Goal: Task Accomplishment & Management: Manage account settings

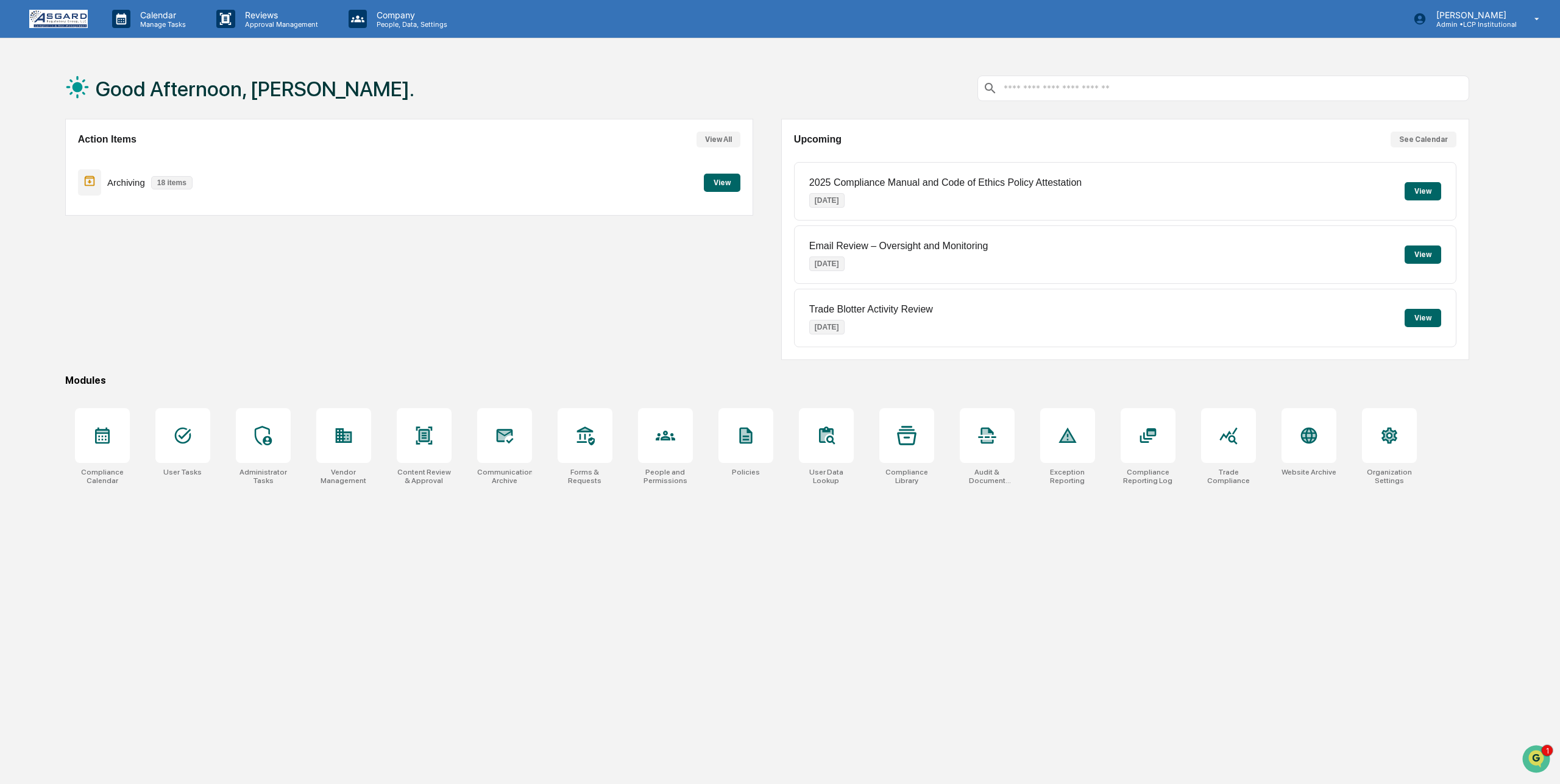
click at [1424, 189] on button "View" at bounding box center [1423, 191] width 37 height 18
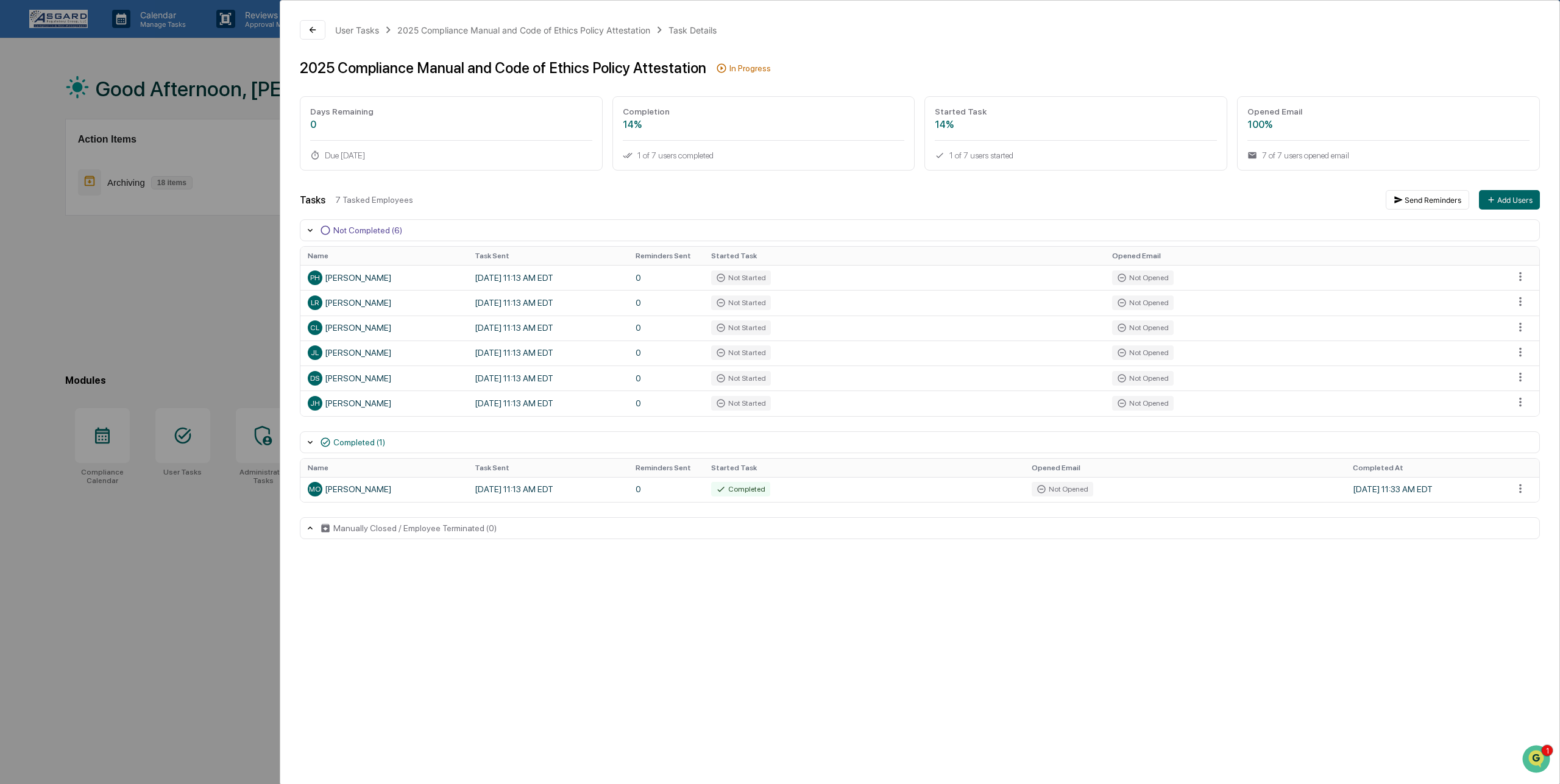
click at [364, 441] on div "Completed (1)" at bounding box center [359, 442] width 52 height 10
click at [363, 442] on div "Completed (1)" at bounding box center [359, 442] width 52 height 10
click at [1525, 406] on html "Calendar Manage Tasks Reviews Approval Management Company People, Data, Setting…" at bounding box center [780, 392] width 1560 height 784
click at [1350, 675] on html "Calendar Manage Tasks Reviews Approval Management Company People, Data, Setting…" at bounding box center [780, 392] width 1560 height 784
click at [342, 405] on div "[PERSON_NAME]" at bounding box center [384, 403] width 153 height 15
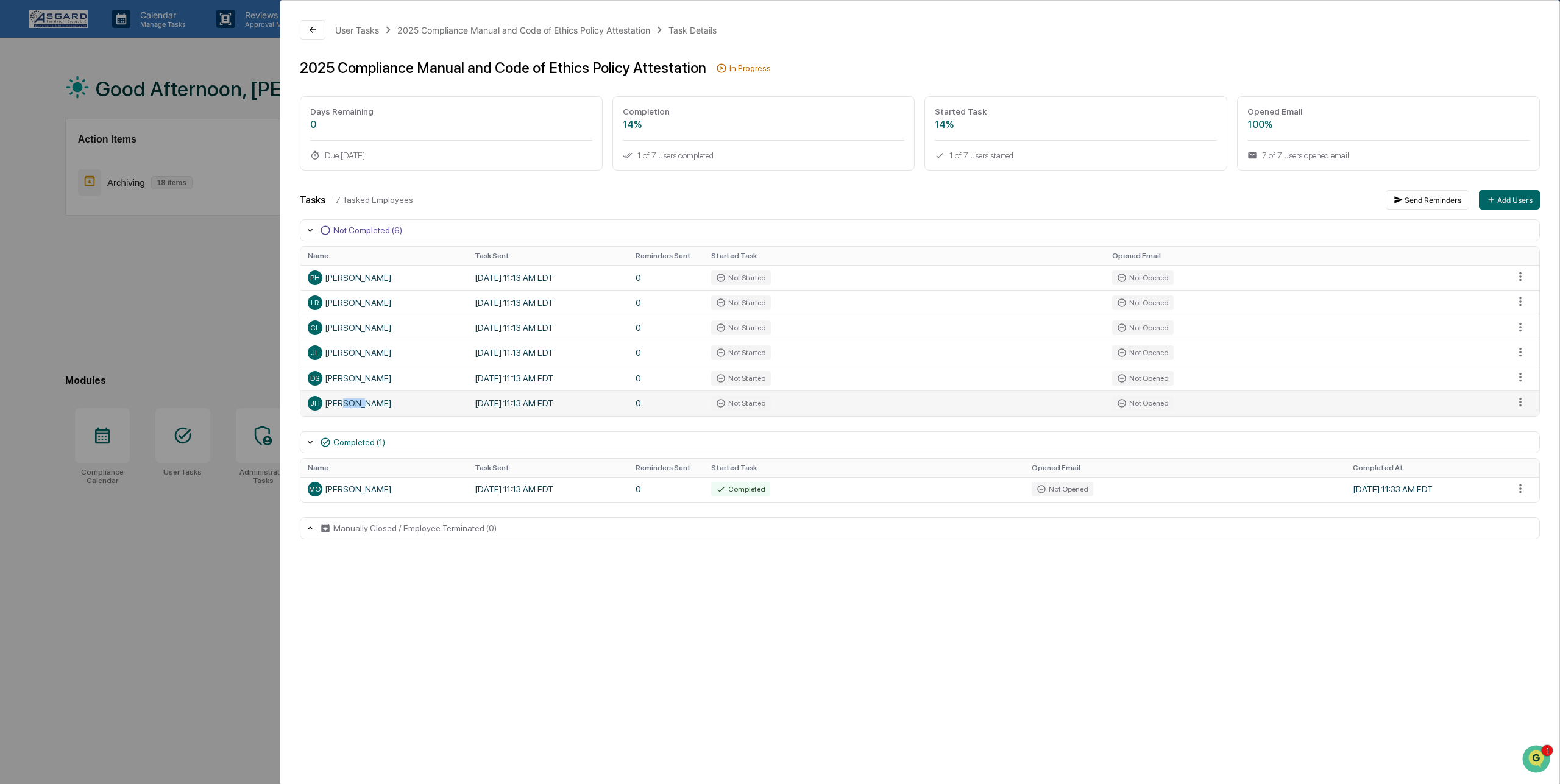
click at [342, 405] on div "[PERSON_NAME]" at bounding box center [384, 403] width 153 height 15
drag, startPoint x: 526, startPoint y: 594, endPoint x: 525, endPoint y: 585, distance: 9.1
click at [525, 593] on div "User Tasks 2025 Compliance Manual and Code of Ethics Policy Attestation Task De…" at bounding box center [919, 392] width 1280 height 785
click at [602, 27] on div "2025 Compliance Manual and Code of Ethics Policy Attestation" at bounding box center [524, 29] width 253 height 10
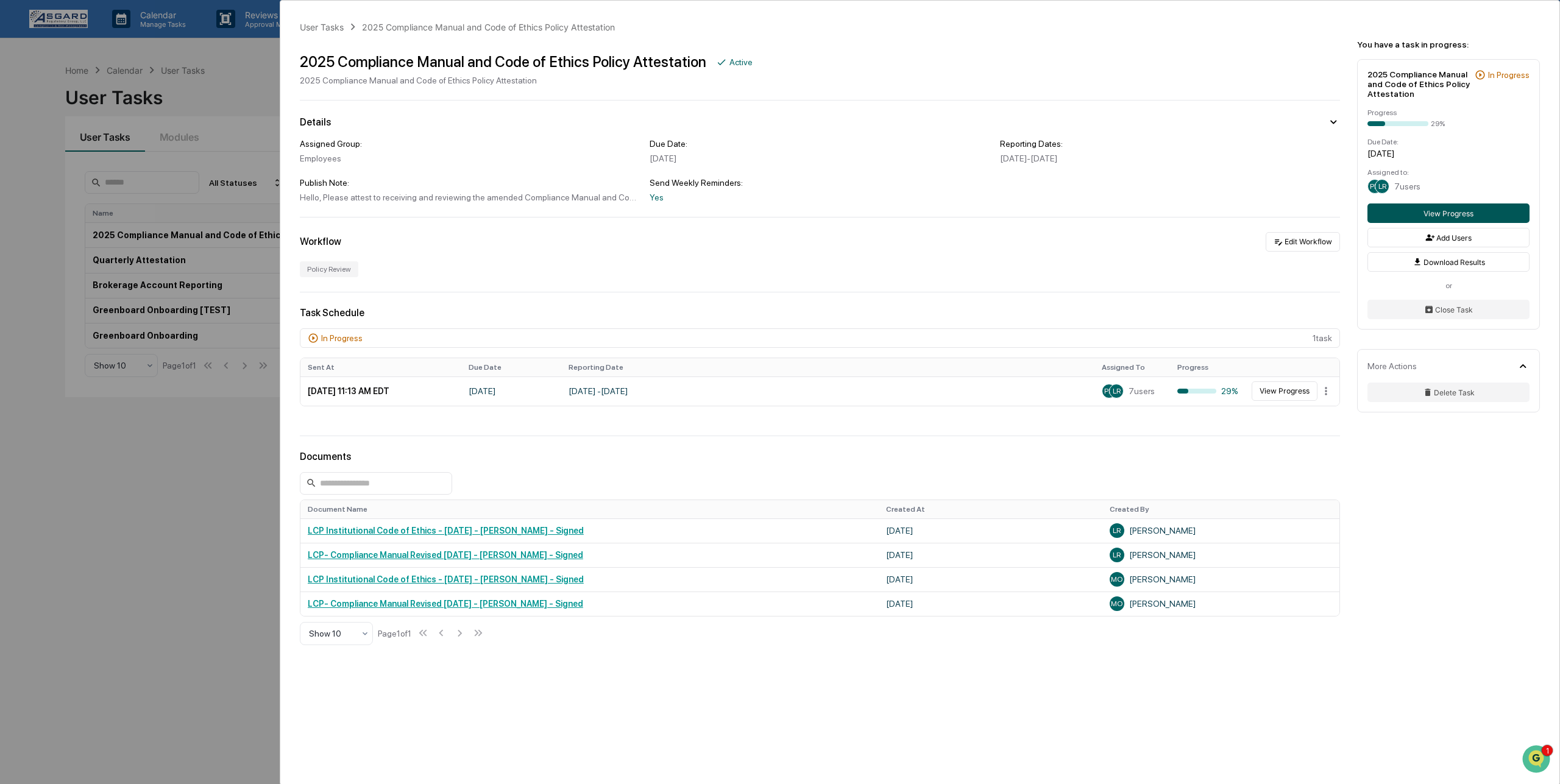
click at [1411, 212] on button "View Progress" at bounding box center [1449, 213] width 162 height 19
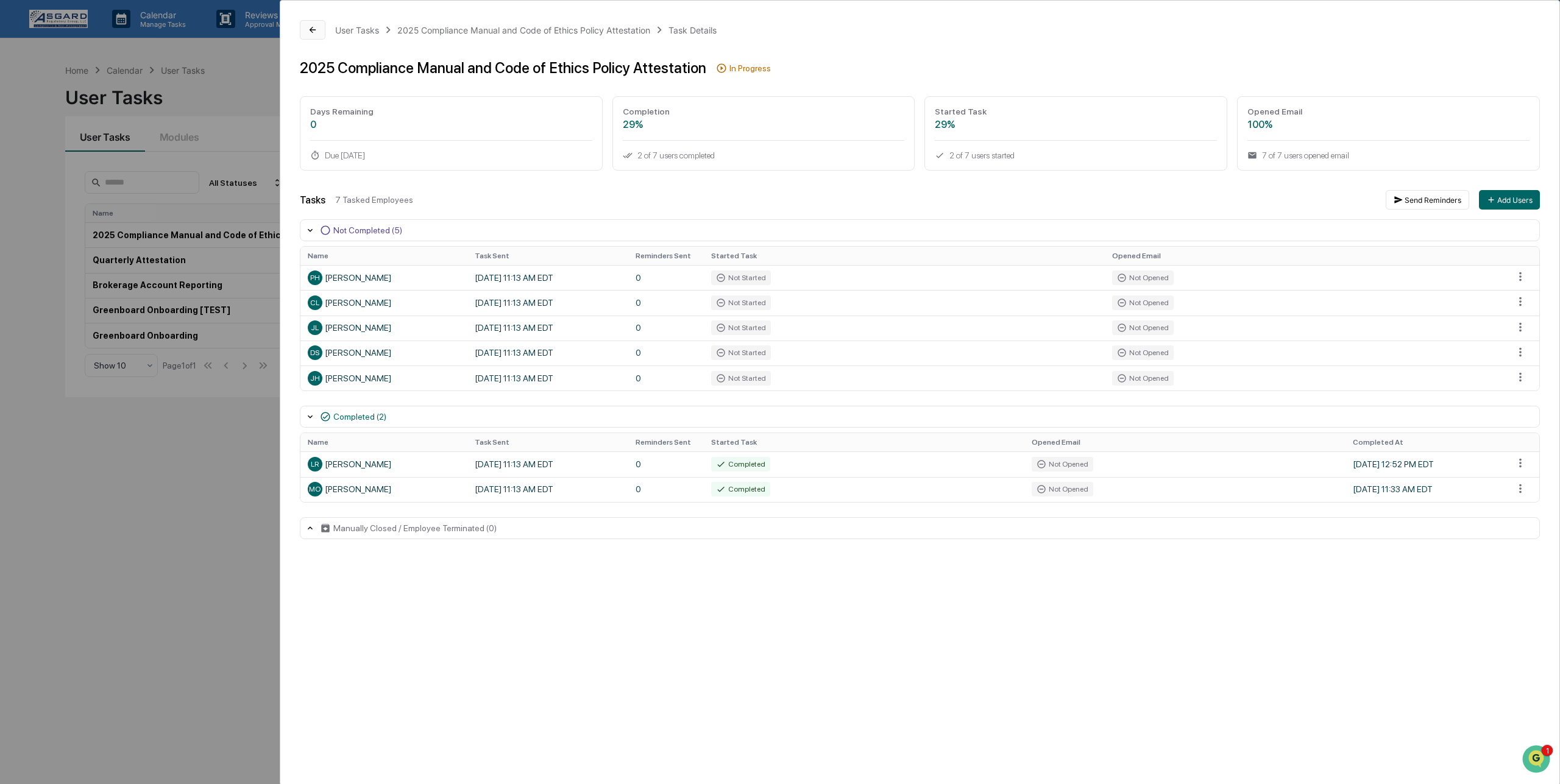
click at [309, 26] on icon at bounding box center [312, 29] width 10 height 10
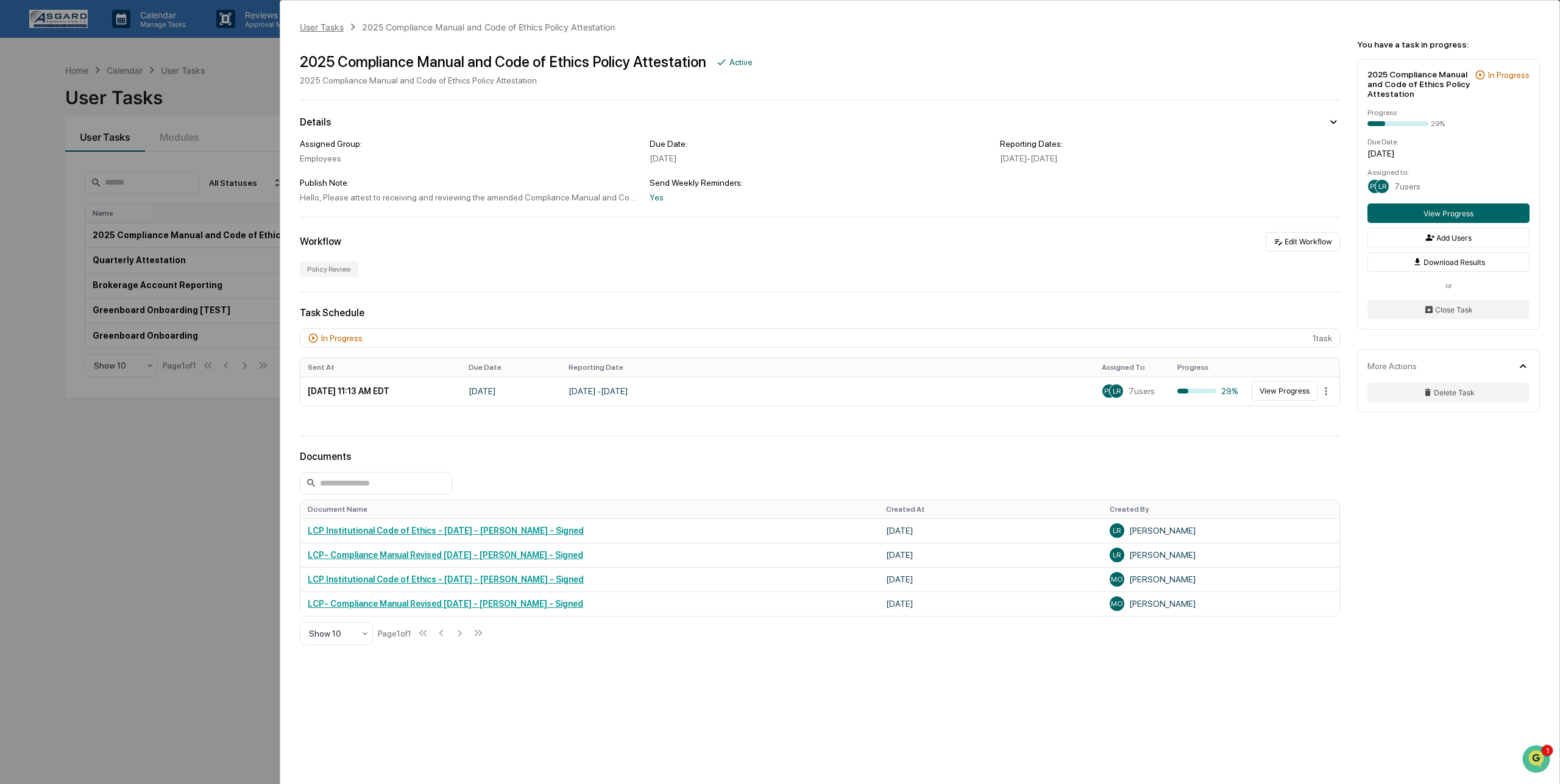
click at [336, 28] on div "User Tasks" at bounding box center [322, 27] width 44 height 10
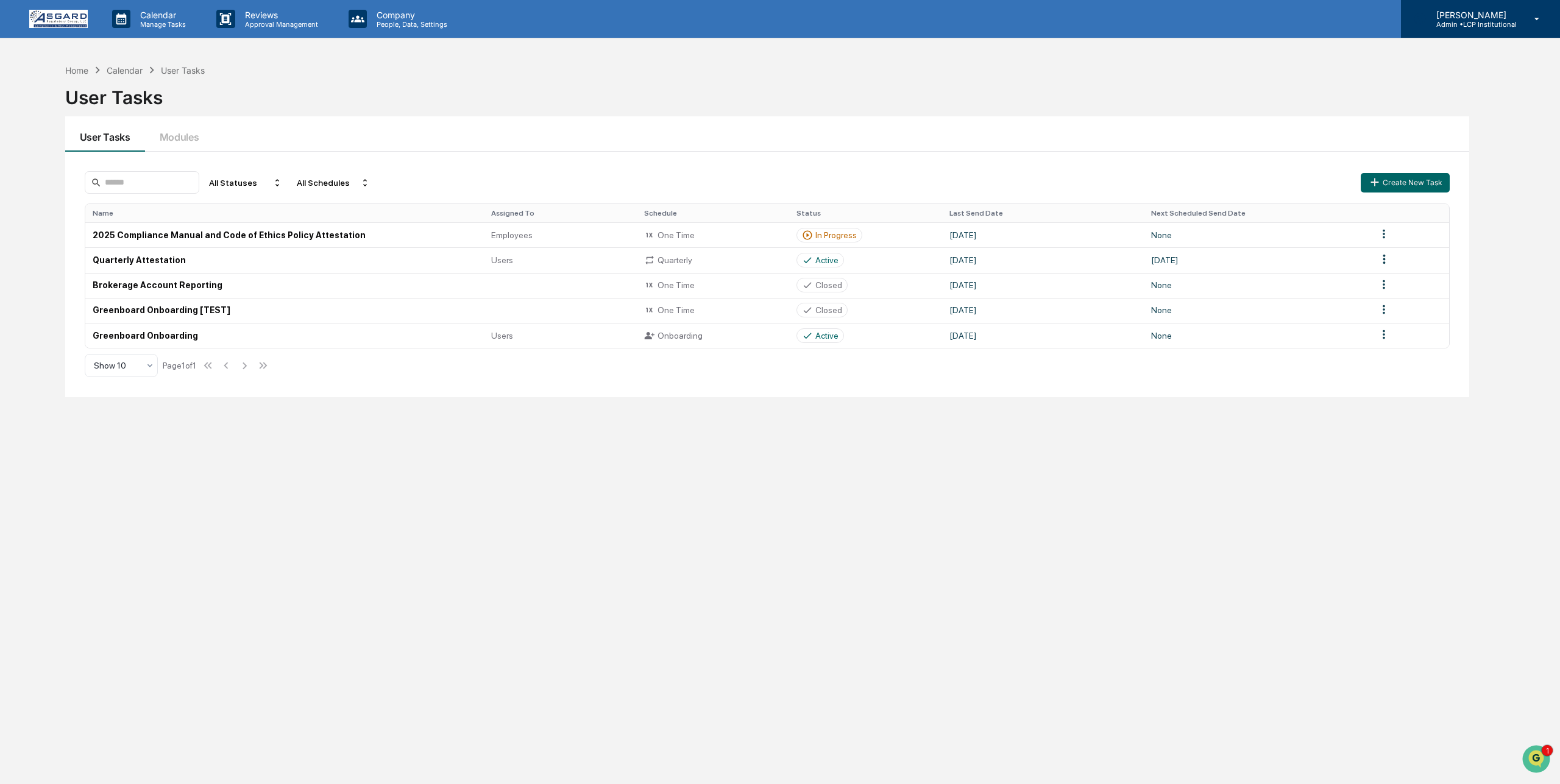
click at [1530, 18] on icon at bounding box center [1536, 19] width 21 height 12
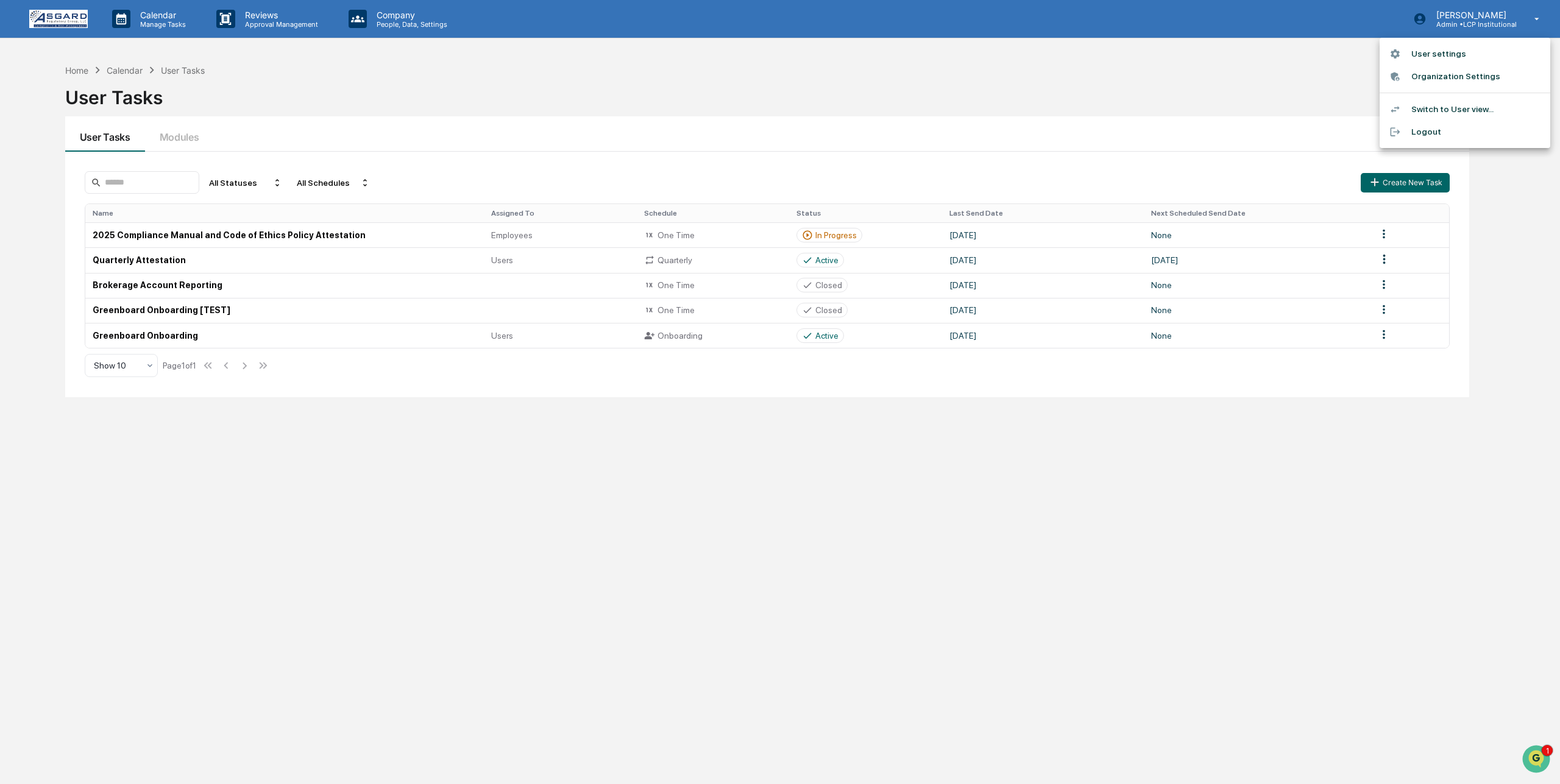
click at [1439, 106] on li "Switch to User view..." at bounding box center [1464, 110] width 170 height 22
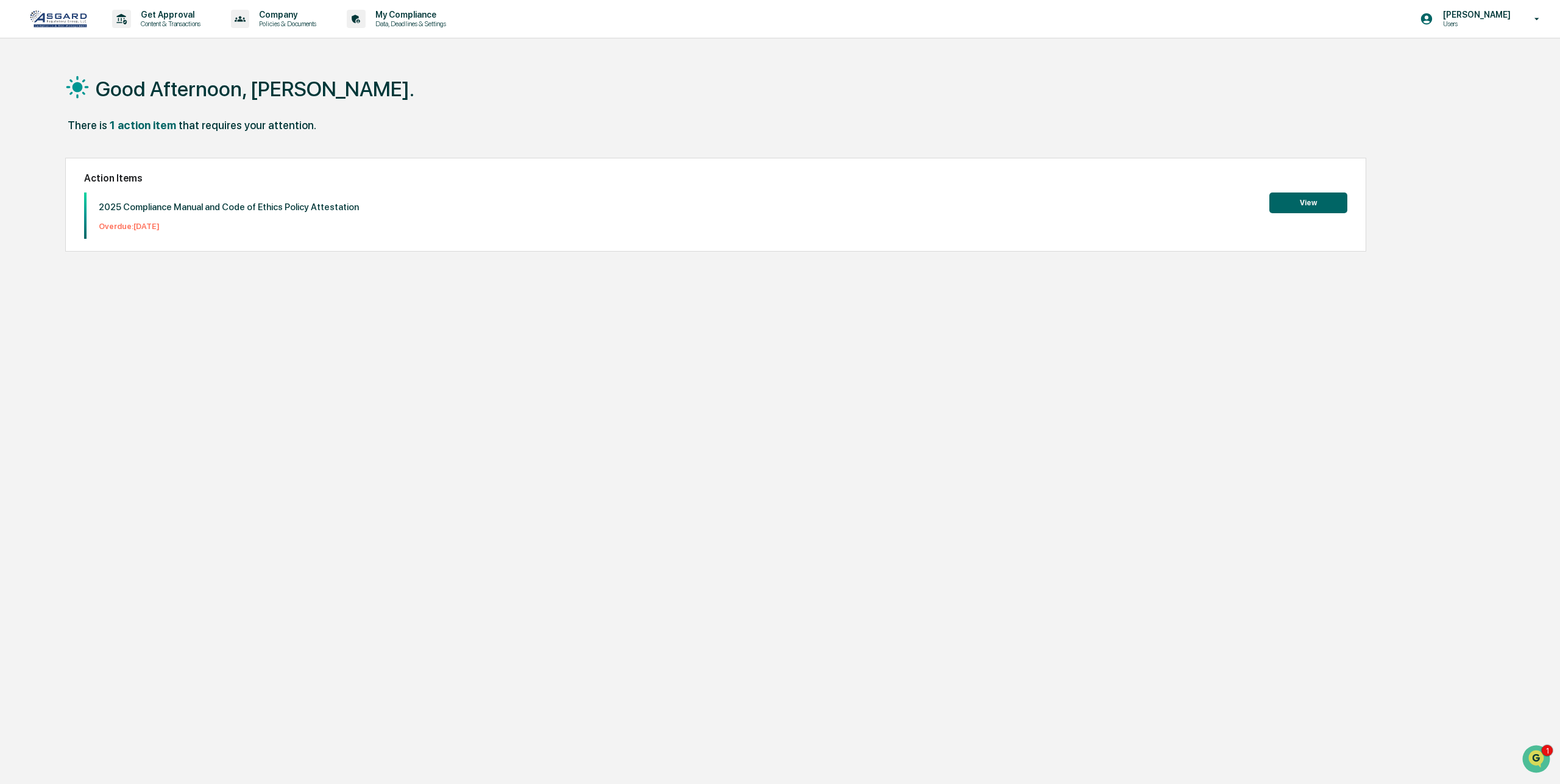
click at [1301, 203] on button "View" at bounding box center [1308, 202] width 78 height 21
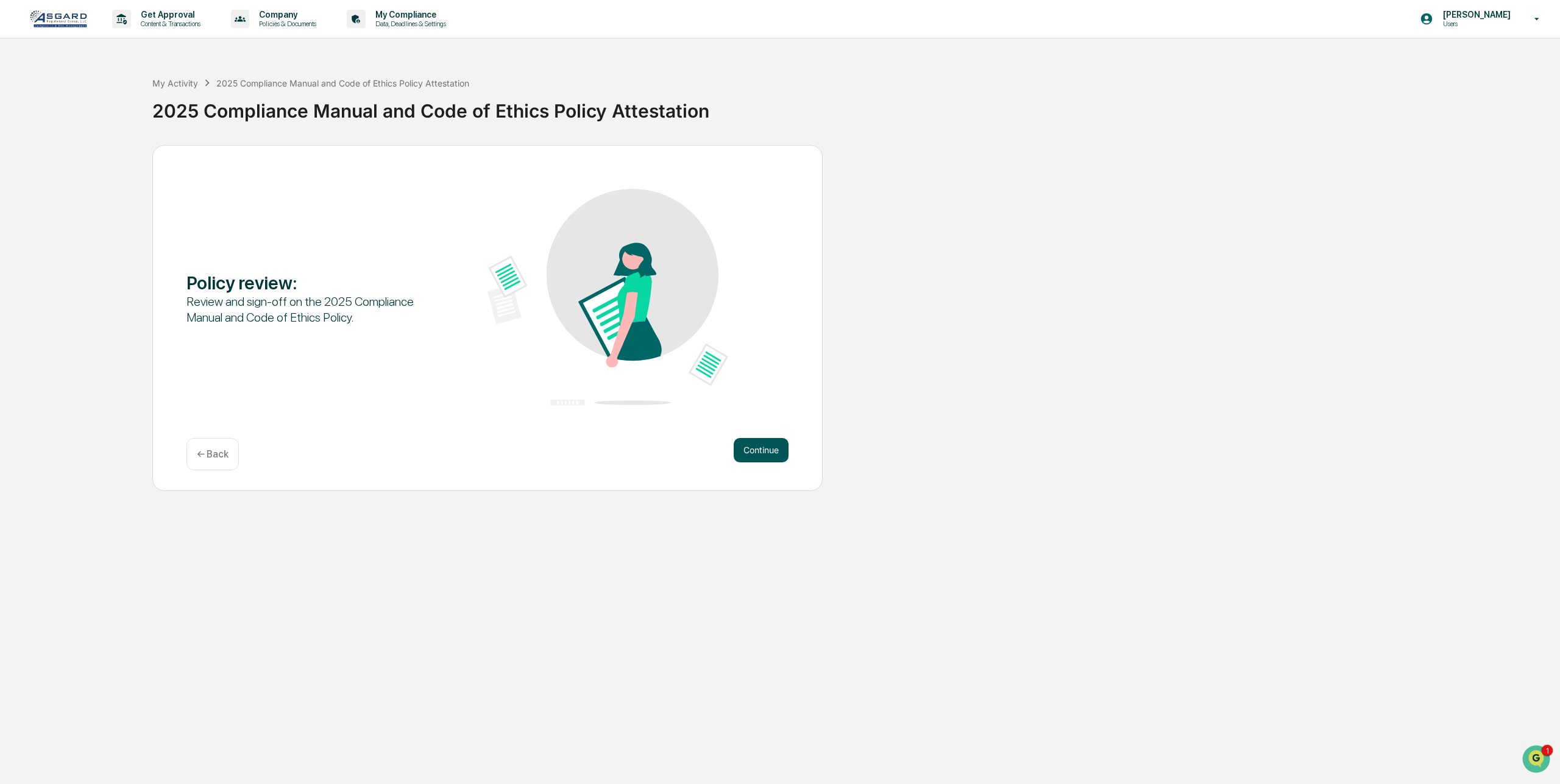
click at [757, 454] on button "Continue" at bounding box center [761, 450] width 55 height 24
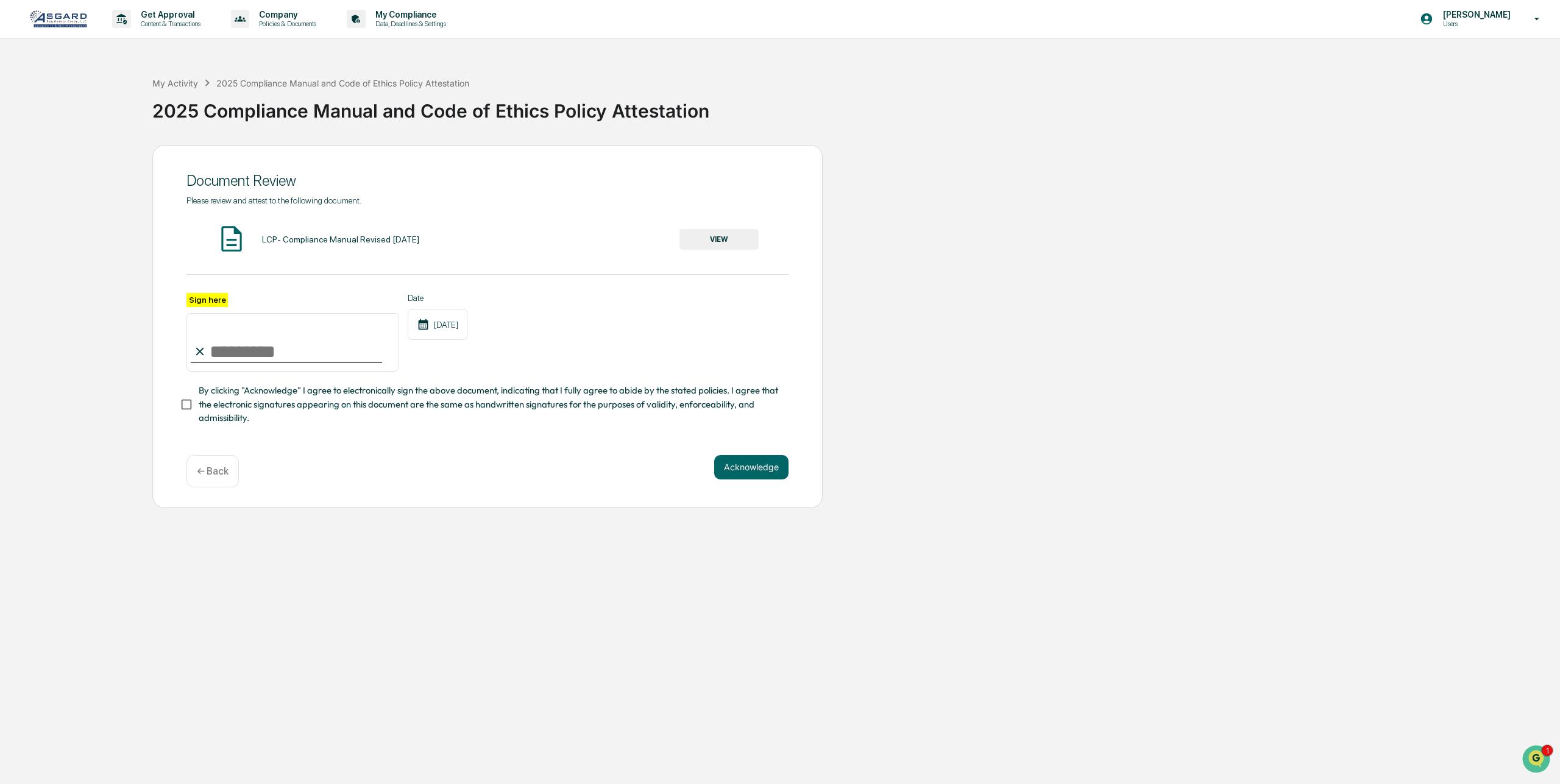
click at [255, 352] on input "Sign here" at bounding box center [293, 342] width 213 height 59
type input "**********"
click at [724, 243] on button "VIEW" at bounding box center [719, 239] width 79 height 21
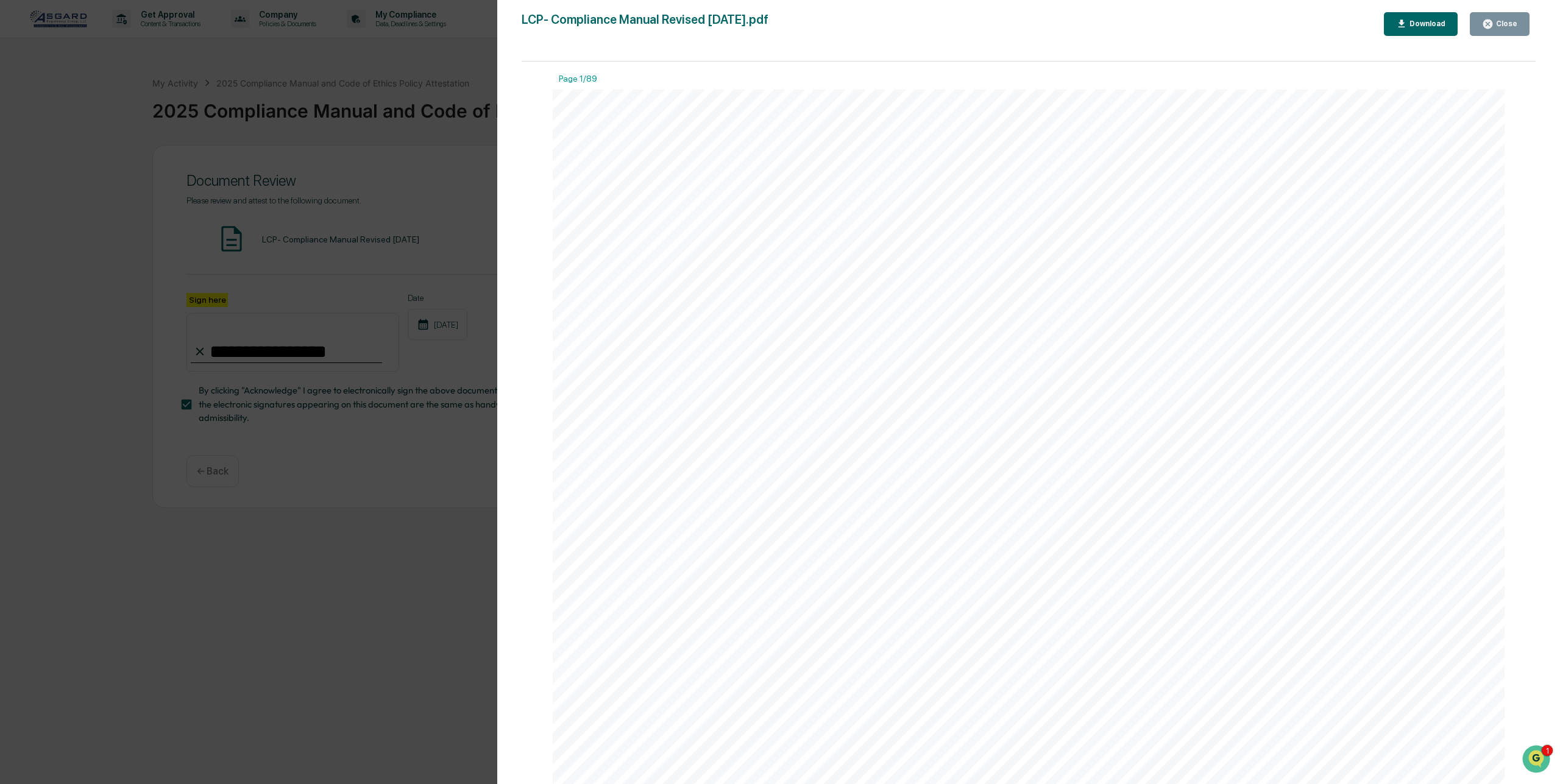
click at [1500, 29] on div "Close" at bounding box center [1499, 24] width 35 height 12
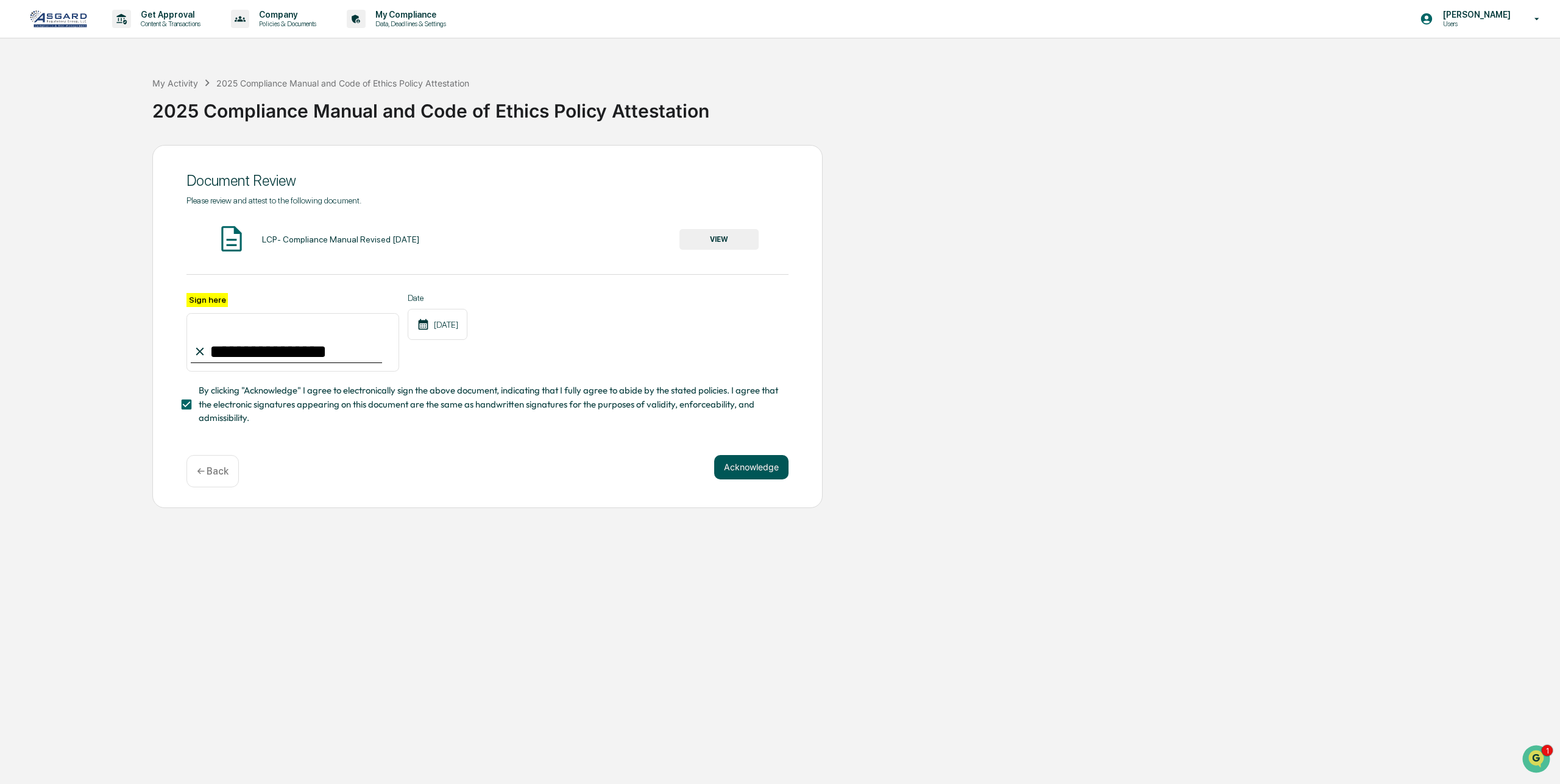
click at [746, 474] on button "Acknowledge" at bounding box center [751, 467] width 75 height 24
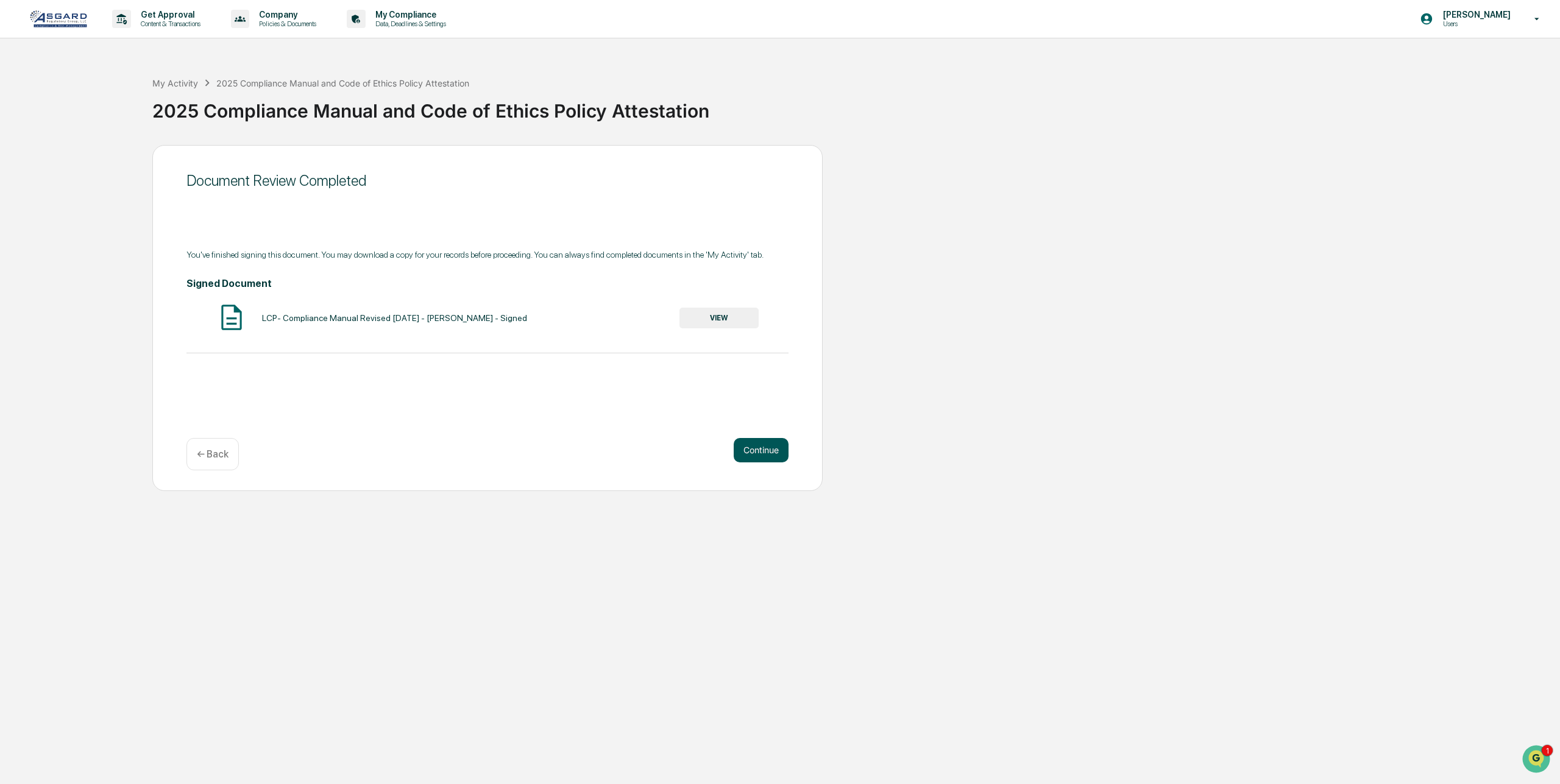
click at [751, 455] on button "Continue" at bounding box center [761, 450] width 55 height 24
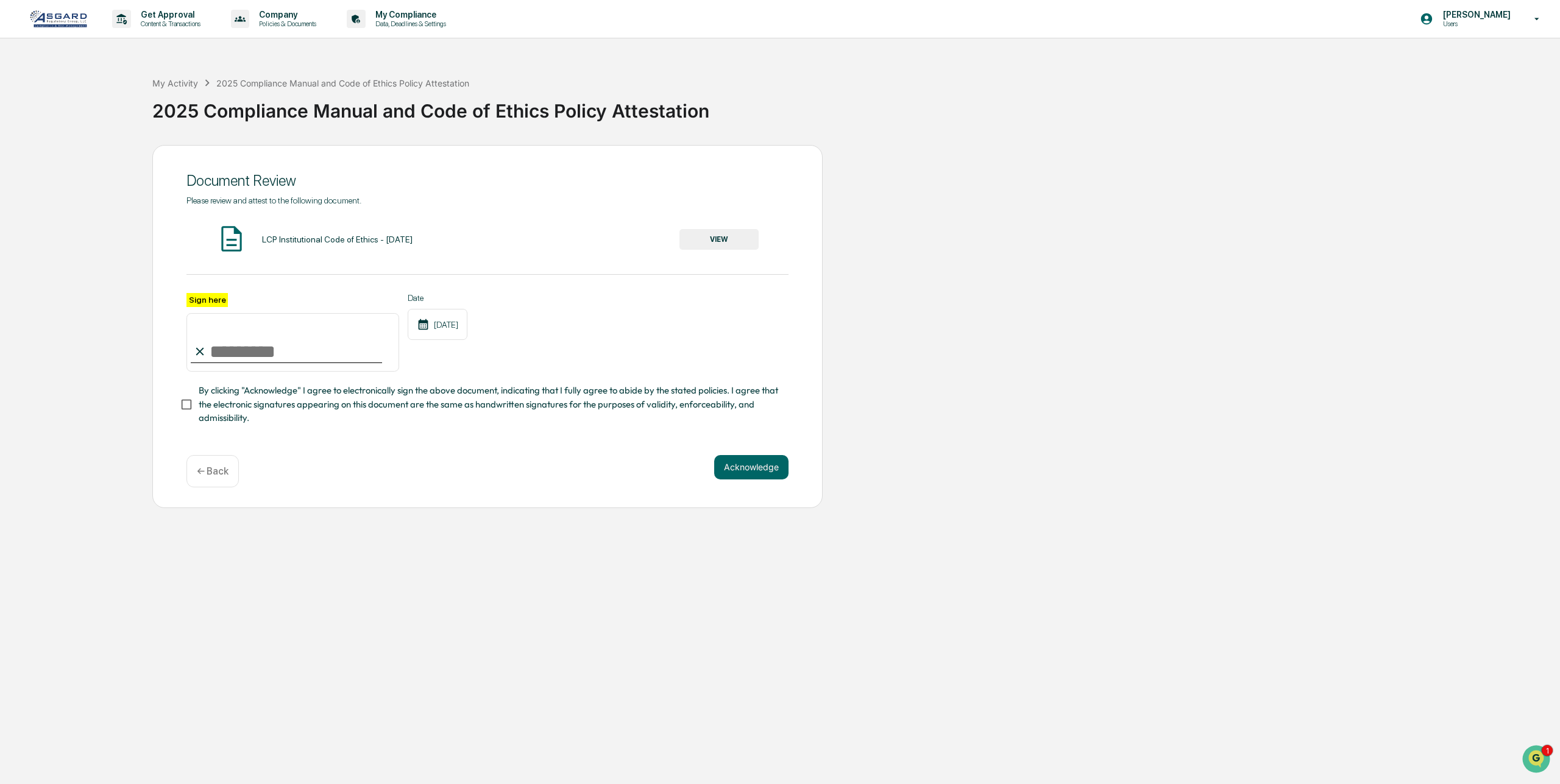
click at [231, 356] on input "Sign here" at bounding box center [293, 342] width 213 height 59
type input "**********"
click at [731, 236] on button "VIEW" at bounding box center [719, 239] width 79 height 21
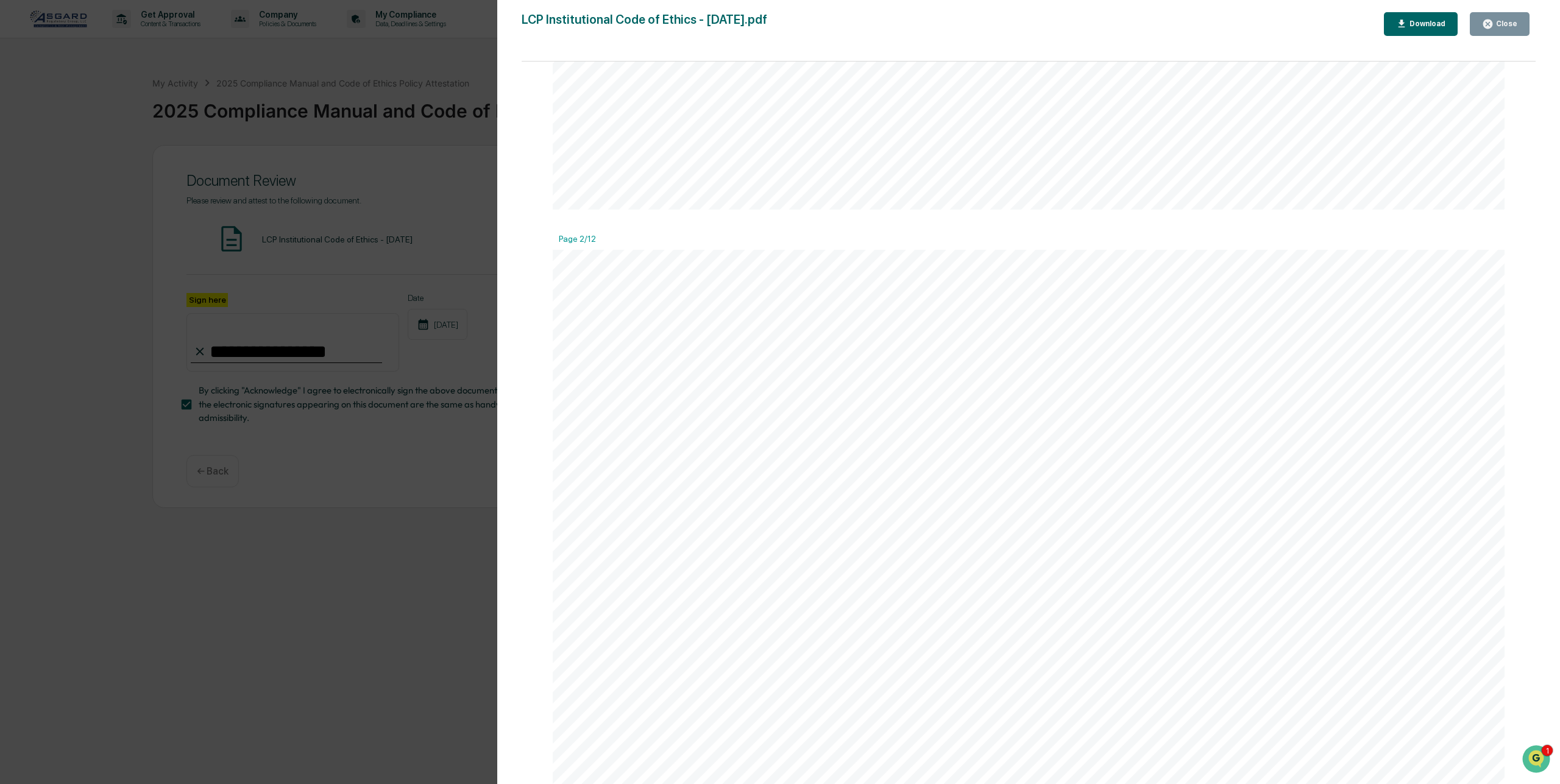
scroll to position [1023, 0]
click at [1508, 30] on button "Close" at bounding box center [1499, 24] width 60 height 24
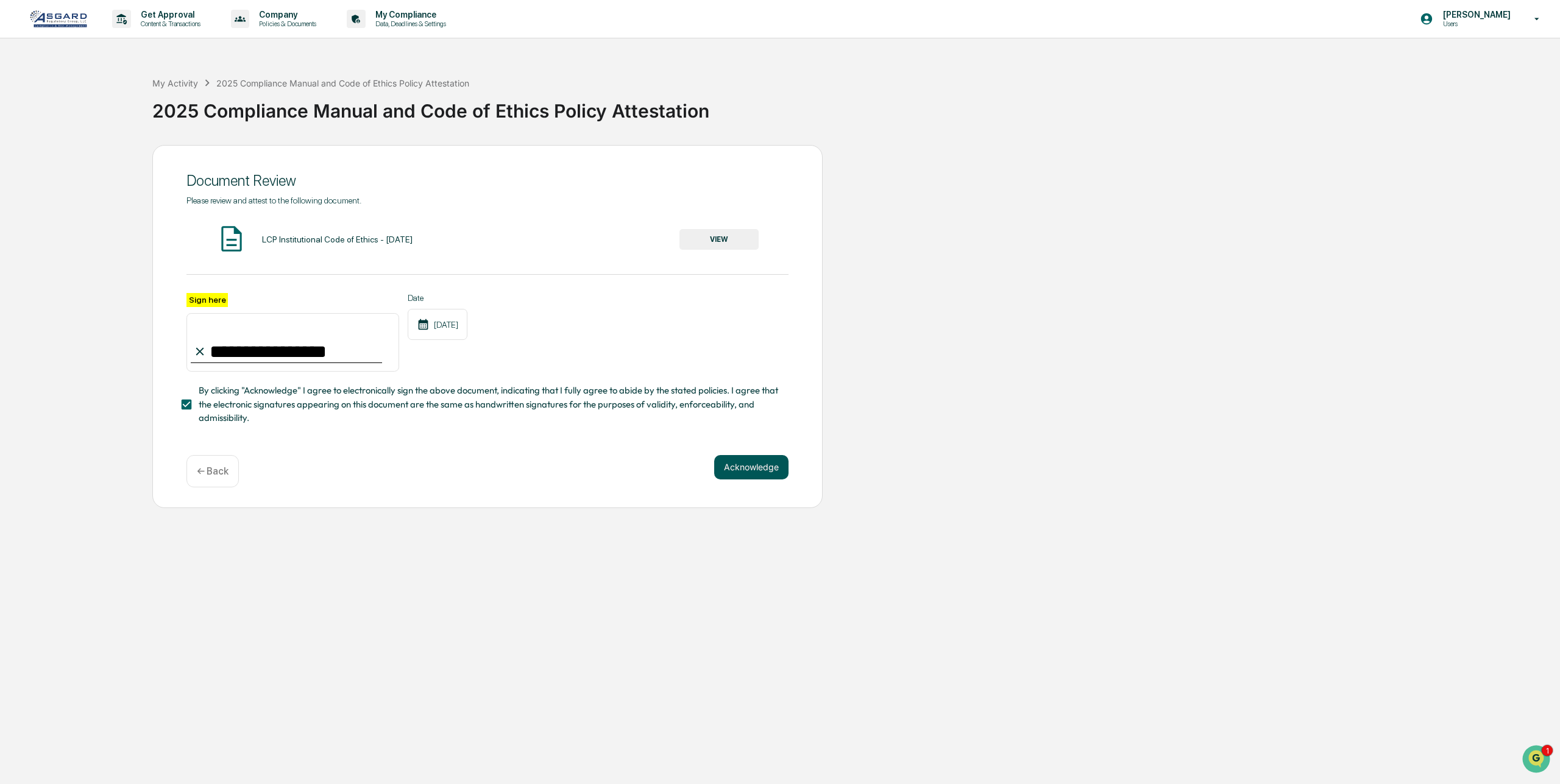
click at [737, 469] on button "Acknowledge" at bounding box center [751, 467] width 75 height 24
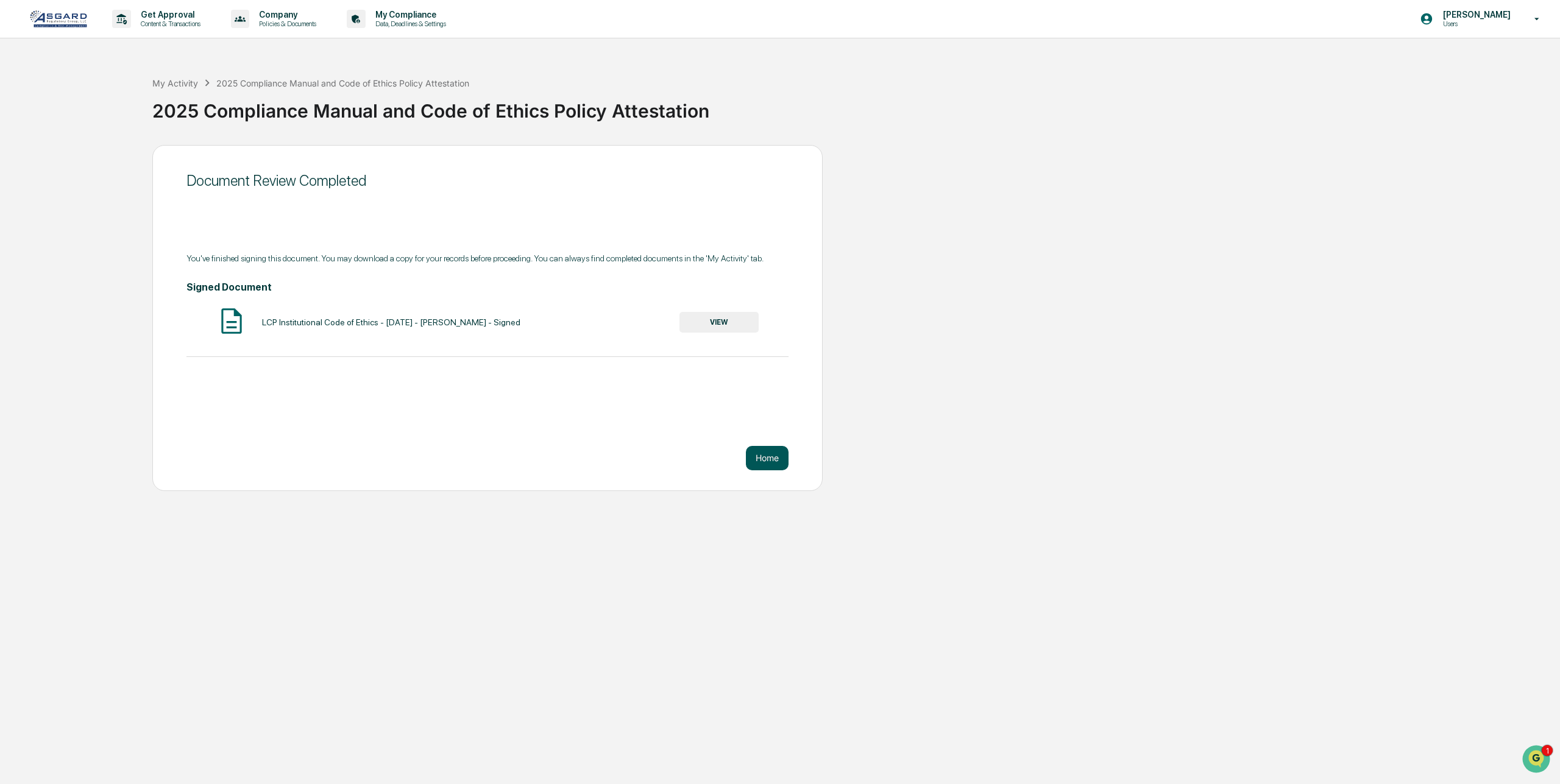
click at [774, 456] on button "Home" at bounding box center [767, 458] width 42 height 24
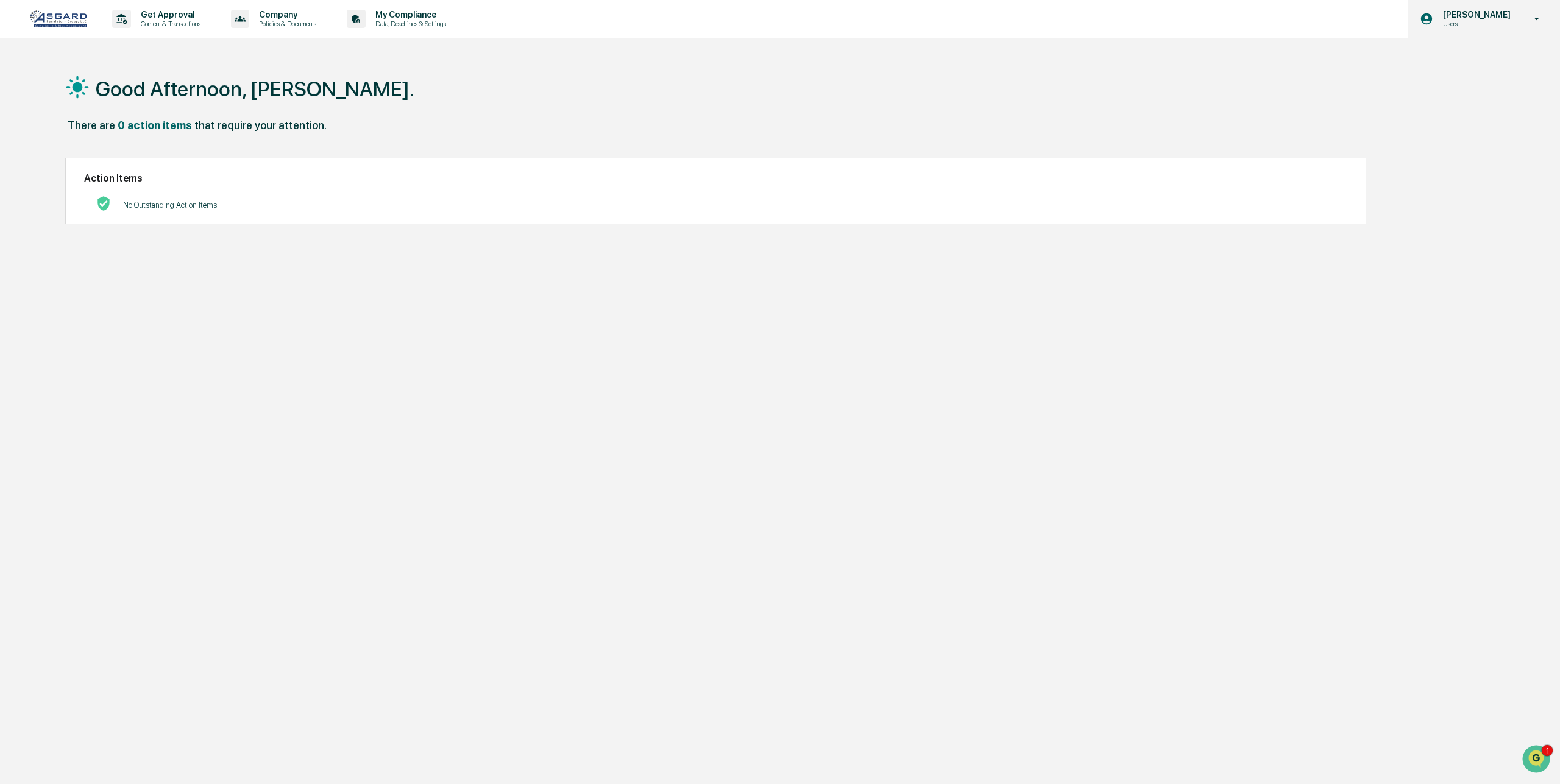
click at [1538, 19] on icon at bounding box center [1536, 19] width 21 height 12
click at [1538, 20] on div at bounding box center [780, 392] width 1560 height 784
click at [1535, 16] on icon at bounding box center [1536, 19] width 21 height 12
click at [1445, 60] on li "Switch to Admin view..." at bounding box center [1464, 62] width 170 height 22
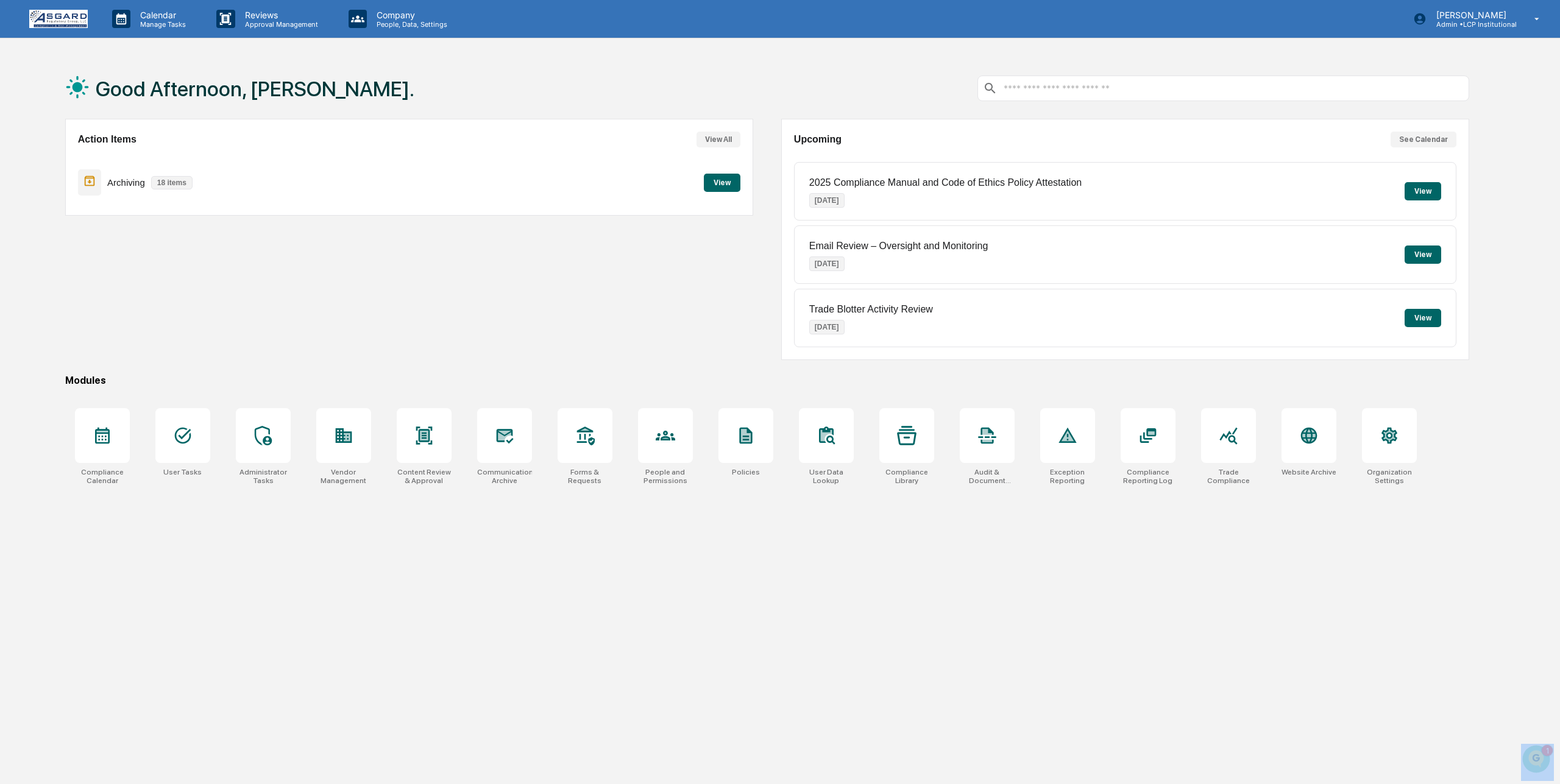
click at [726, 181] on button "View" at bounding box center [722, 183] width 37 height 18
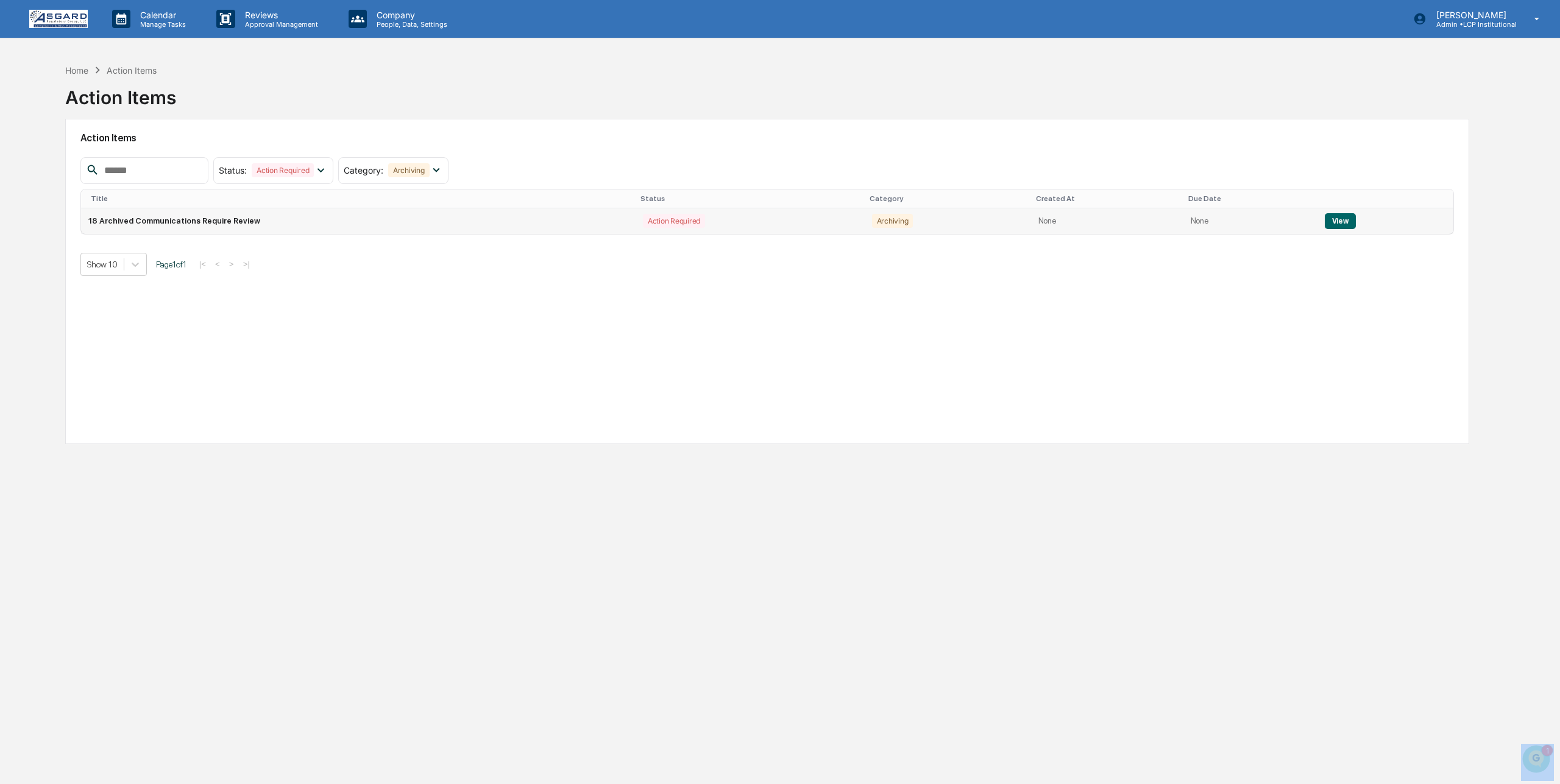
click at [1342, 219] on button "View" at bounding box center [1340, 221] width 31 height 16
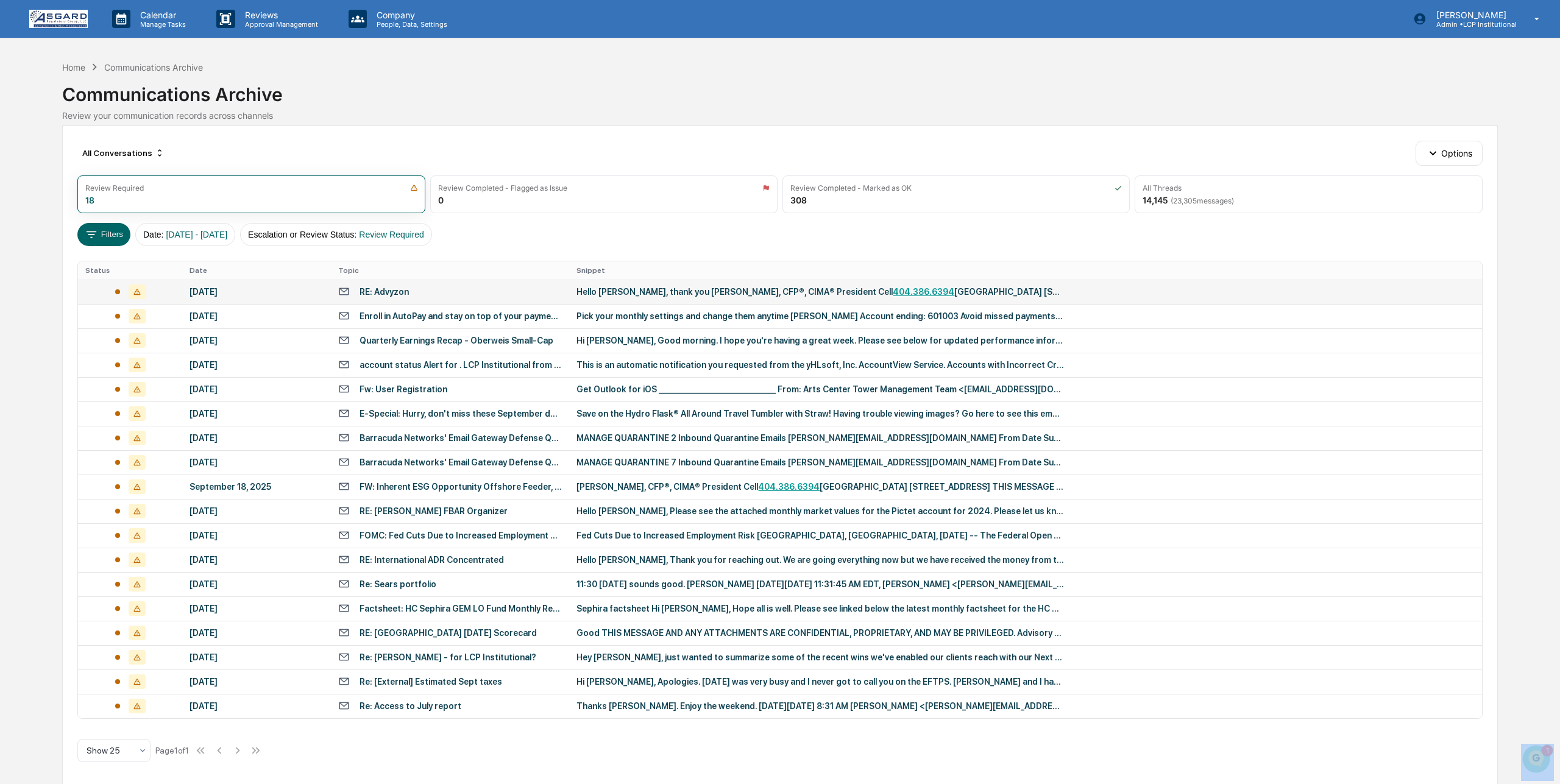
click at [718, 293] on div "Hello [PERSON_NAME], thank you [PERSON_NAME], CFP®, CIMA® President Cell [PHONE…" at bounding box center [820, 292] width 488 height 10
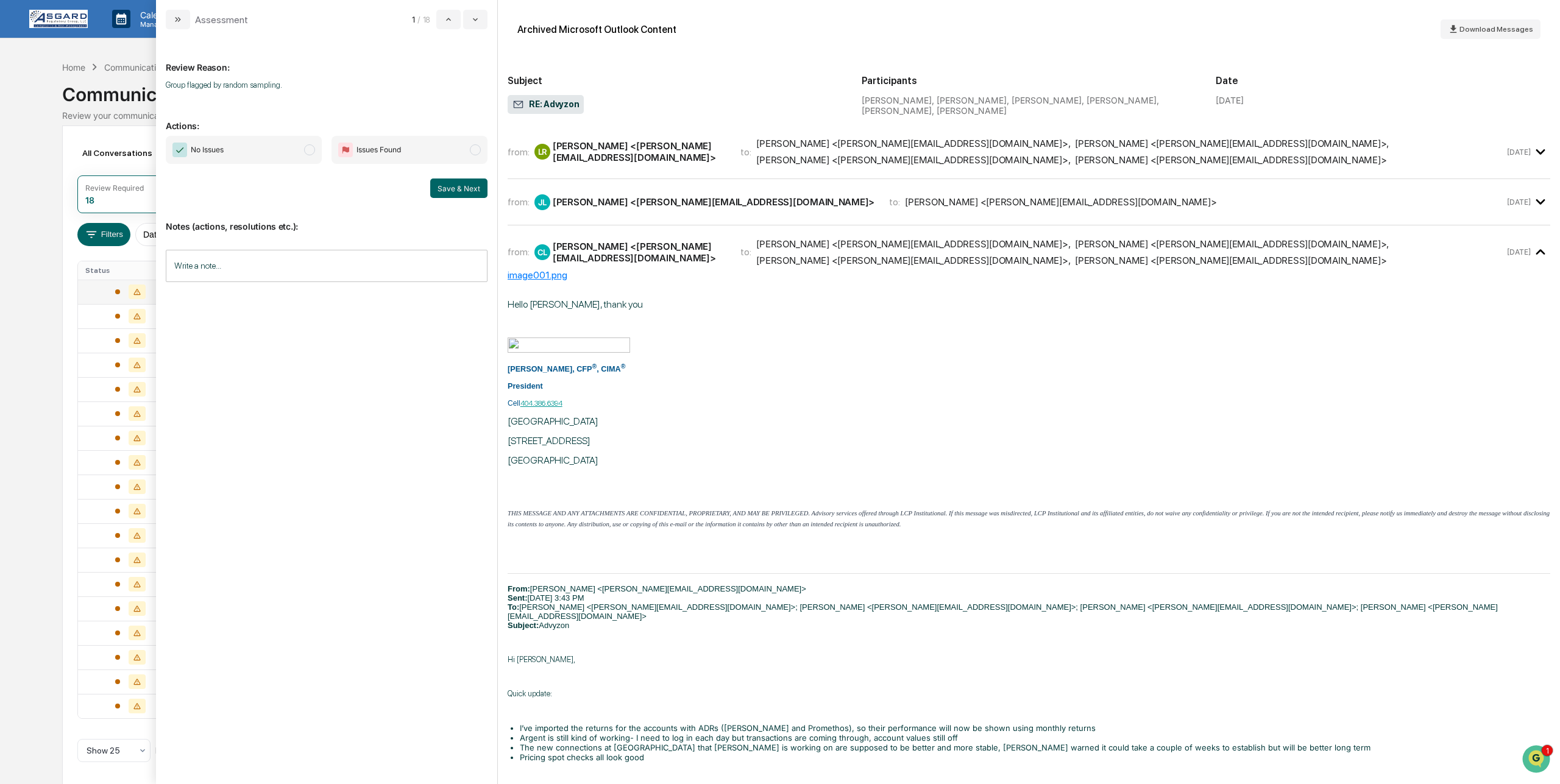
click at [312, 147] on span "modal" at bounding box center [309, 150] width 11 height 11
click at [469, 190] on button "Save & Next" at bounding box center [458, 188] width 57 height 19
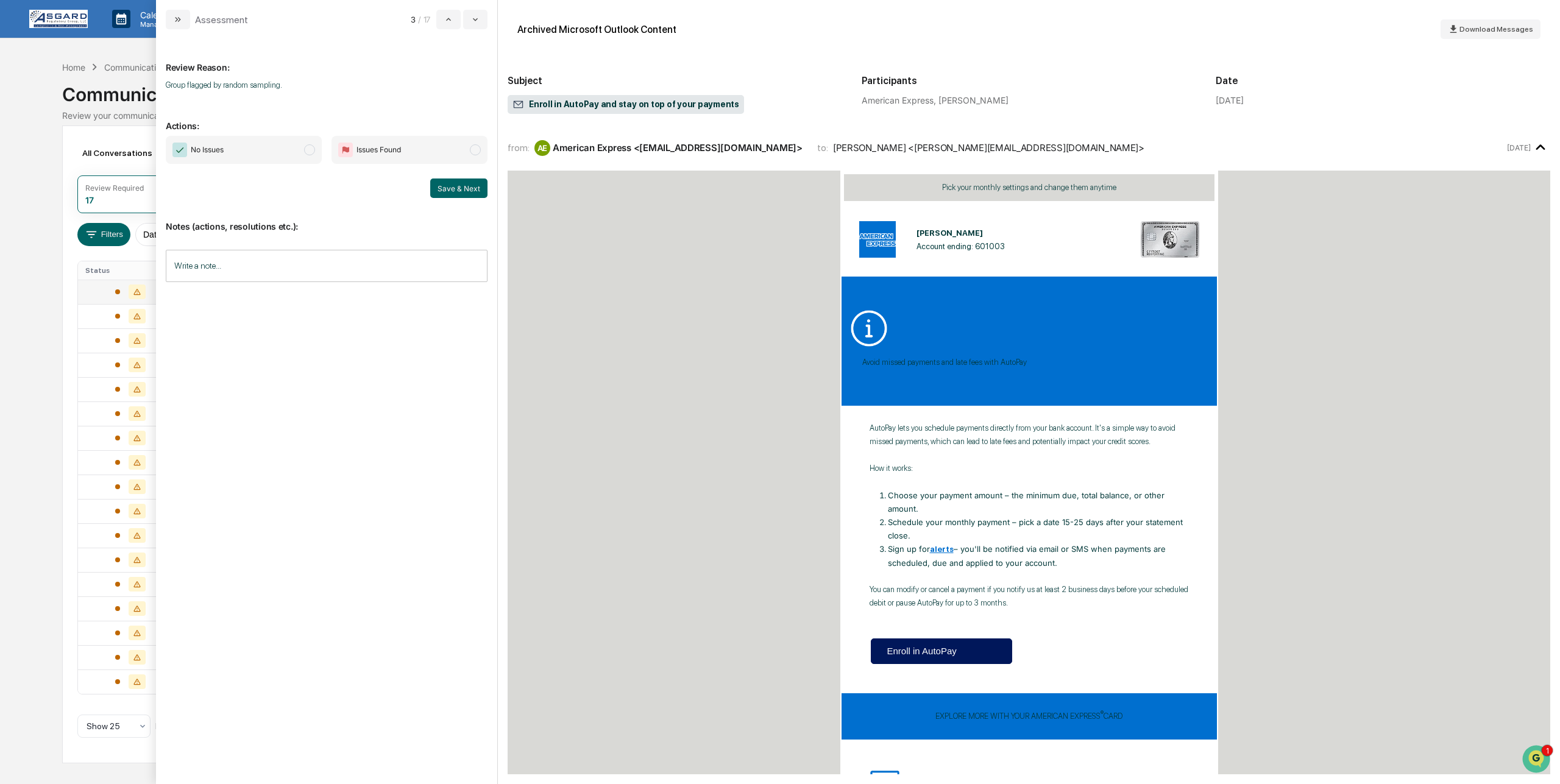
click at [311, 149] on span "modal" at bounding box center [309, 150] width 11 height 11
click at [468, 183] on button "Save & Next" at bounding box center [458, 188] width 57 height 19
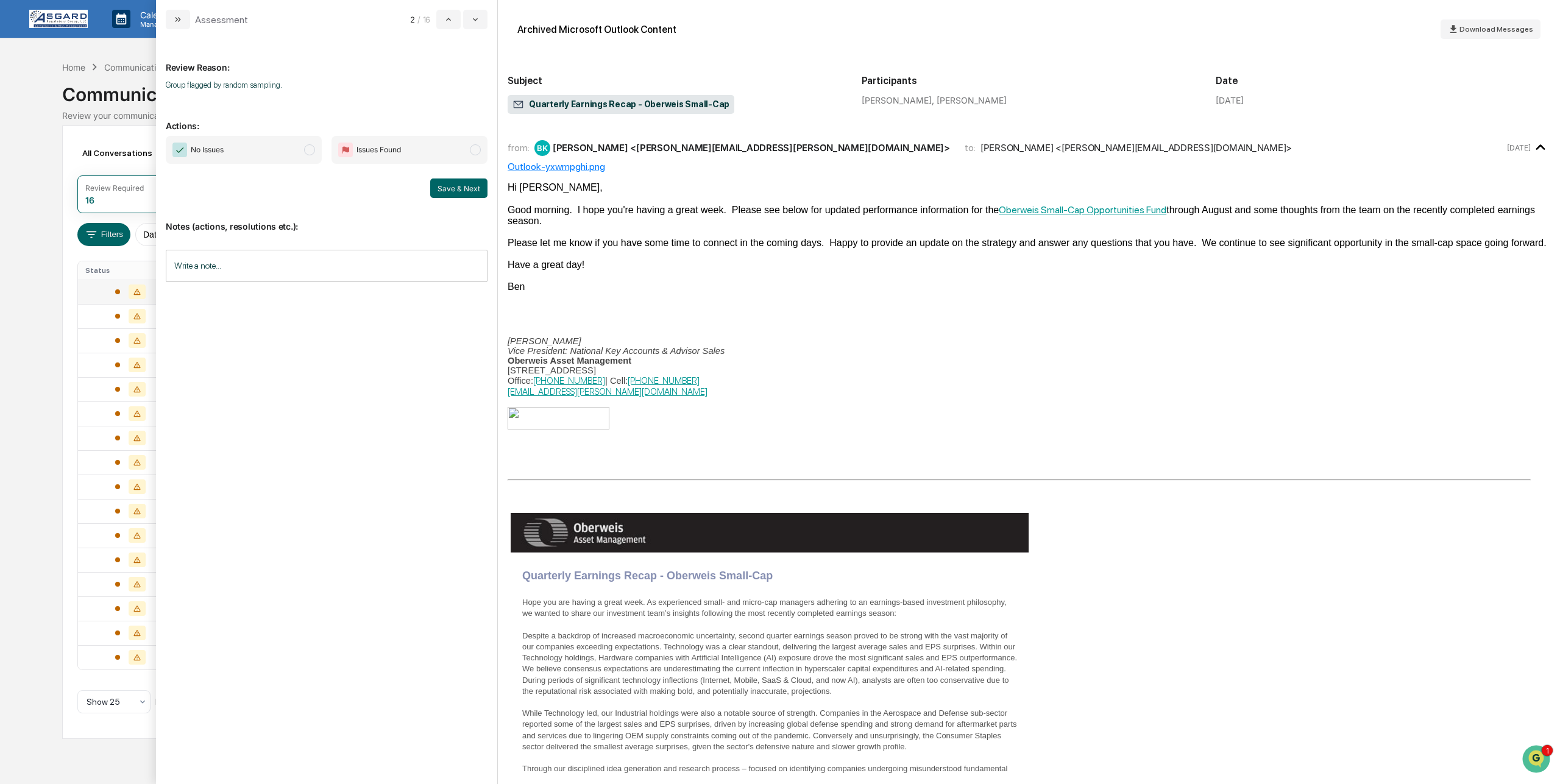
click at [311, 148] on span "modal" at bounding box center [309, 150] width 11 height 11
click at [482, 190] on button "Save & Next" at bounding box center [458, 188] width 57 height 19
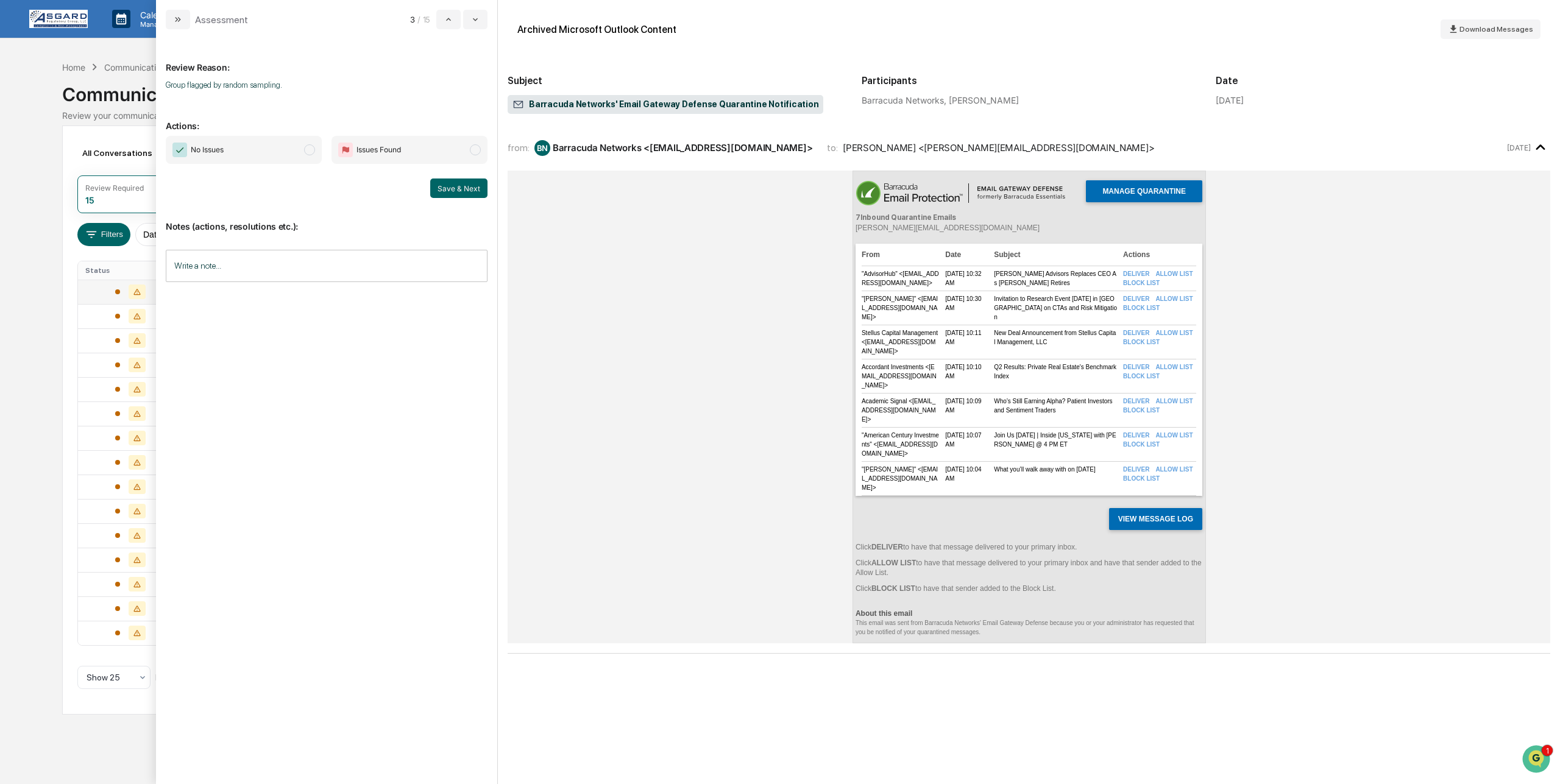
click at [315, 150] on span "modal" at bounding box center [309, 150] width 11 height 11
click at [442, 187] on button "Save & Next" at bounding box center [458, 188] width 57 height 19
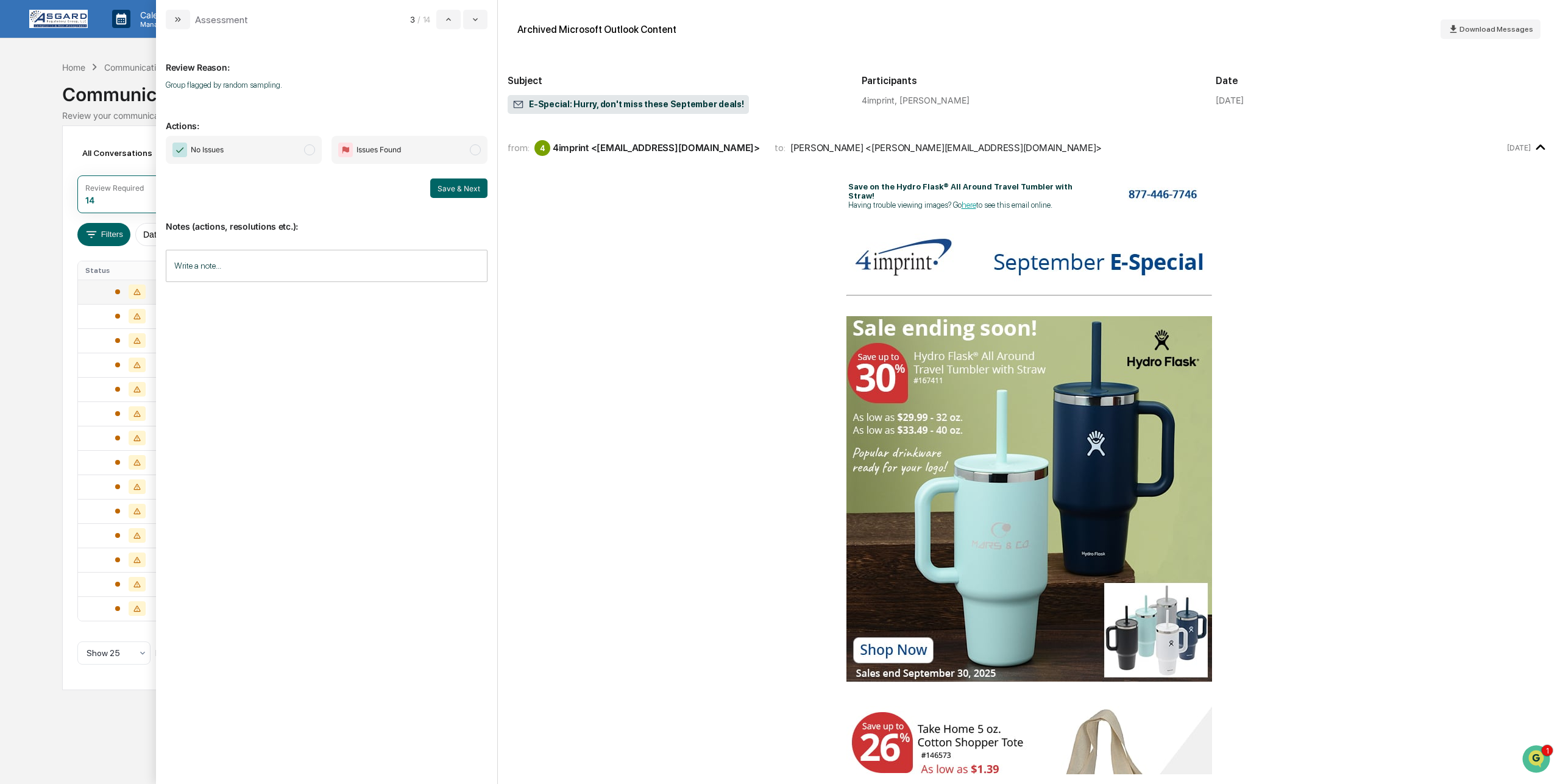
click at [311, 151] on span "modal" at bounding box center [309, 150] width 11 height 11
click at [450, 190] on button "Save & Next" at bounding box center [458, 188] width 57 height 19
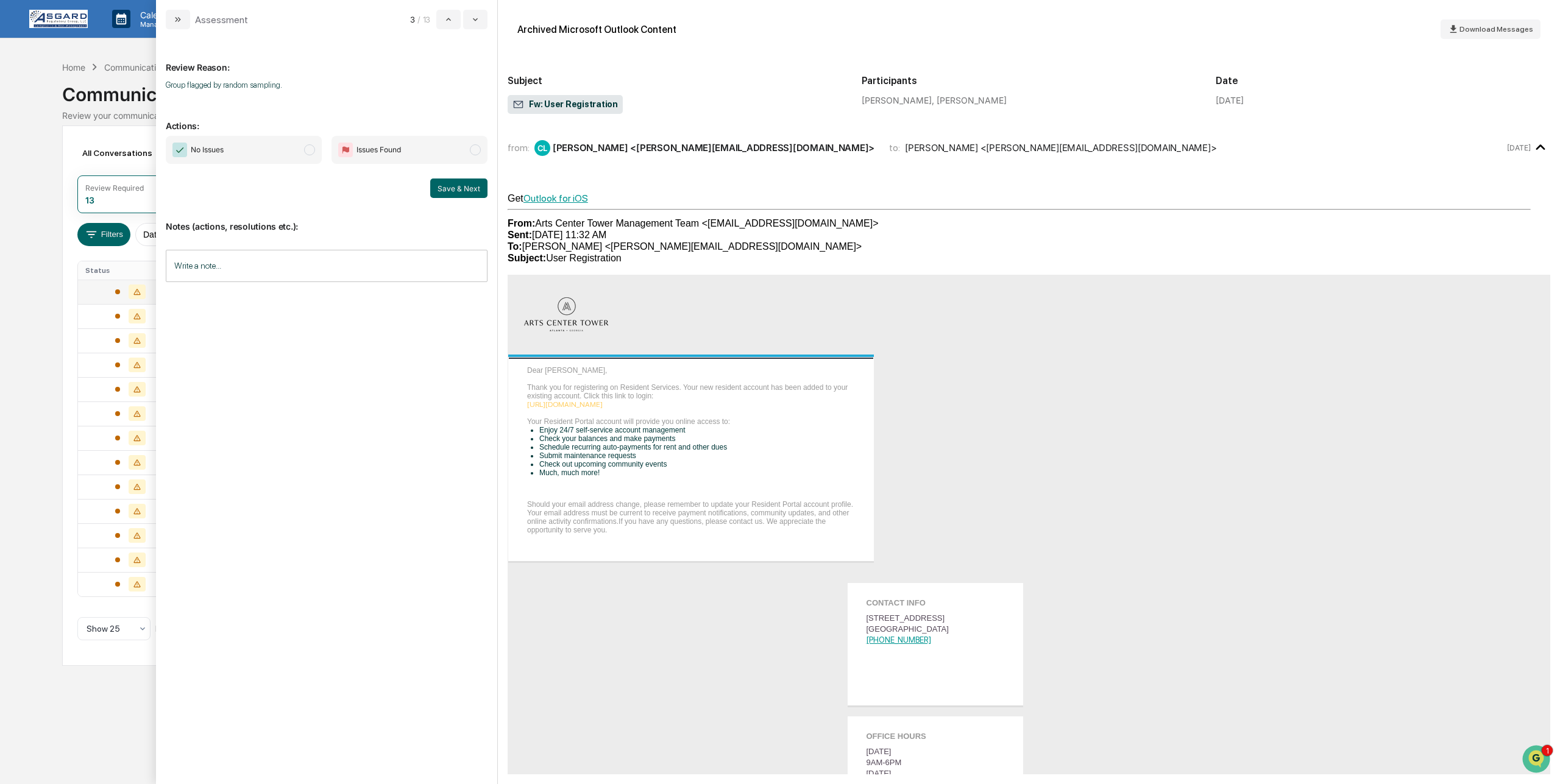
click at [311, 151] on span "modal" at bounding box center [309, 150] width 11 height 11
click at [475, 192] on button "Save & Next" at bounding box center [458, 188] width 57 height 19
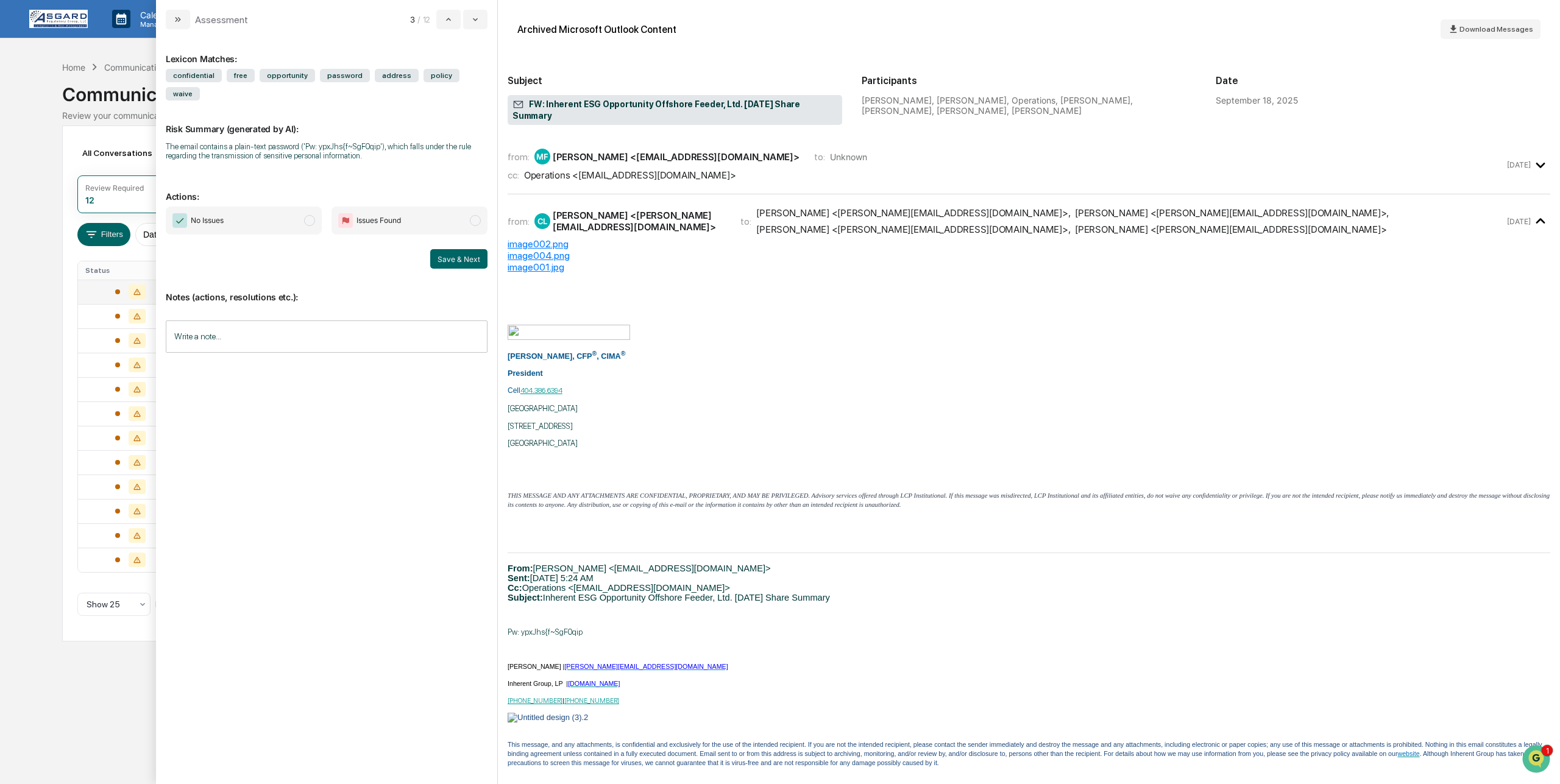
click at [309, 220] on span "modal" at bounding box center [309, 221] width 11 height 11
click at [459, 253] on button "Save & Next" at bounding box center [458, 259] width 57 height 19
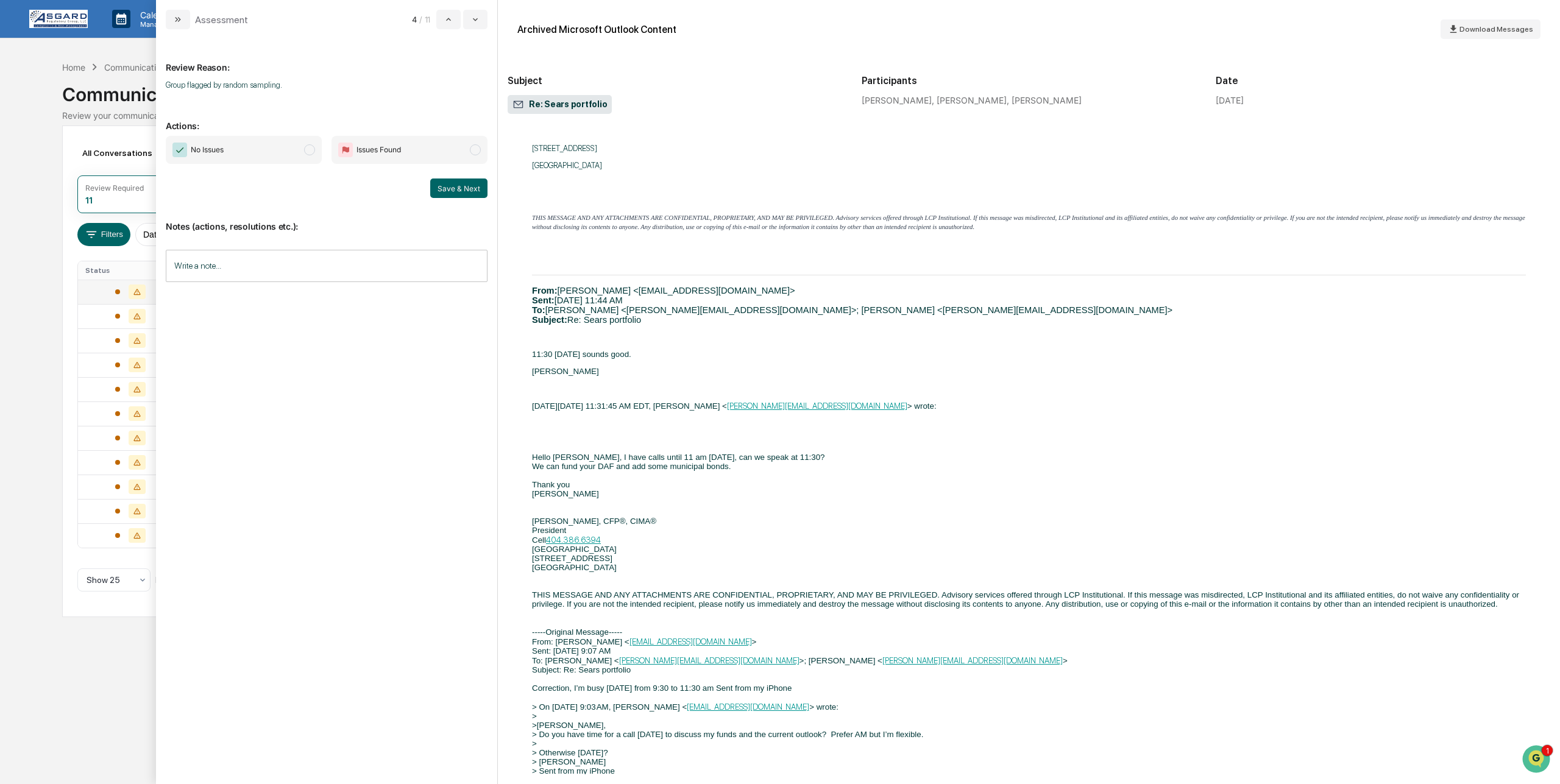
scroll to position [591, 0]
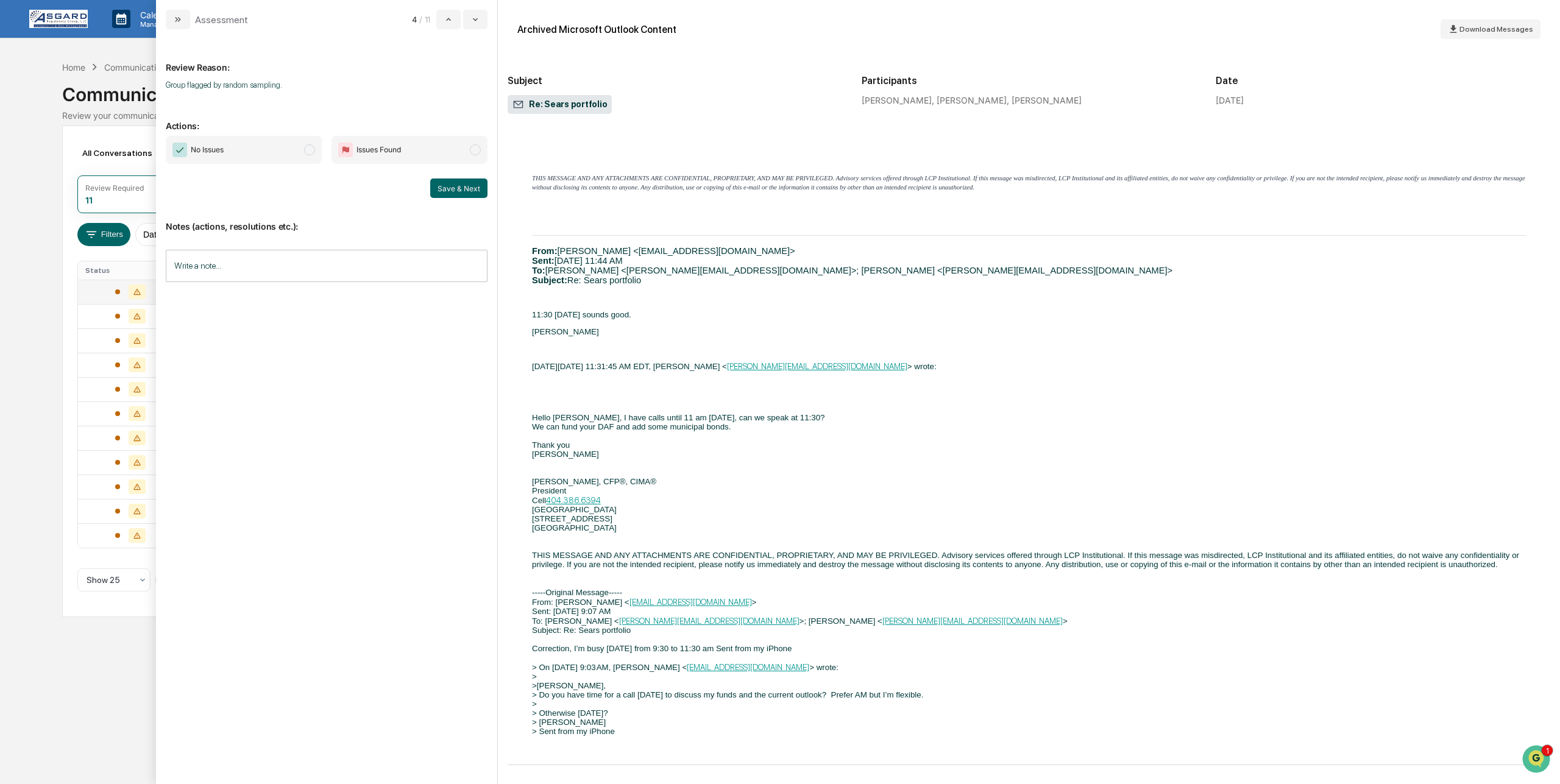
click at [306, 144] on span "No Issues" at bounding box center [243, 150] width 156 height 28
click at [454, 183] on button "Save & Next" at bounding box center [458, 188] width 57 height 19
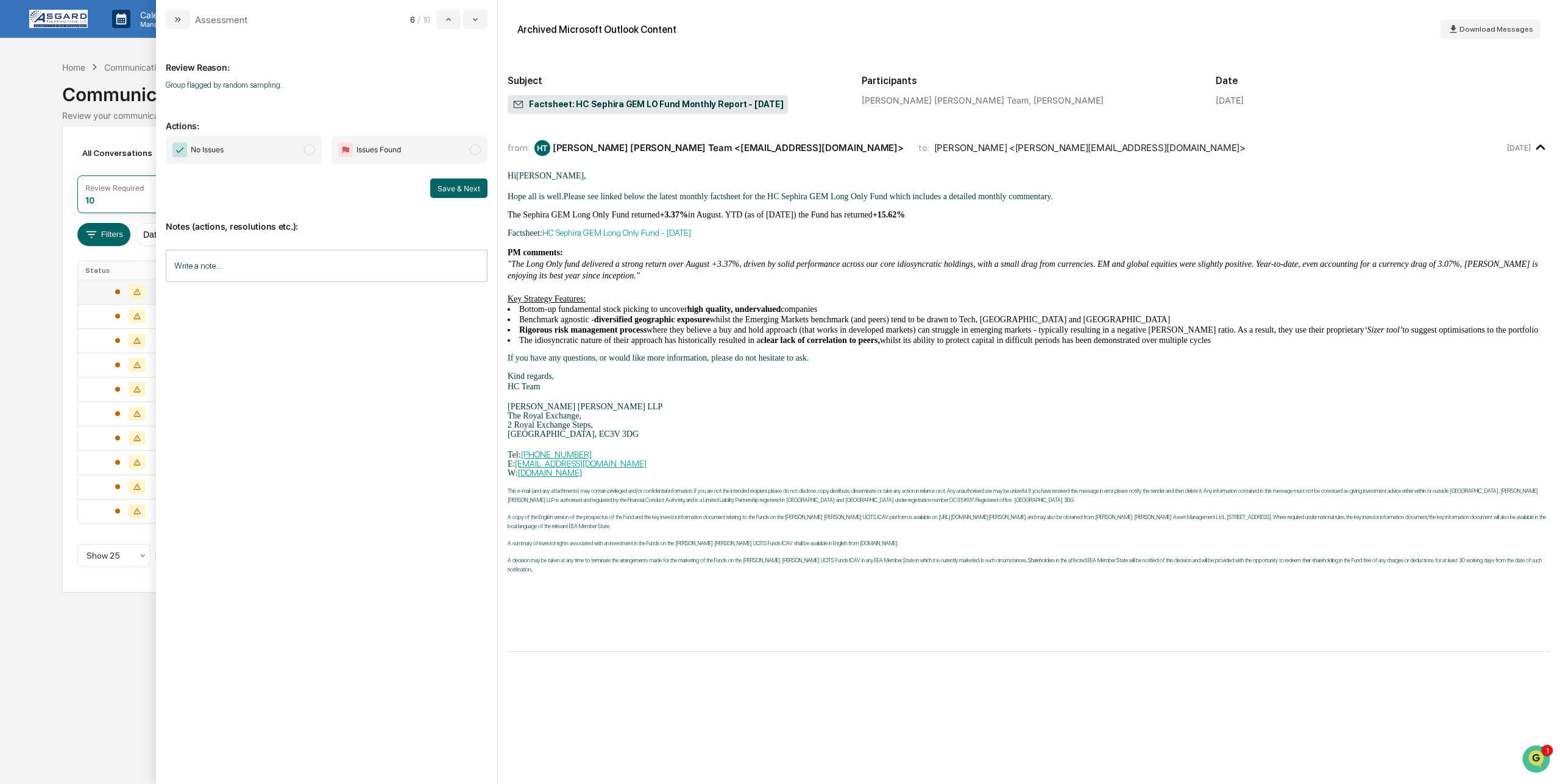
click at [304, 149] on span "No Issues" at bounding box center [243, 150] width 156 height 28
click at [451, 185] on button "Save & Next" at bounding box center [458, 188] width 57 height 19
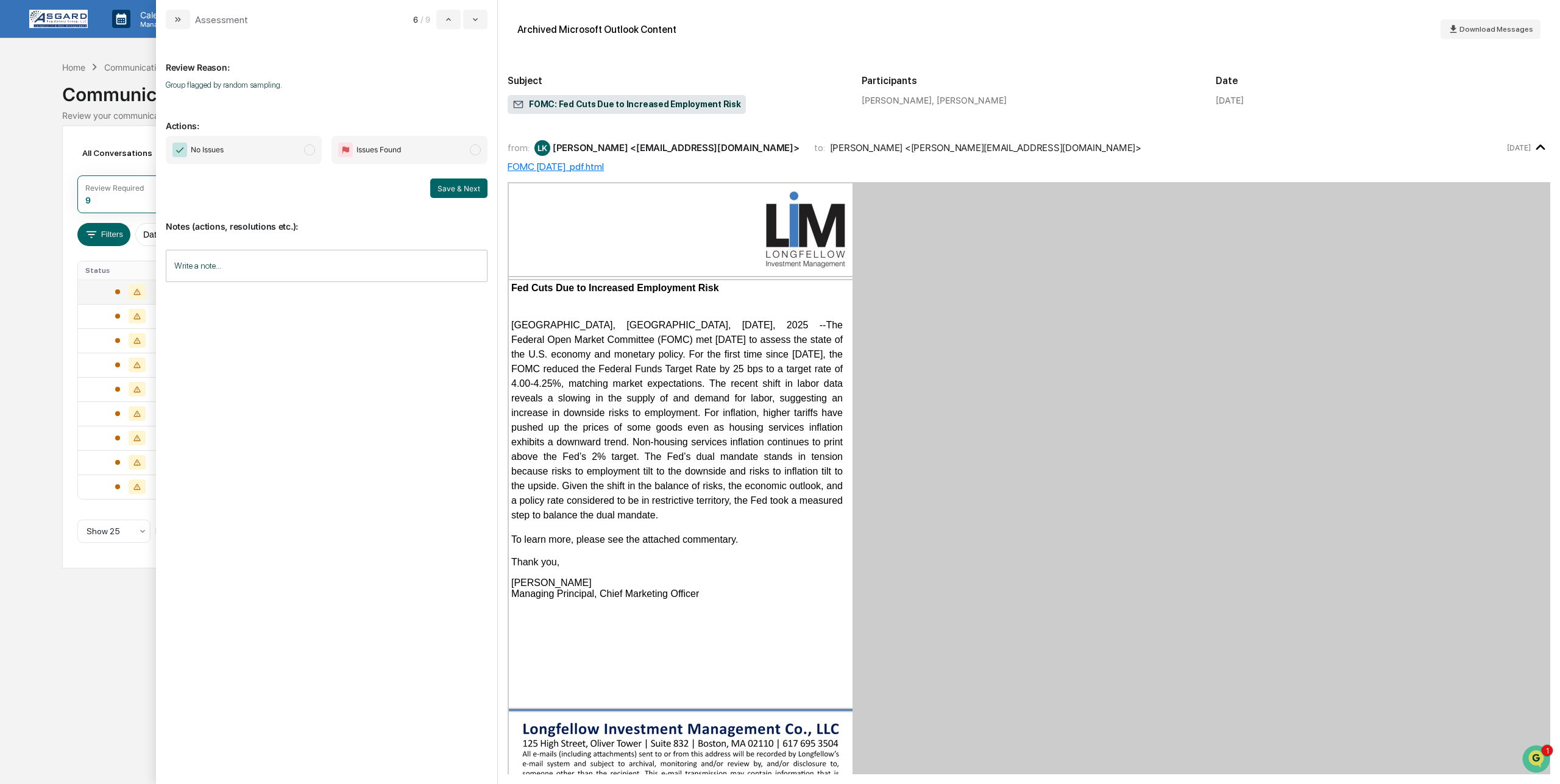
click at [306, 151] on span "modal" at bounding box center [309, 150] width 11 height 11
click at [456, 190] on button "Save & Next" at bounding box center [458, 188] width 57 height 19
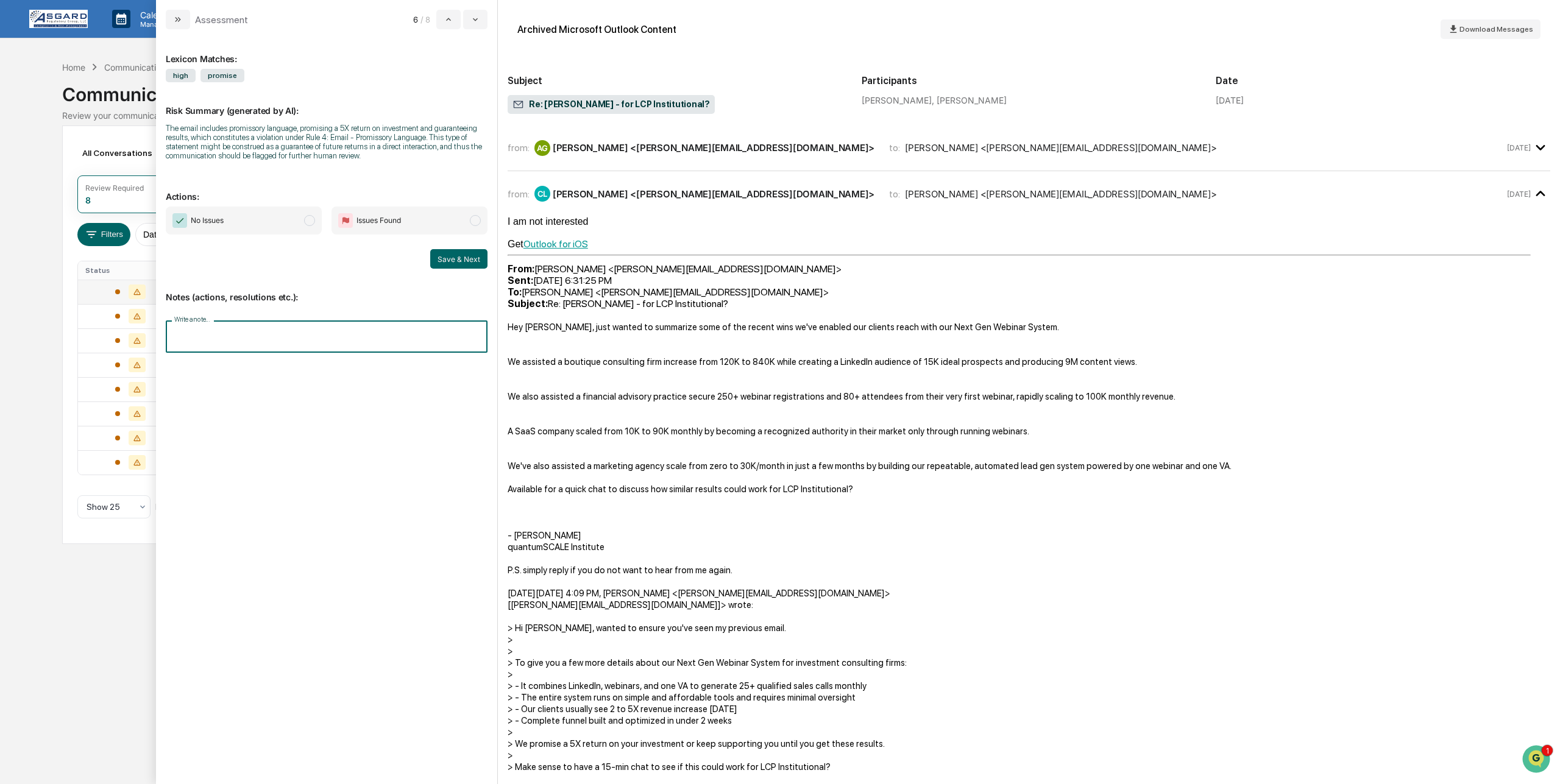
click at [243, 340] on input "Write a note..." at bounding box center [327, 336] width 322 height 32
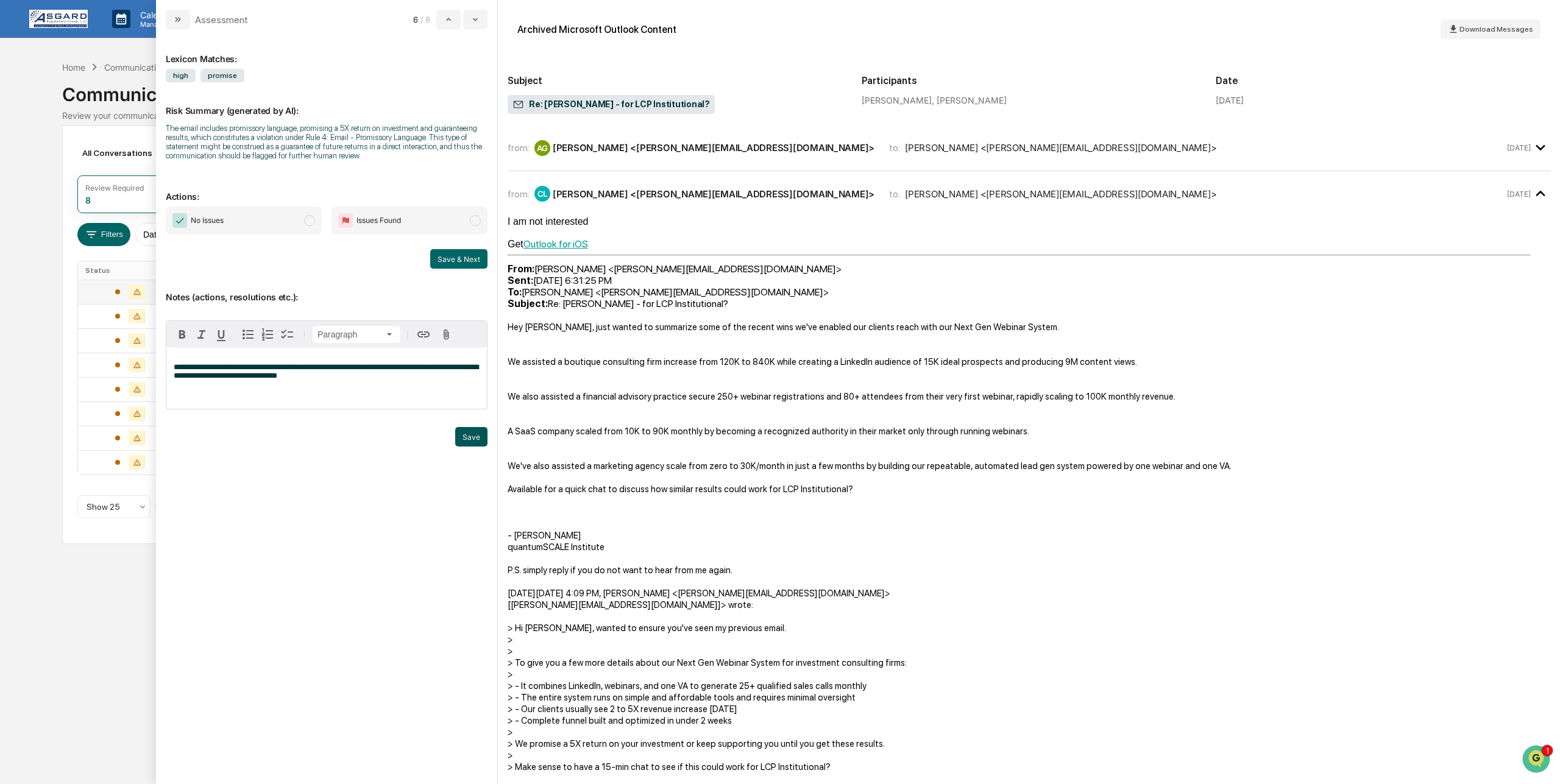
click at [473, 443] on button "Save" at bounding box center [471, 436] width 32 height 19
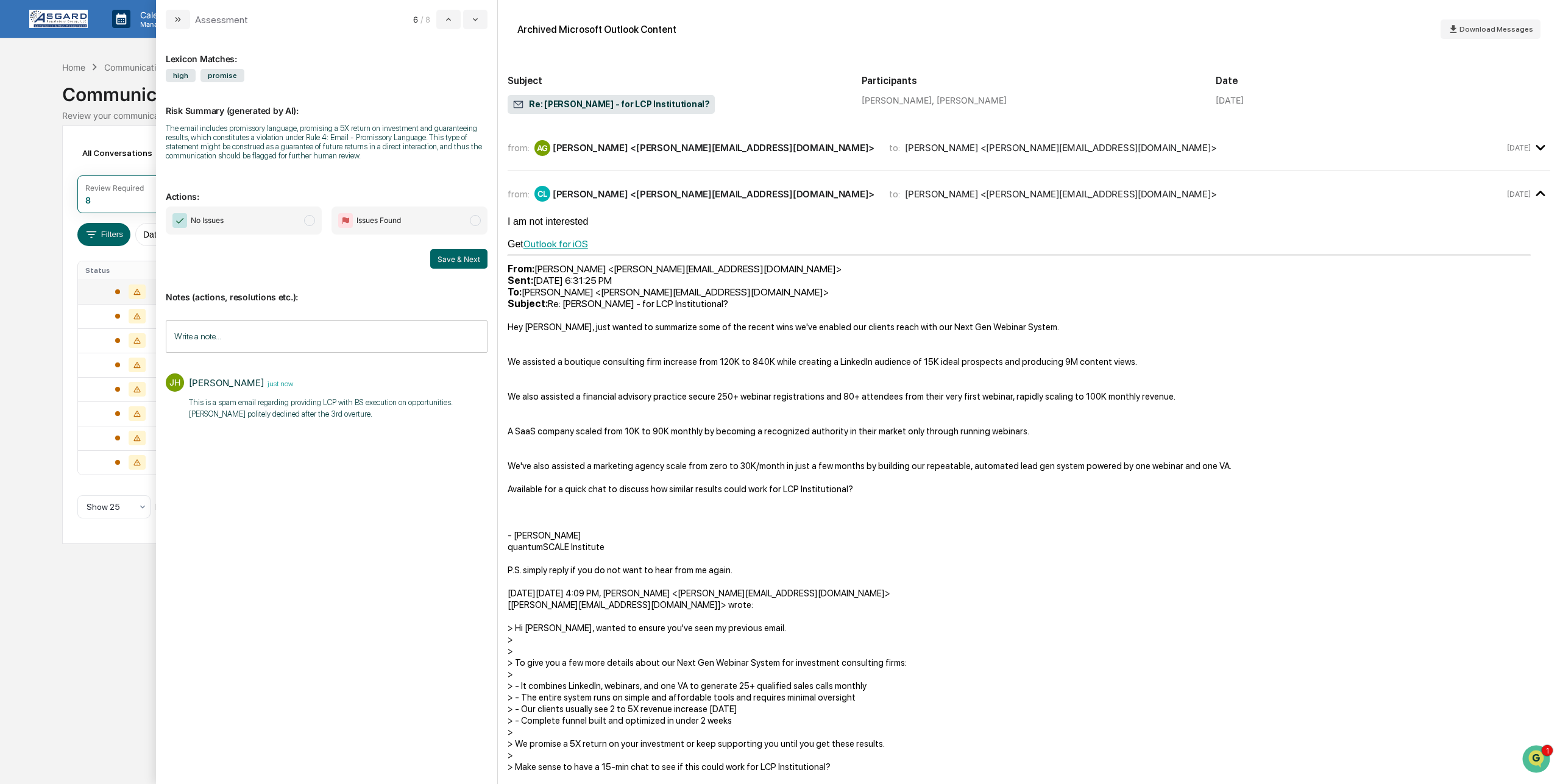
click at [315, 231] on span "No Issues" at bounding box center [243, 220] width 156 height 28
click at [471, 268] on button "Save & Next" at bounding box center [458, 259] width 57 height 19
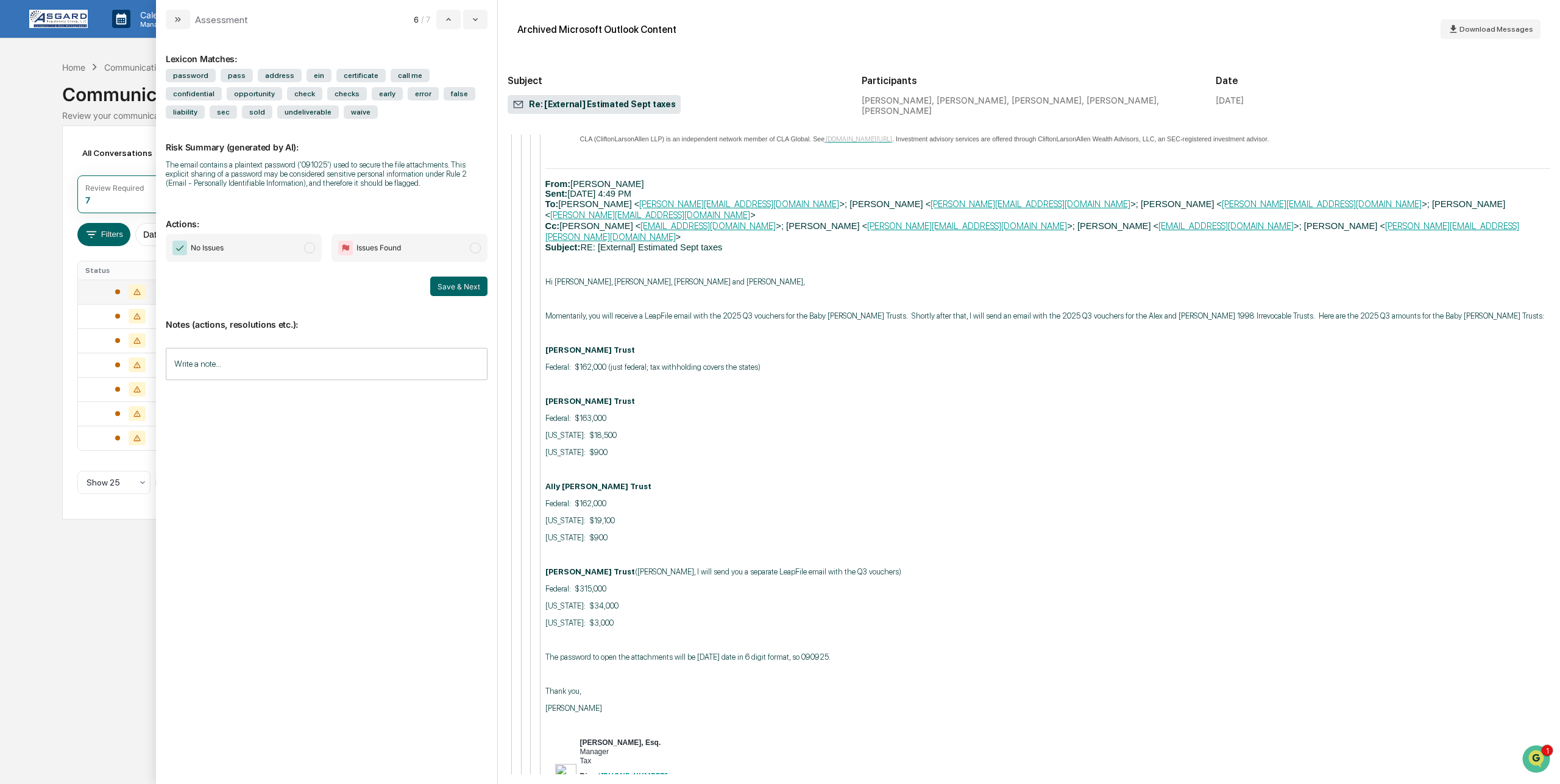
scroll to position [3385, 0]
click at [263, 372] on input "Write a note..." at bounding box center [327, 363] width 322 height 32
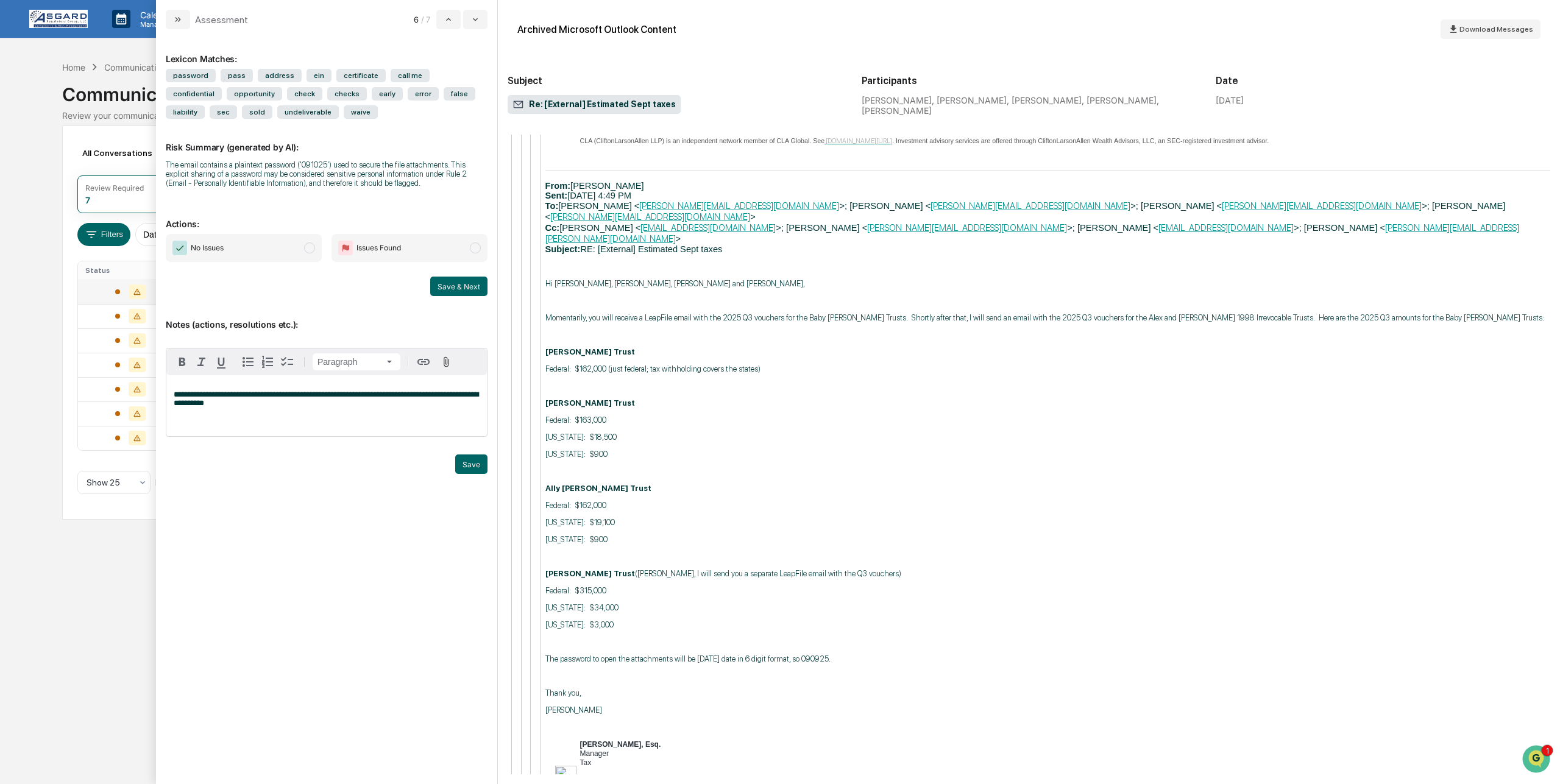
drag, startPoint x: 305, startPoint y: 254, endPoint x: 380, endPoint y: 330, distance: 106.8
click at [305, 255] on span "No Issues" at bounding box center [243, 248] width 156 height 28
click at [479, 474] on button "Save" at bounding box center [471, 464] width 32 height 19
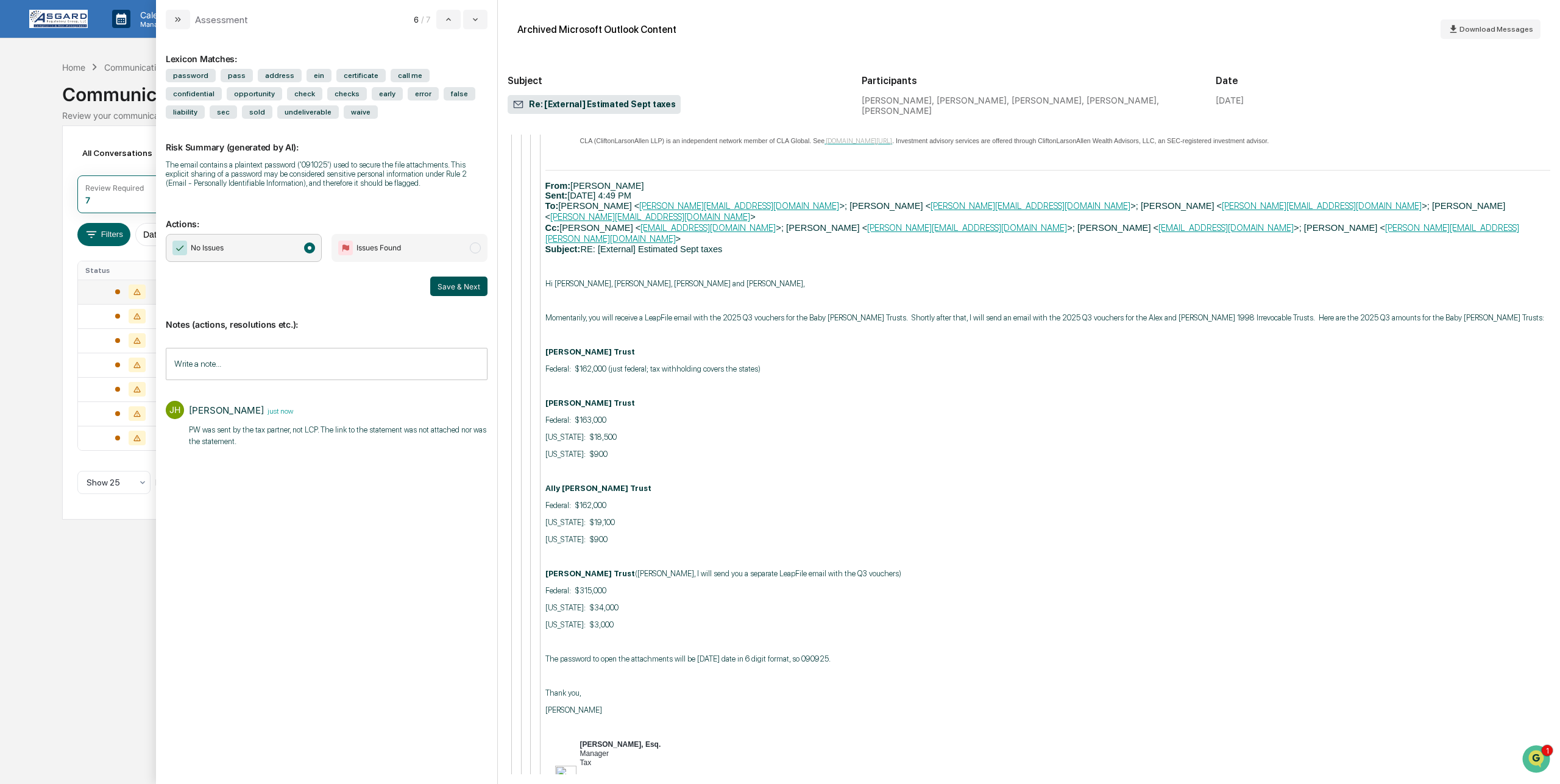
click at [462, 296] on button "Save & Next" at bounding box center [458, 286] width 57 height 19
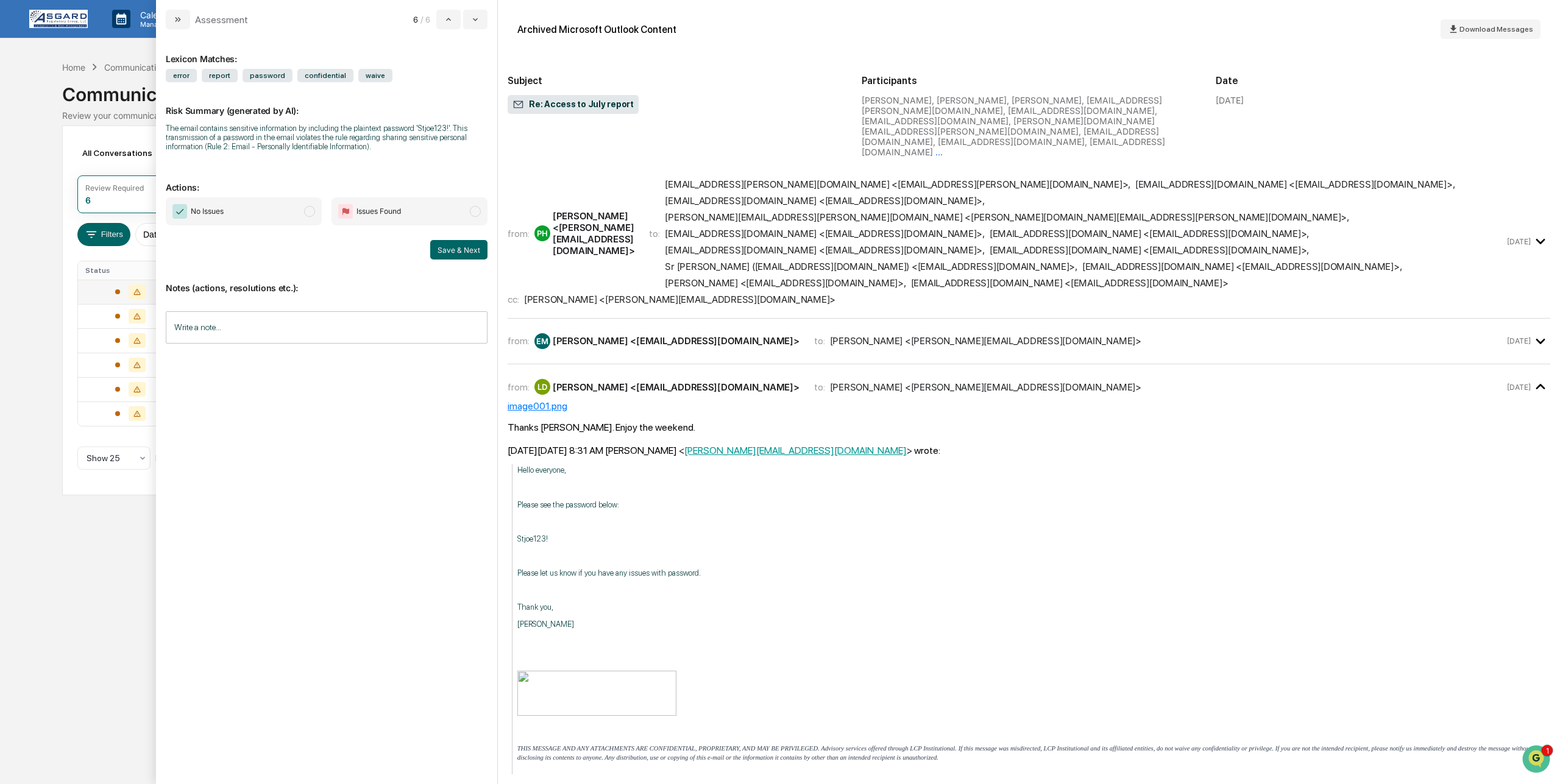
click at [1539, 377] on icon "modal" at bounding box center [1541, 387] width 20 height 20
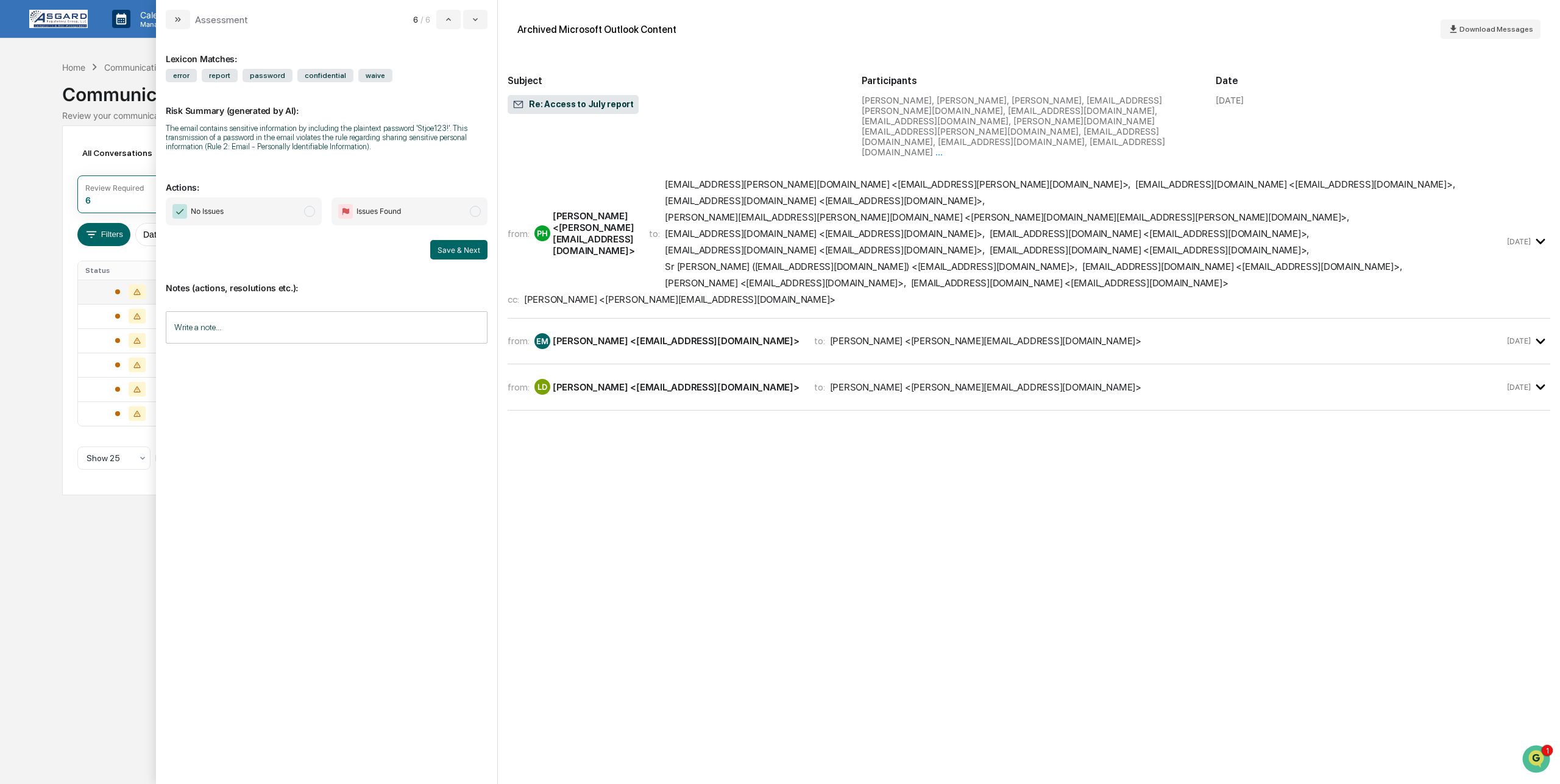
click at [1539, 377] on icon "modal" at bounding box center [1541, 387] width 20 height 20
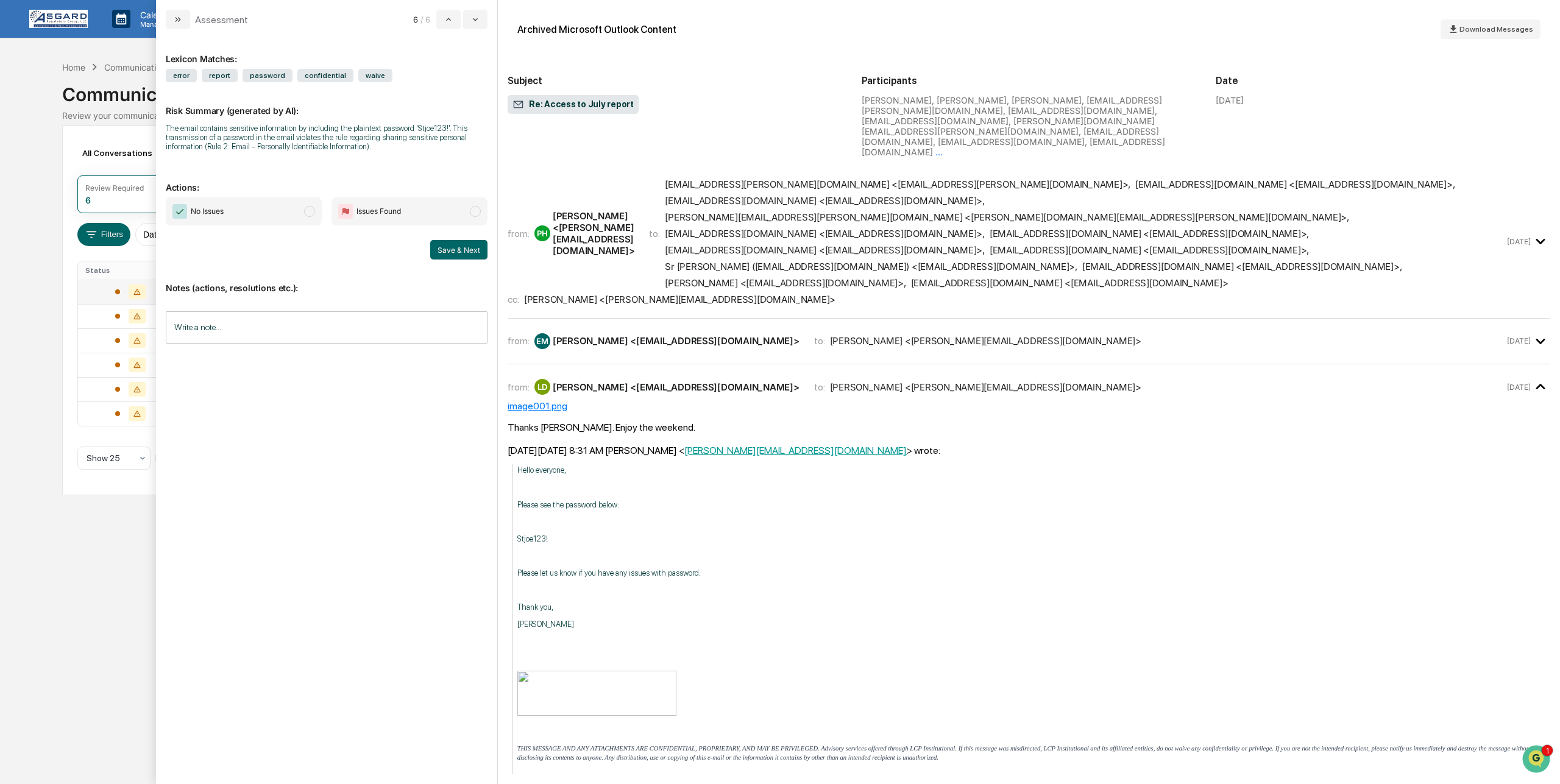
click at [1543, 331] on icon "modal" at bounding box center [1541, 341] width 20 height 20
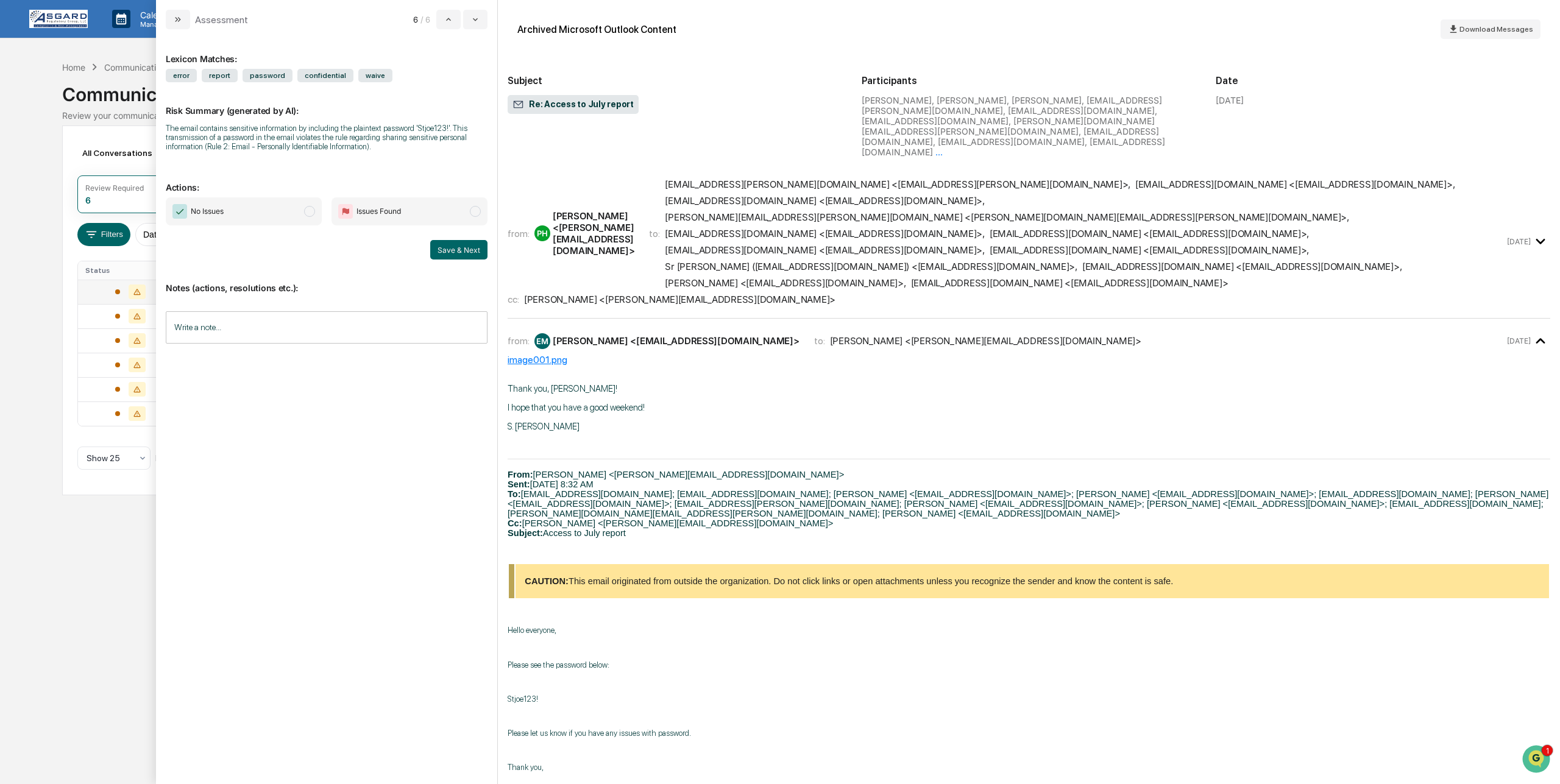
click at [1535, 232] on icon "modal" at bounding box center [1541, 242] width 20 height 20
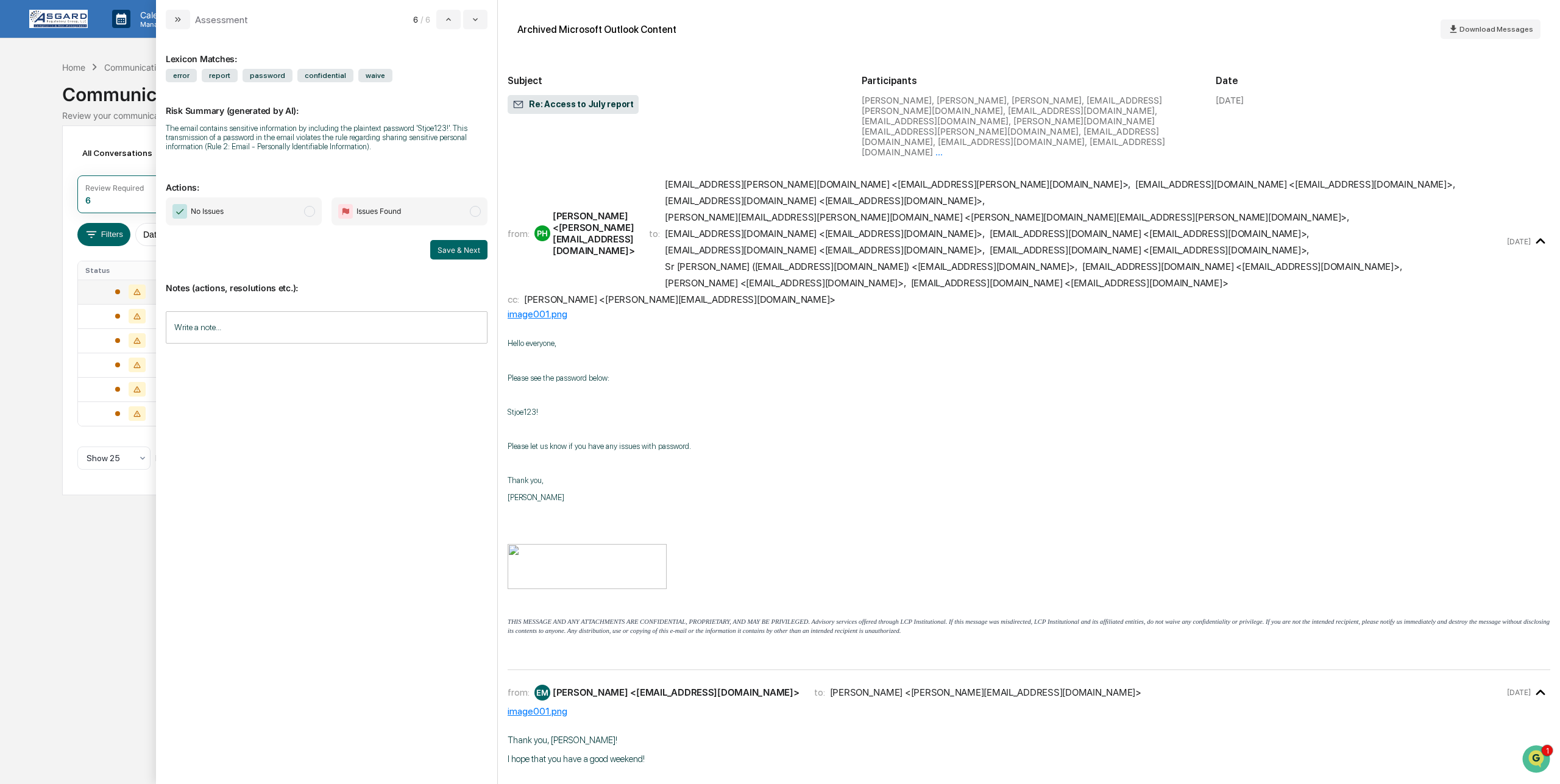
click at [307, 212] on span "modal" at bounding box center [309, 212] width 11 height 11
click at [263, 316] on input "Write a note..." at bounding box center [327, 327] width 322 height 32
click at [246, 352] on div "*" at bounding box center [327, 369] width 320 height 61
click at [1480, 22] on button "Download Messages" at bounding box center [1490, 29] width 100 height 19
click at [287, 363] on div "**********" at bounding box center [327, 369] width 320 height 61
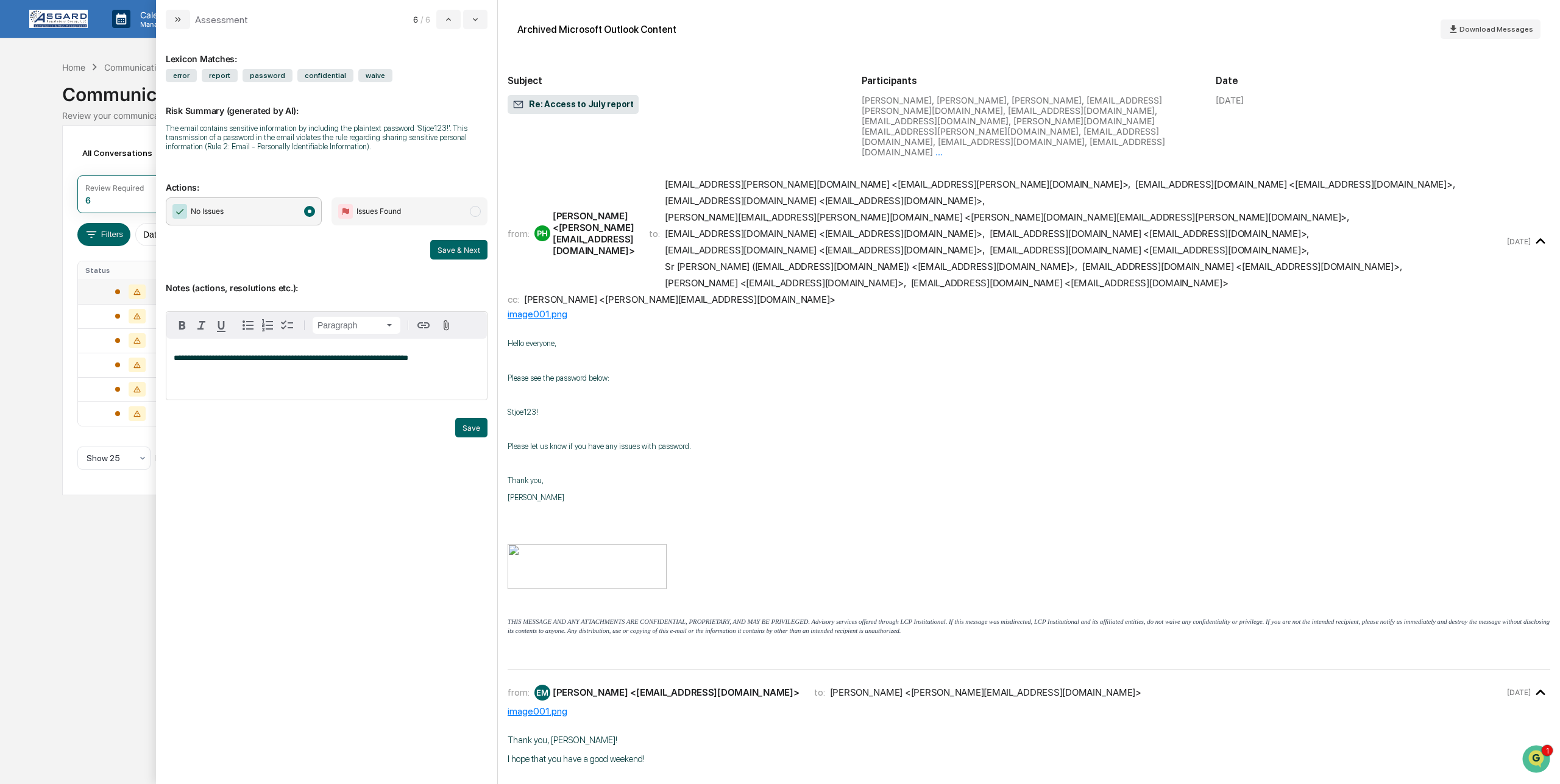
click at [261, 358] on span "**********" at bounding box center [291, 358] width 235 height 8
click at [275, 381] on div "**********" at bounding box center [327, 369] width 320 height 61
click at [254, 356] on span "**********" at bounding box center [291, 358] width 235 height 8
click at [270, 379] on div "**********" at bounding box center [327, 369] width 320 height 61
drag, startPoint x: 304, startPoint y: 360, endPoint x: 270, endPoint y: 359, distance: 34.0
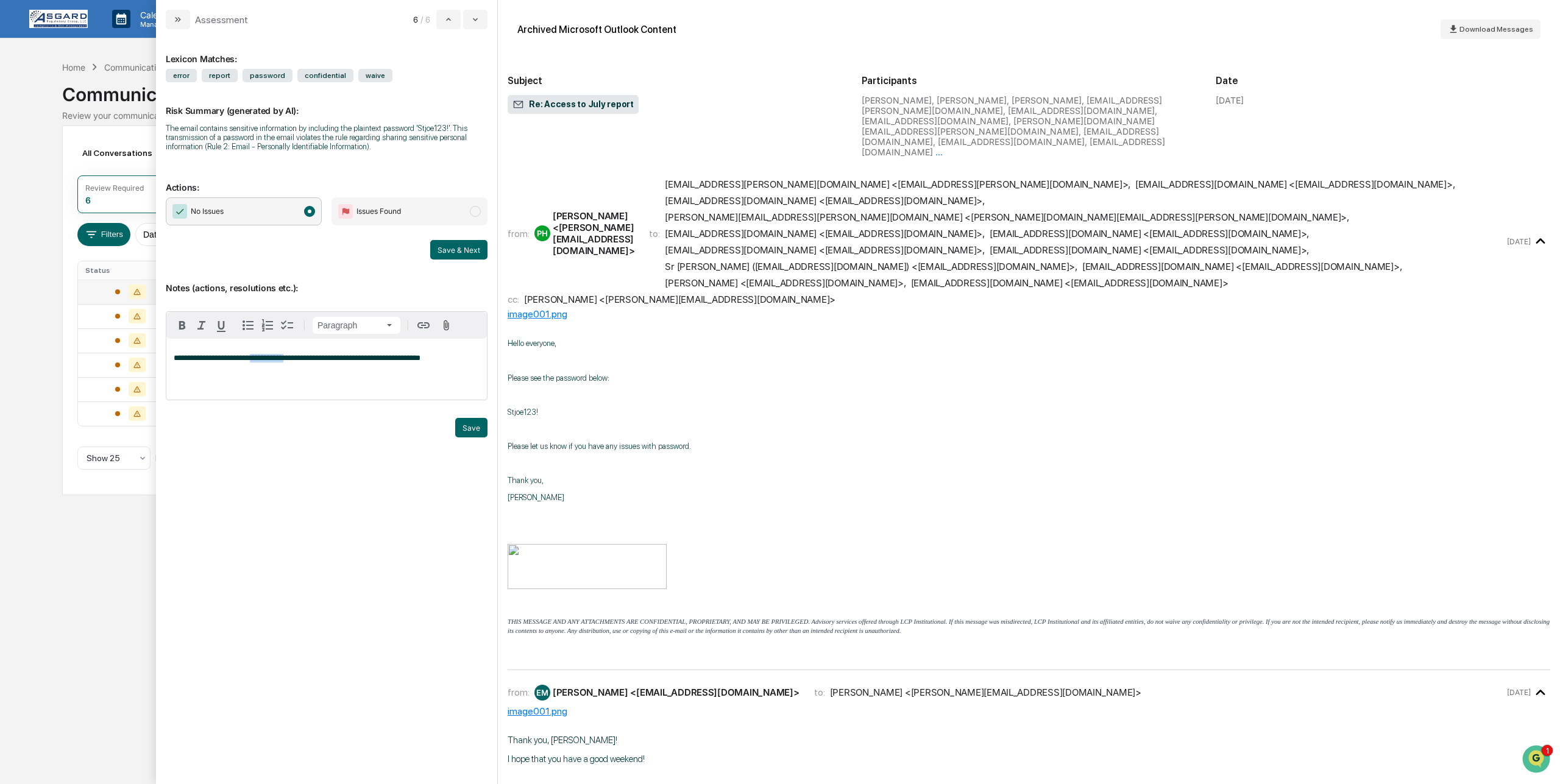
click at [270, 359] on span "**********" at bounding box center [297, 358] width 247 height 8
click at [306, 376] on div "**********" at bounding box center [327, 369] width 320 height 61
click at [461, 248] on button "Save & Next" at bounding box center [458, 249] width 57 height 19
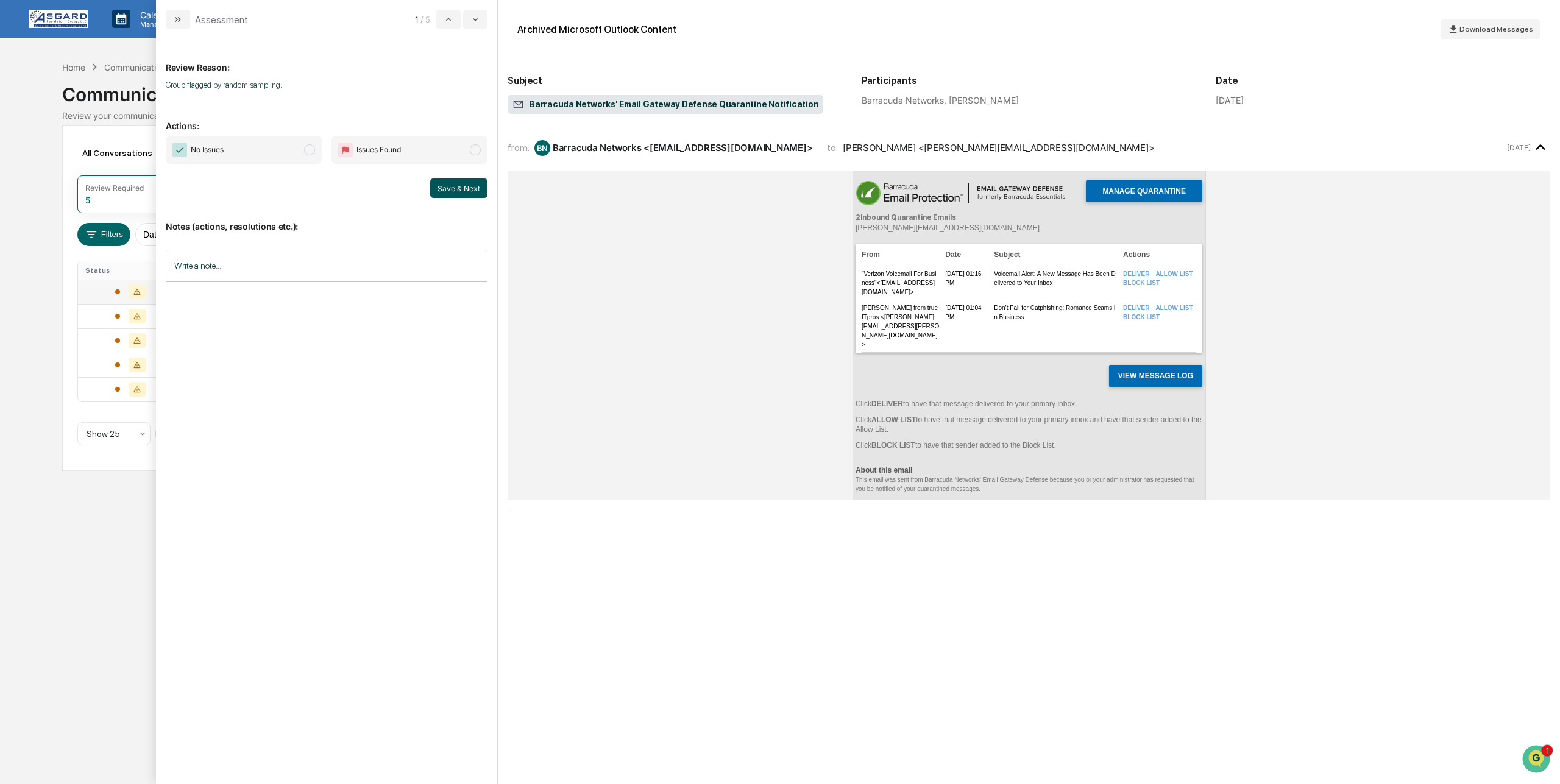
click at [467, 184] on button "Save & Next" at bounding box center [458, 188] width 57 height 19
click at [308, 147] on span "modal" at bounding box center [309, 150] width 11 height 11
click at [460, 187] on button "Save & Next" at bounding box center [458, 188] width 57 height 19
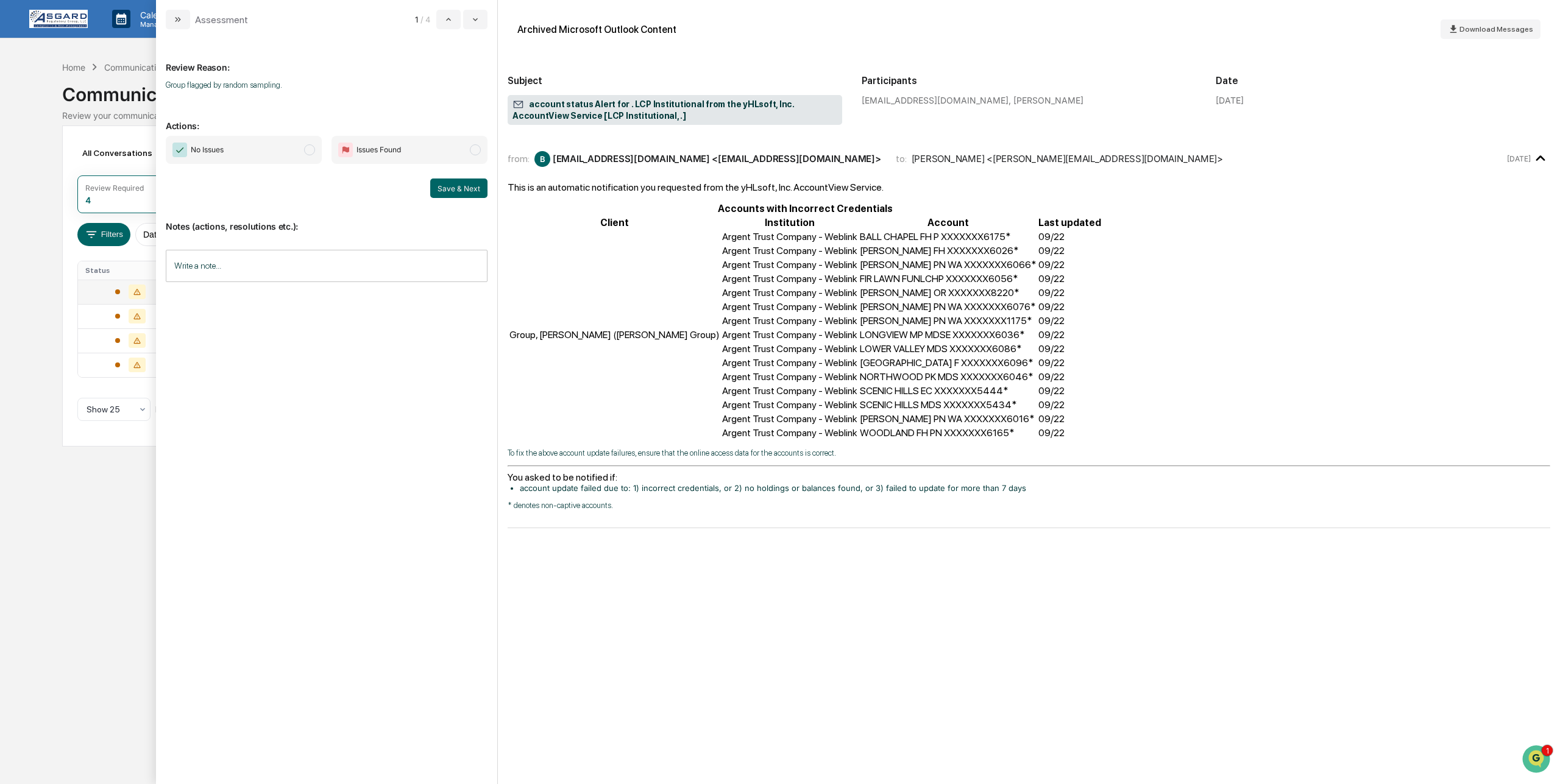
click at [315, 149] on span "modal" at bounding box center [309, 150] width 11 height 11
click at [464, 185] on button "Save & Next" at bounding box center [458, 188] width 57 height 19
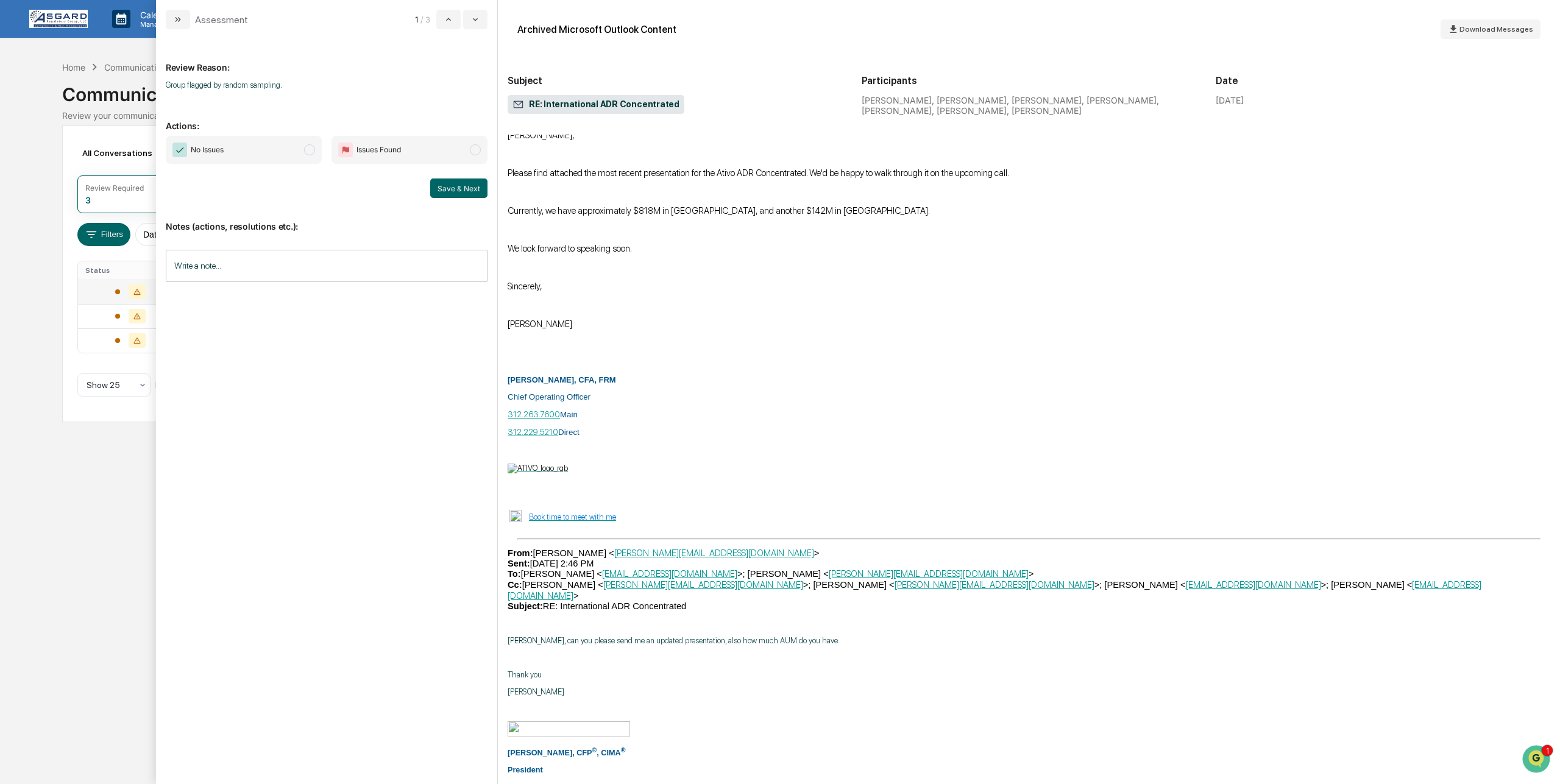
scroll to position [3188, 0]
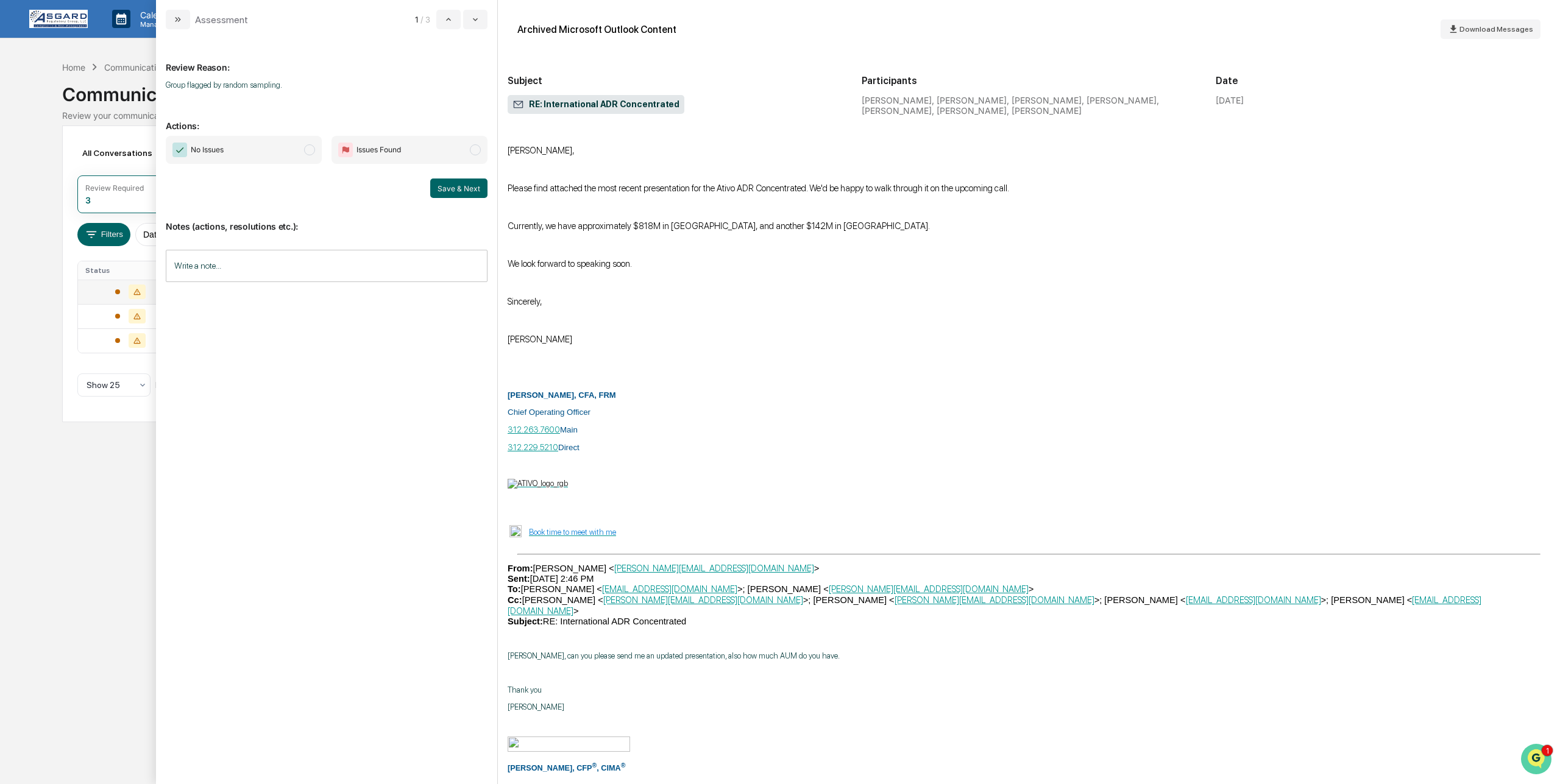
click at [1540, 762] on icon "Open customer support" at bounding box center [1536, 774] width 30 height 30
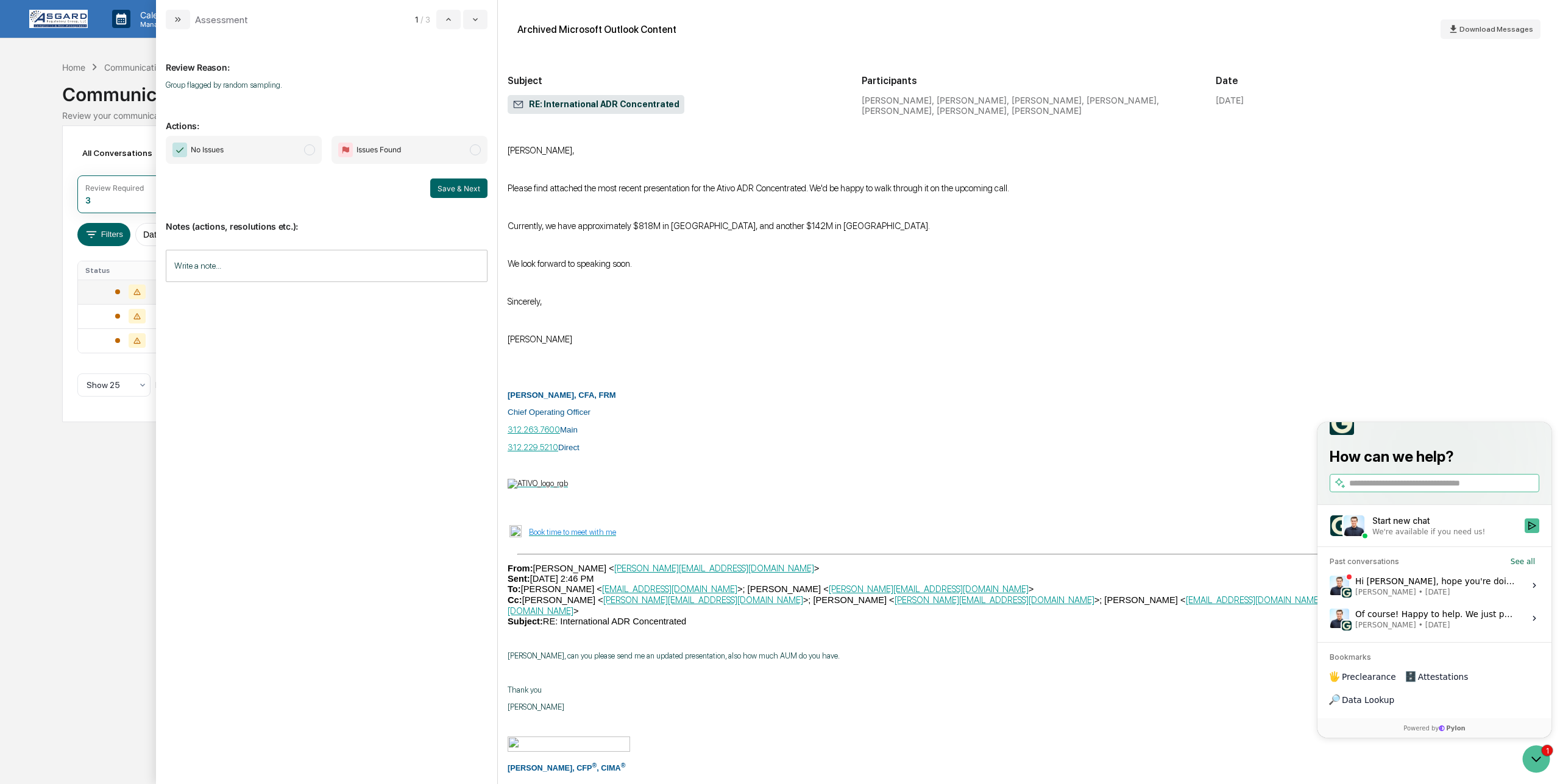
click at [1531, 591] on icon at bounding box center [1534, 585] width 10 height 10
click at [1330, 586] on button "View issue" at bounding box center [1329, 585] width 1 height 1
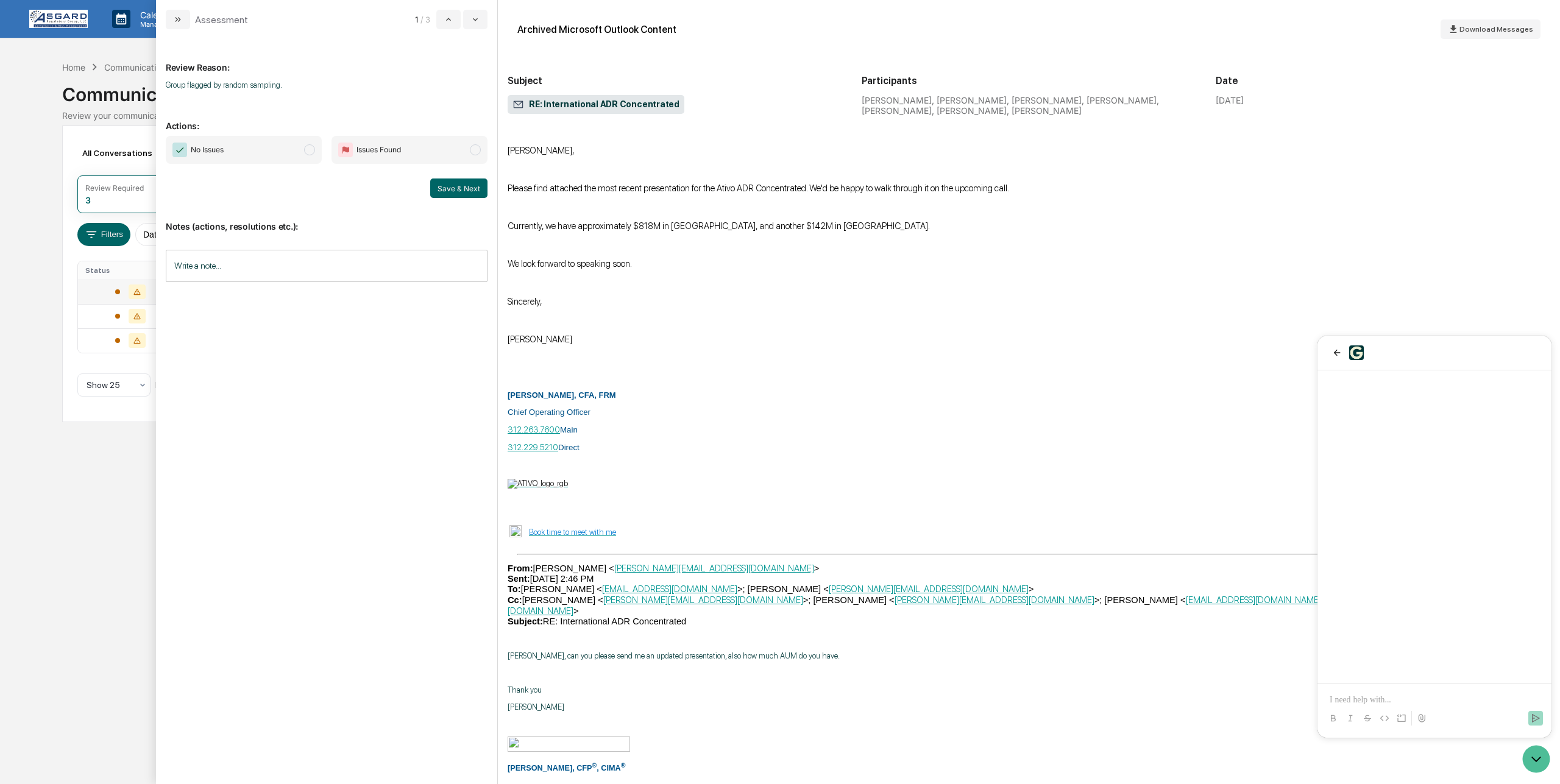
scroll to position [878, 0]
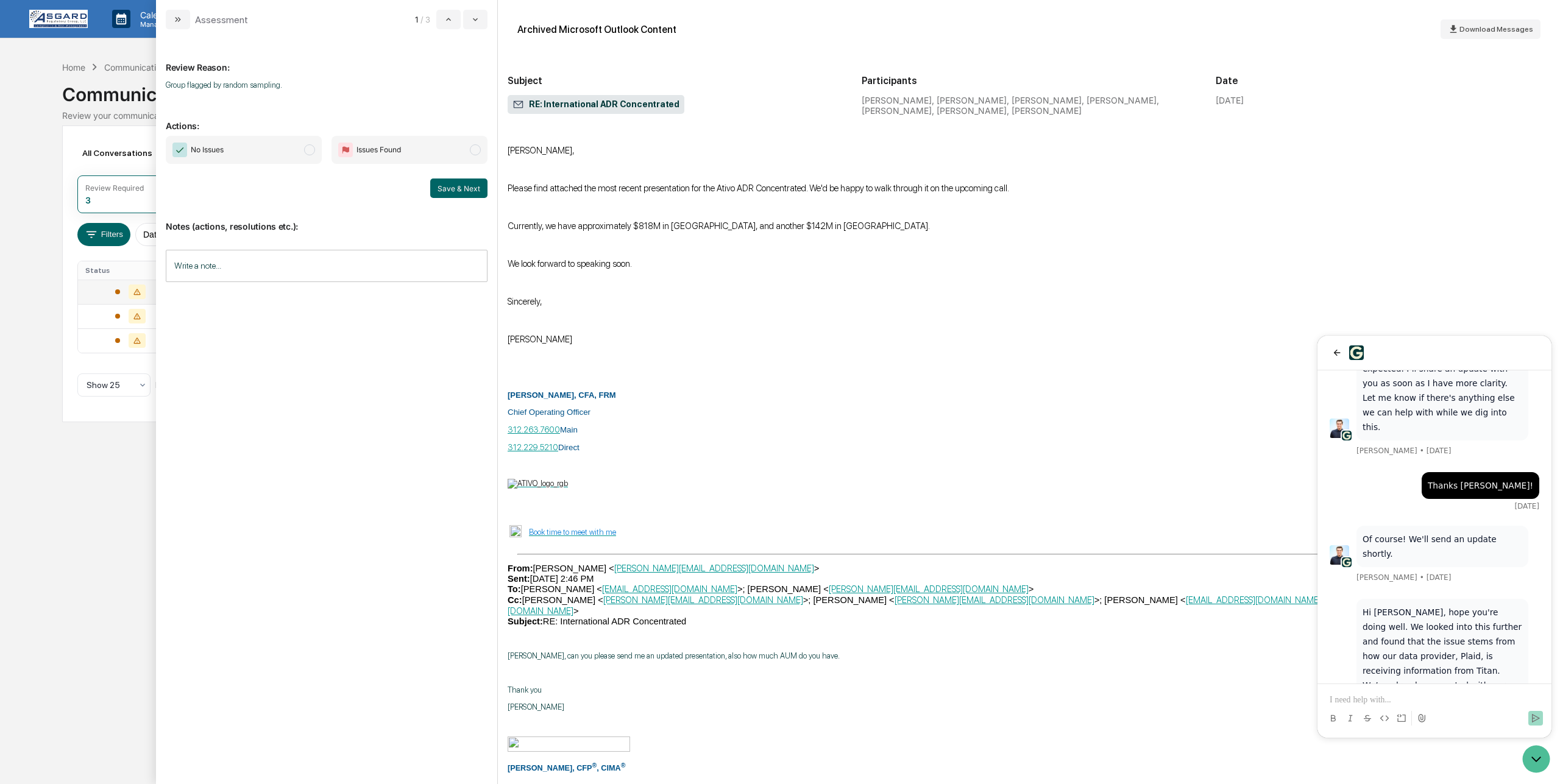
click at [1401, 701] on p at bounding box center [1435, 699] width 210 height 12
drag, startPoint x: 1528, startPoint y: 713, endPoint x: 1534, endPoint y: 715, distance: 6.3
click at [1534, 715] on button "Send" at bounding box center [1535, 719] width 15 height 15
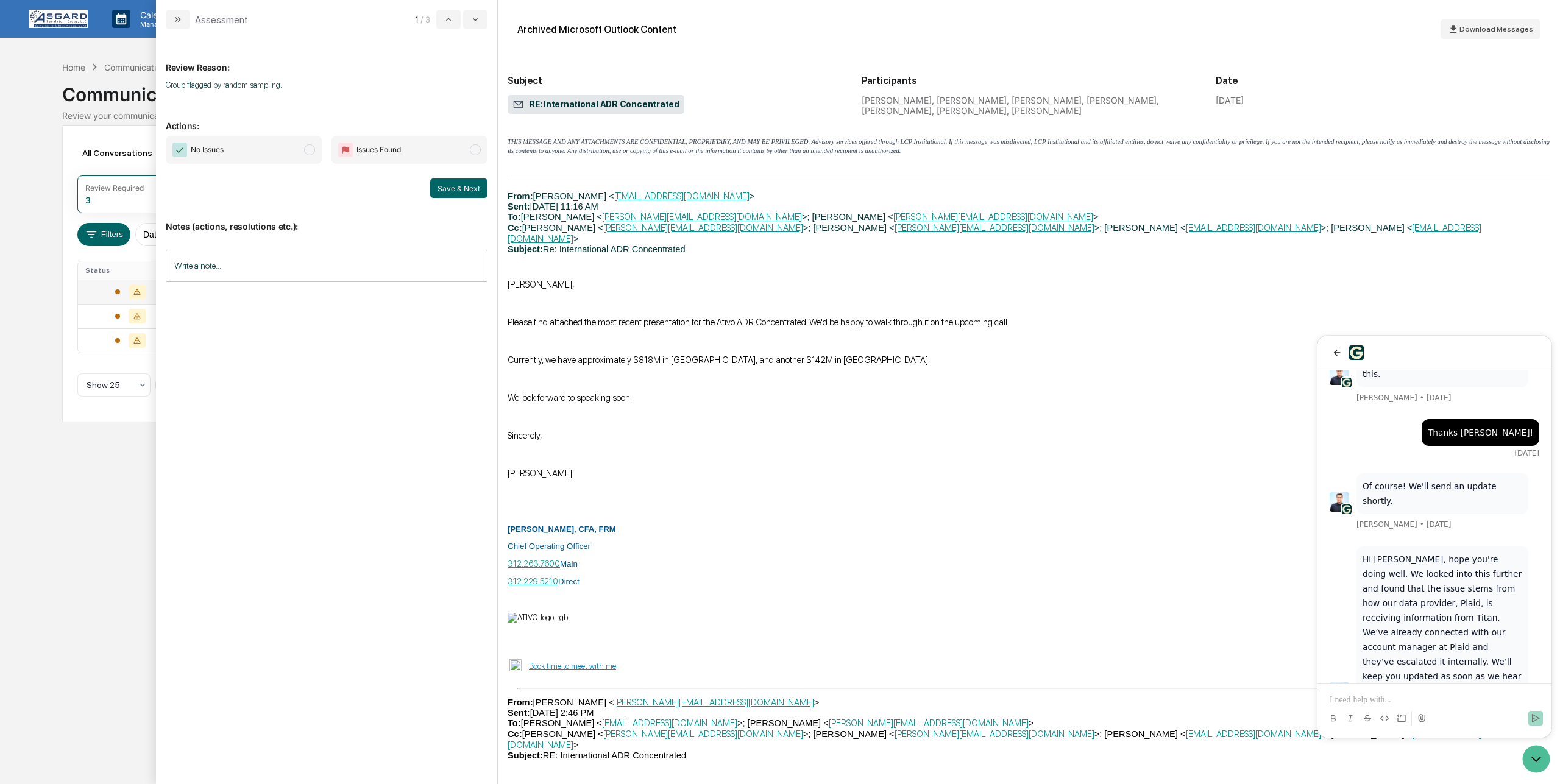
scroll to position [3019, 0]
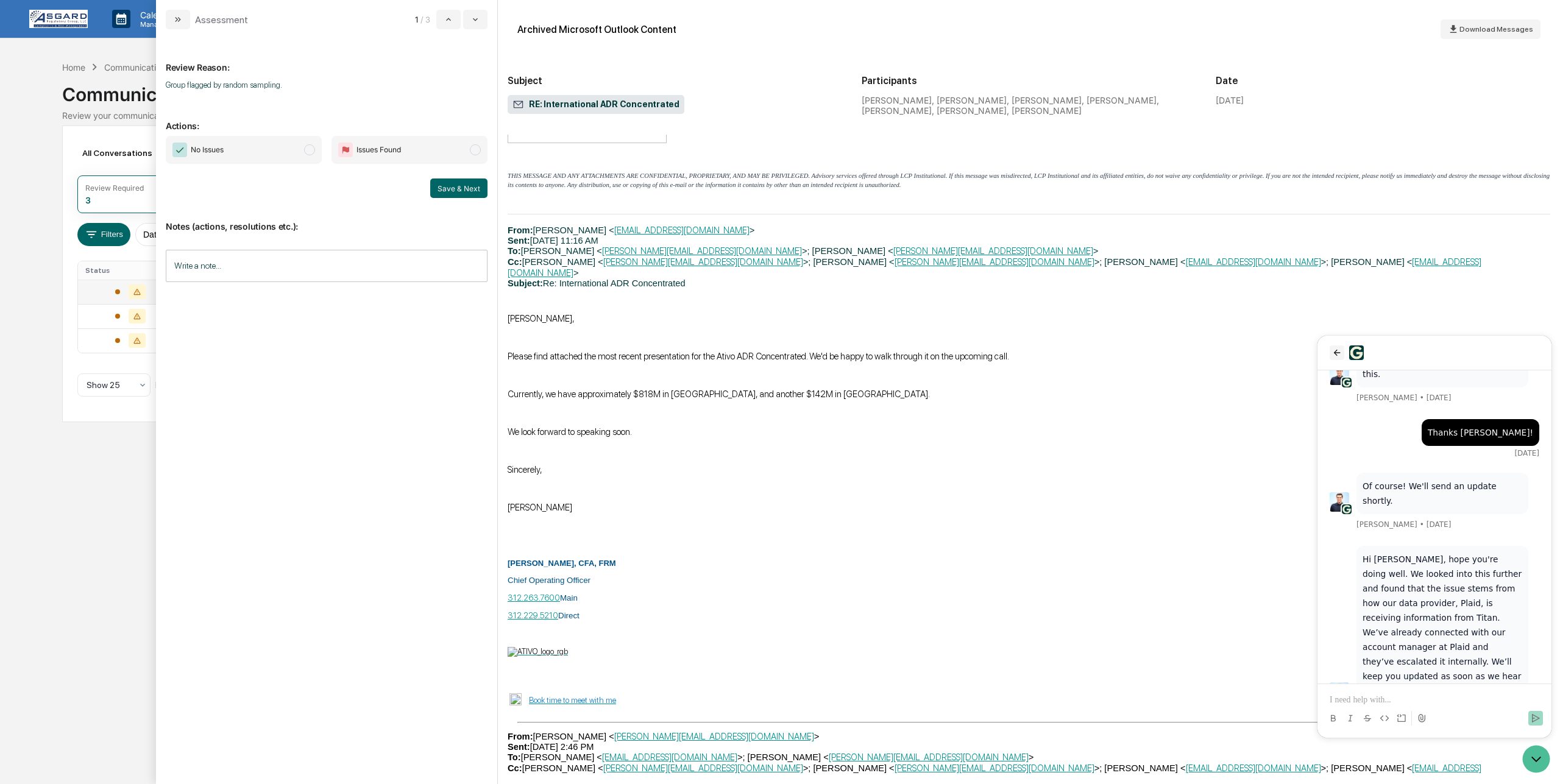
click at [1335, 351] on icon "back" at bounding box center [1336, 352] width 6 height 6
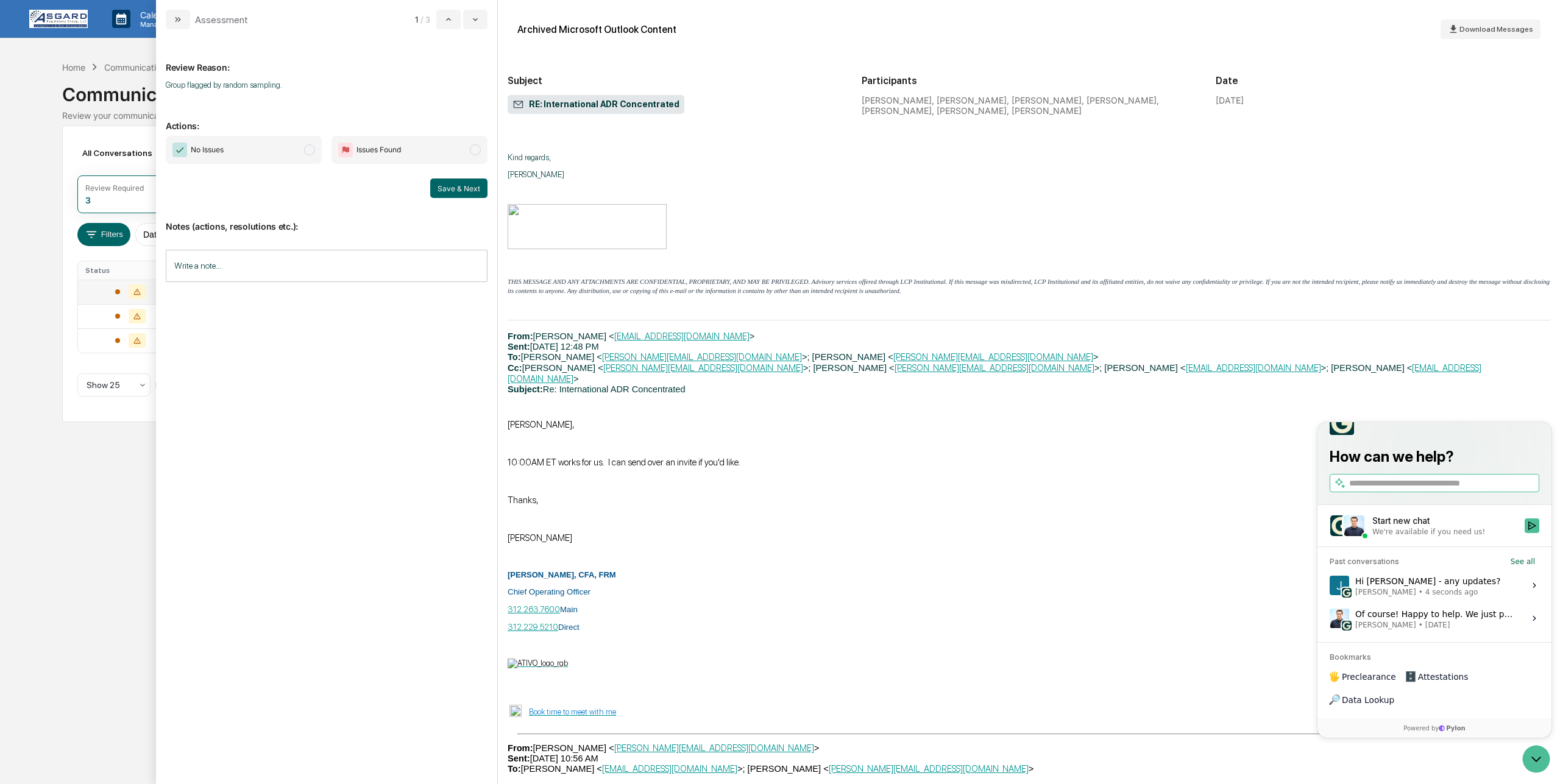
scroll to position [2072, 0]
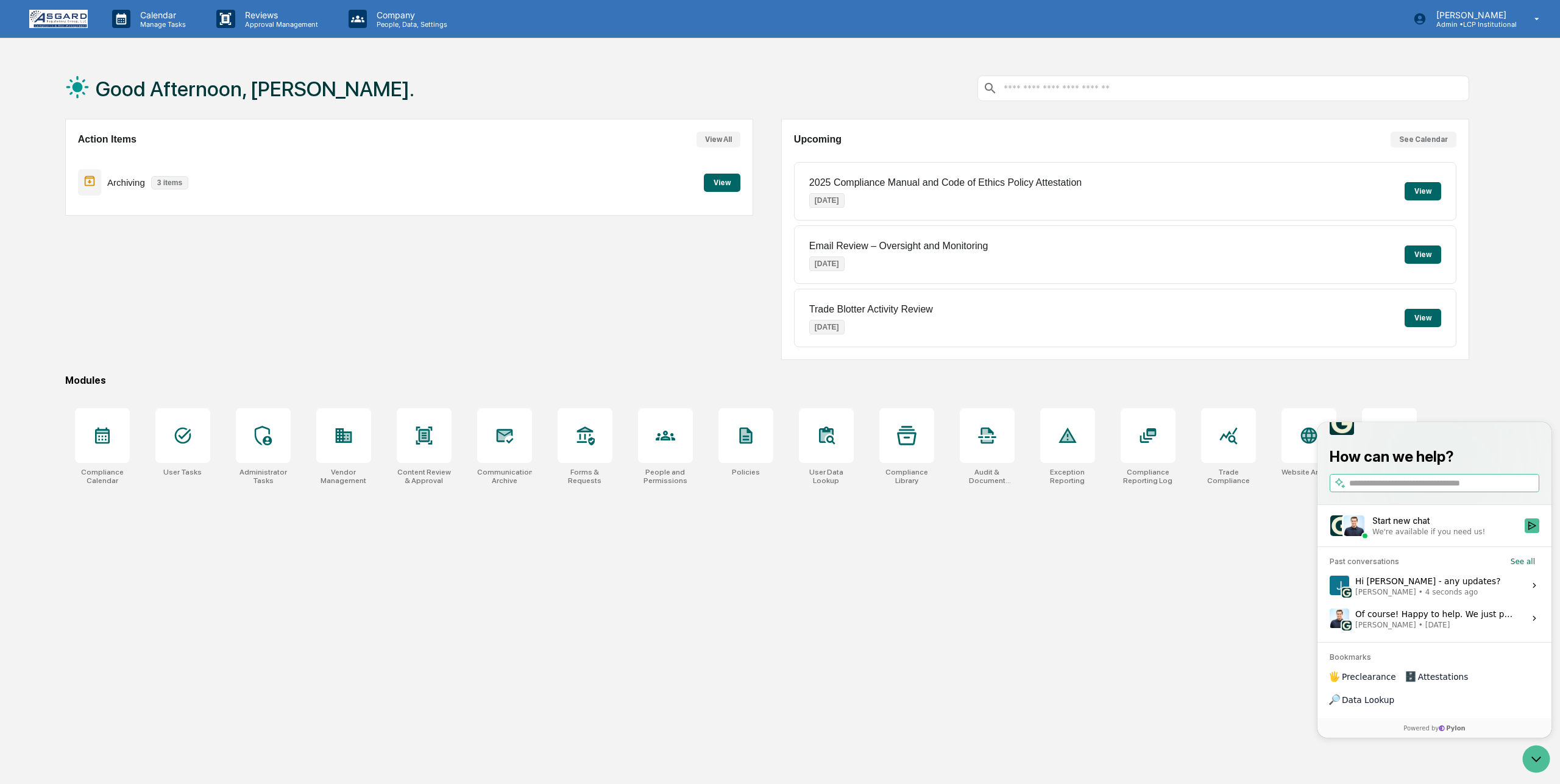
click at [722, 177] on button "View" at bounding box center [722, 183] width 37 height 18
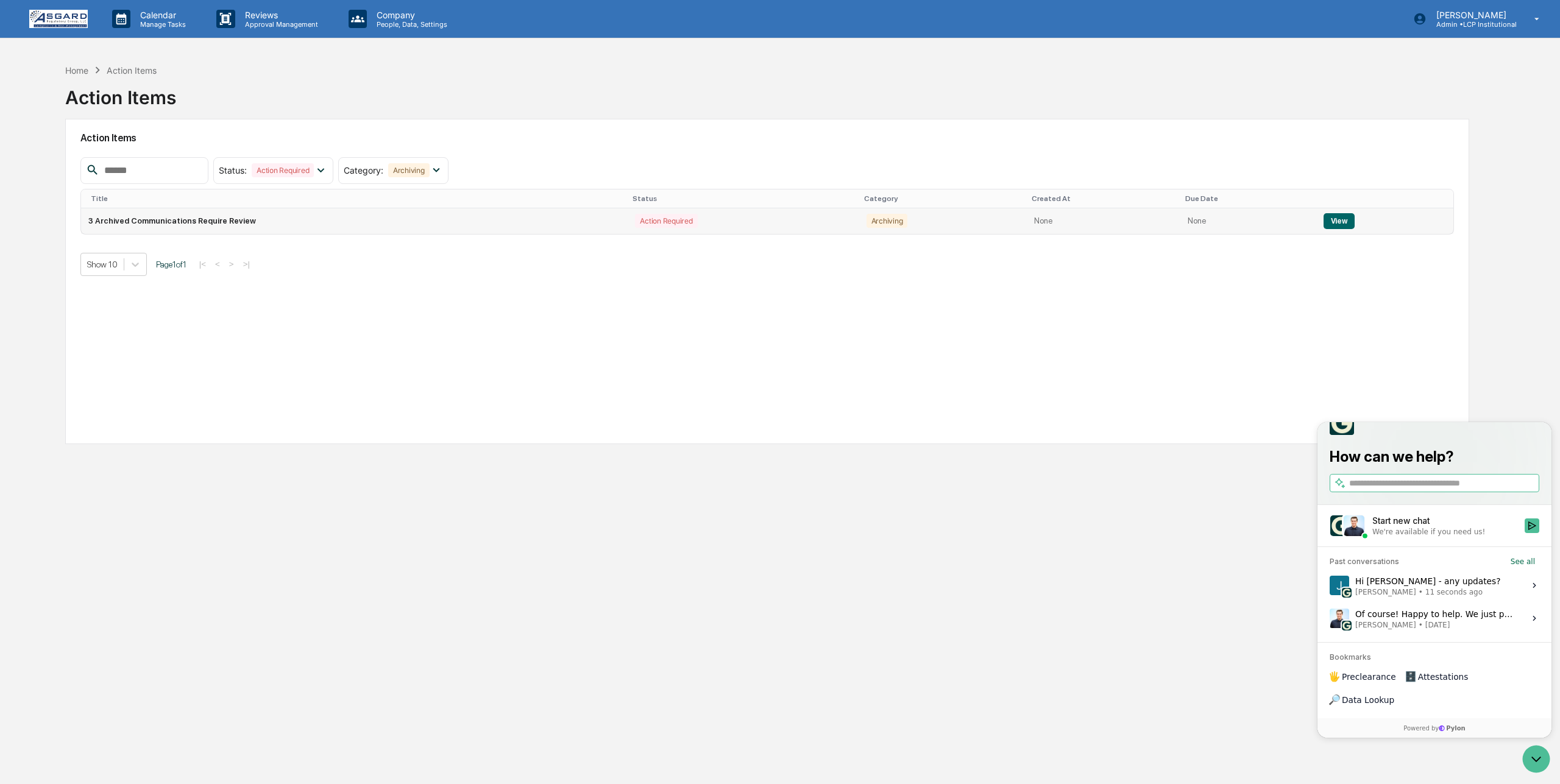
click at [1350, 214] on button "View" at bounding box center [1339, 221] width 31 height 16
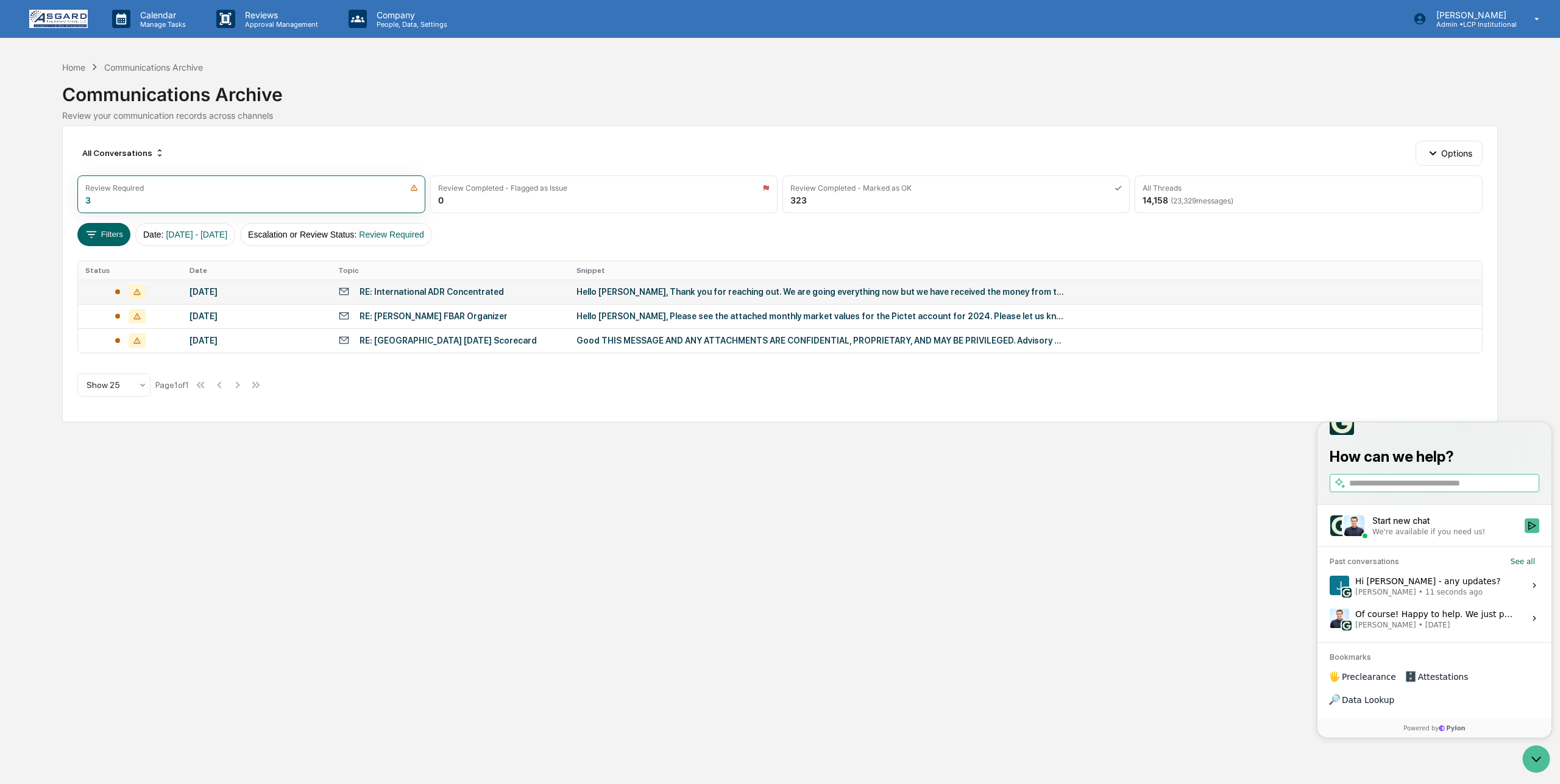
click at [93, 296] on div at bounding box center [130, 292] width 89 height 15
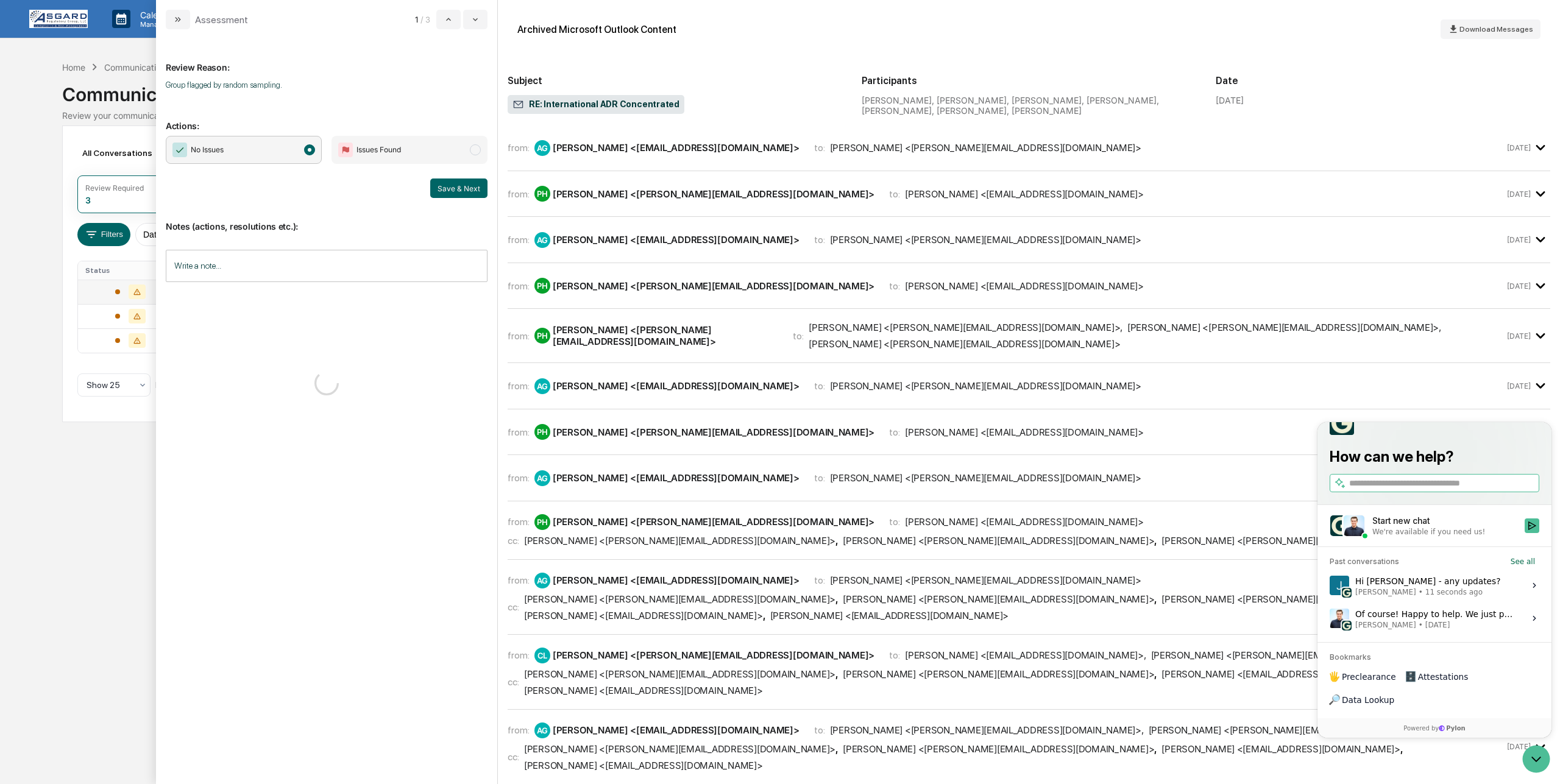
click at [463, 184] on button "Save & Next" at bounding box center [458, 188] width 57 height 19
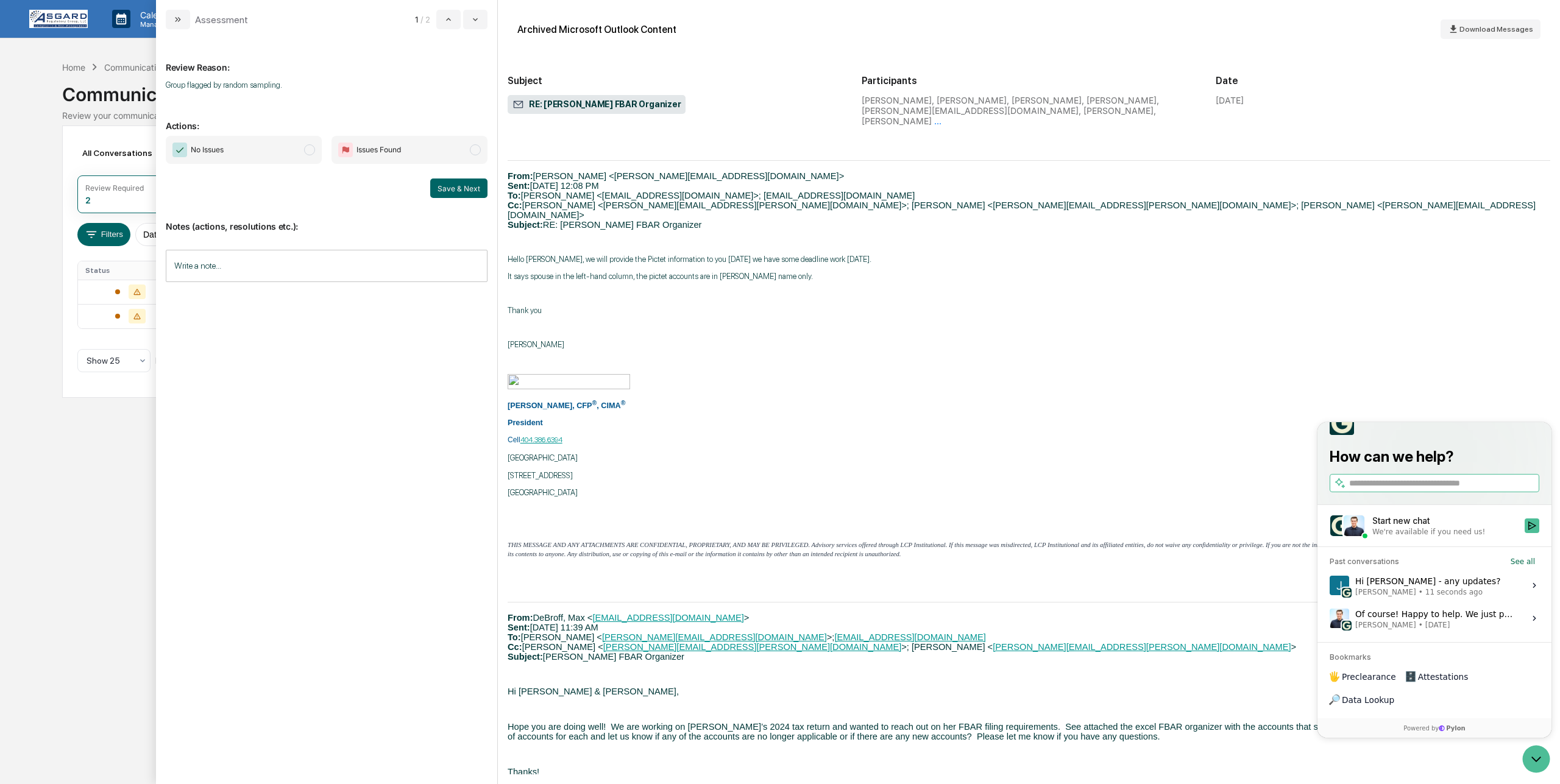
scroll to position [828, 0]
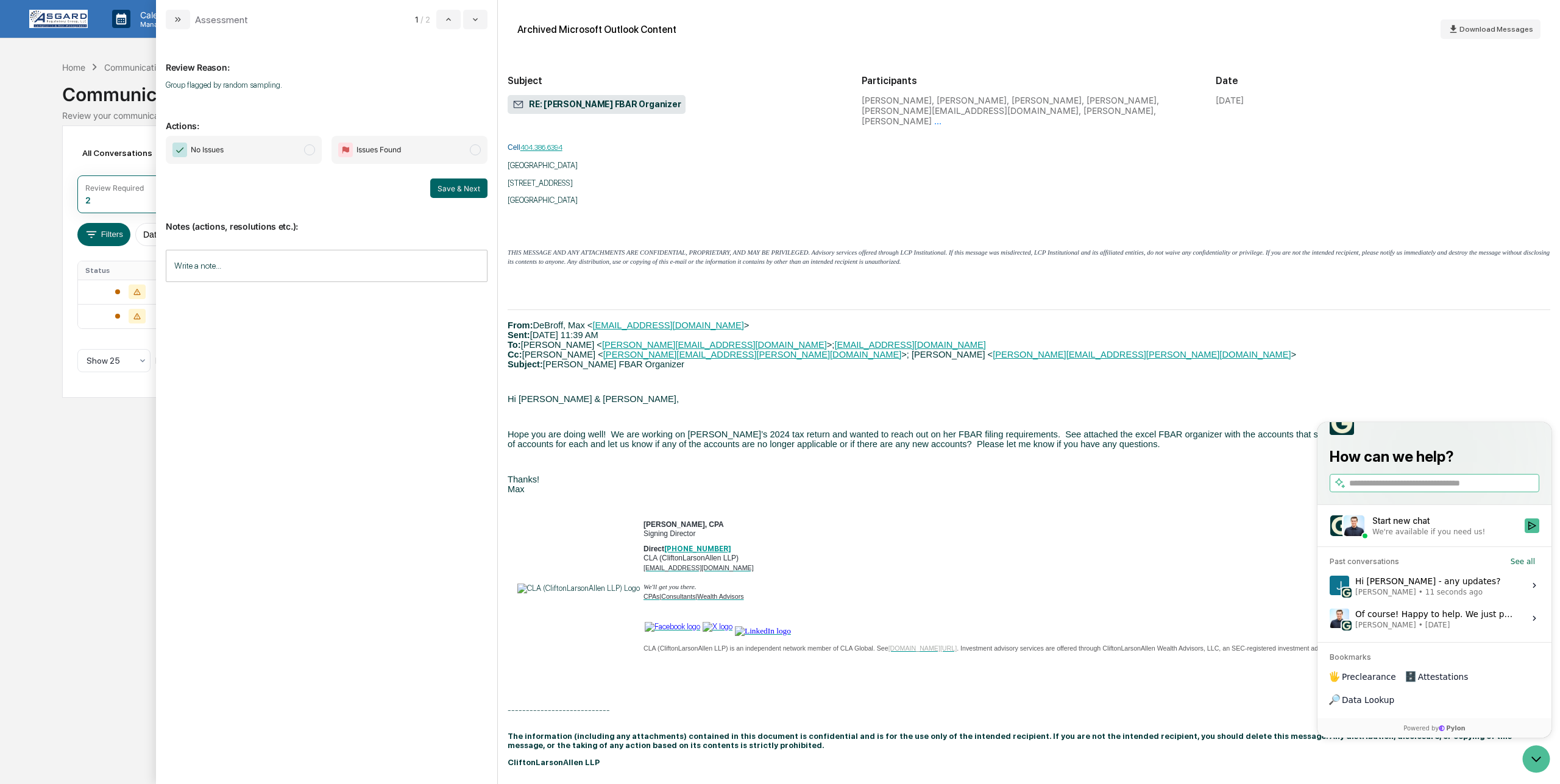
click at [309, 149] on span "modal" at bounding box center [309, 150] width 11 height 11
click at [454, 186] on button "Save & Next" at bounding box center [458, 188] width 57 height 19
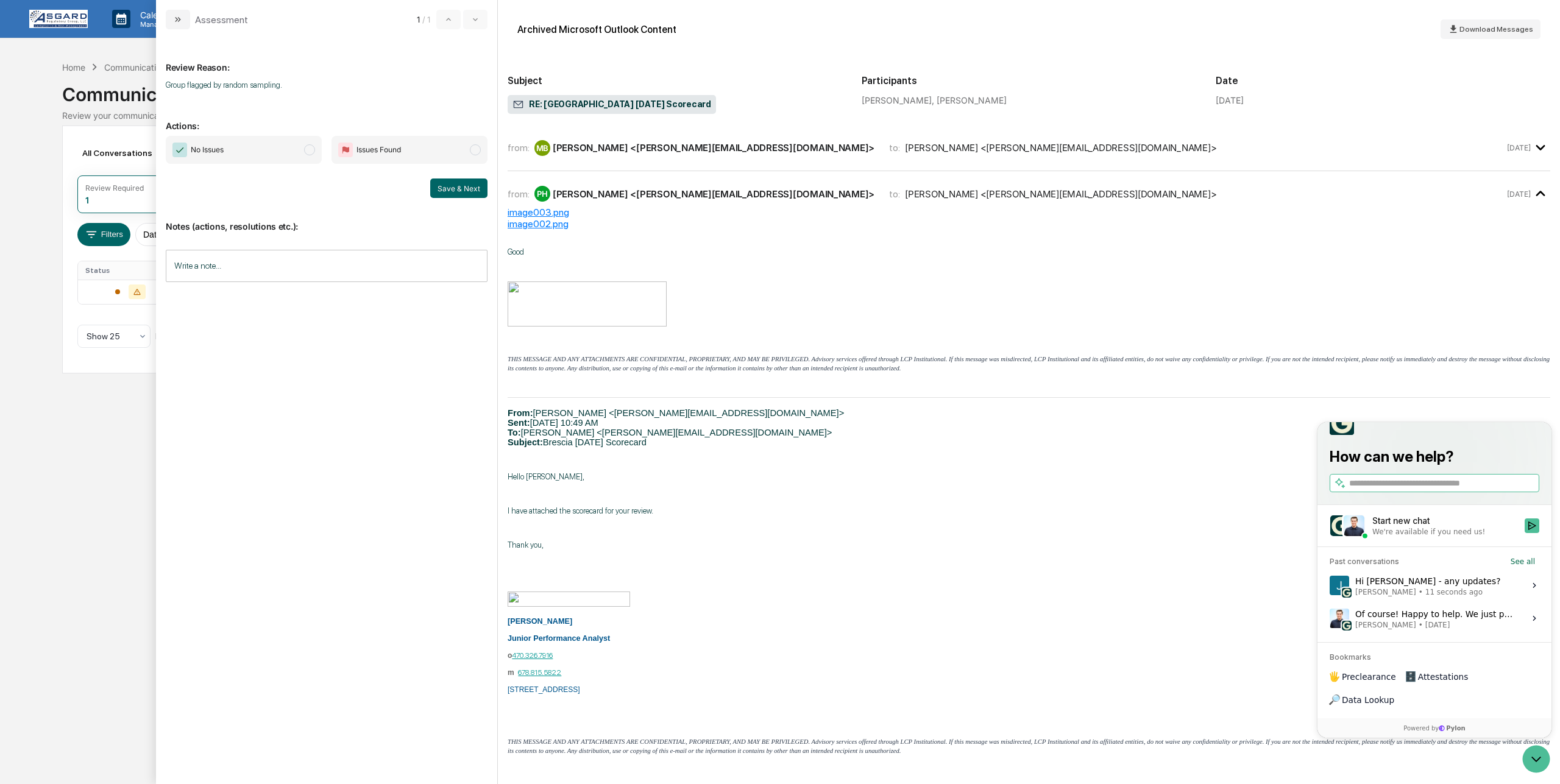
click at [309, 147] on span "modal" at bounding box center [309, 150] width 11 height 11
click at [450, 187] on button "Save & Next" at bounding box center [458, 188] width 57 height 19
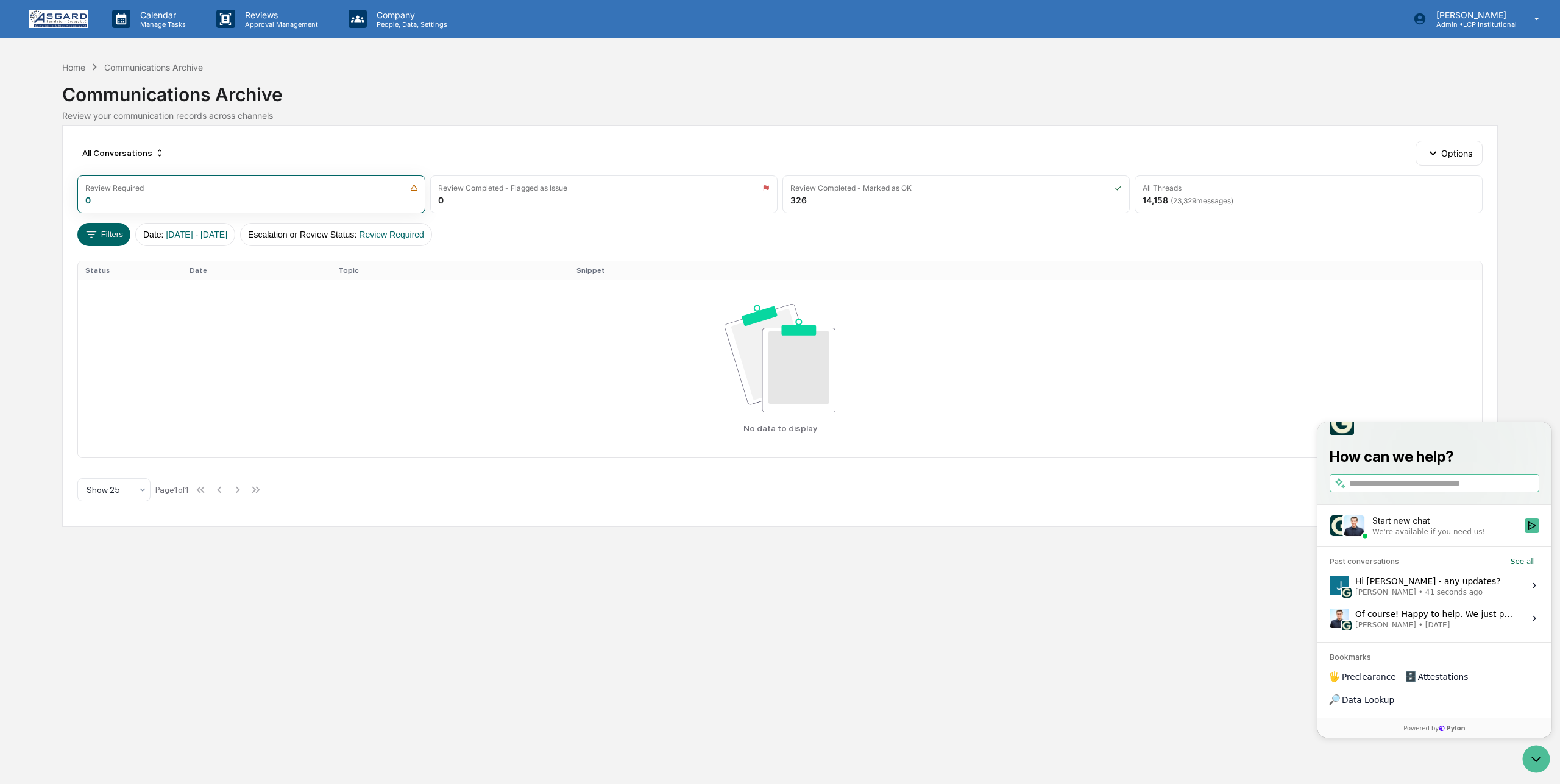
click at [331, 129] on div "All Conversations Options Review Required 0 Review Completed - Flagged as Issue…" at bounding box center [780, 326] width 1435 height 401
click at [60, 16] on img at bounding box center [59, 19] width 59 height 18
